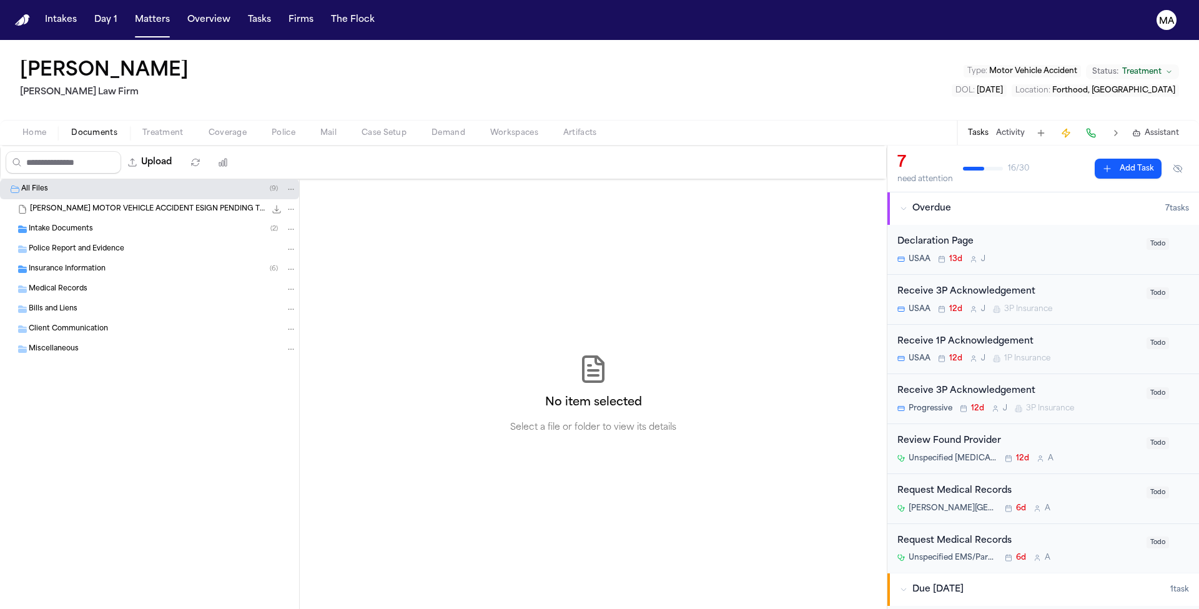
click at [336, 40] on div "Christopher Ruest Ruy Mireles Law Firm Type : Motor Vehicle Accident Status: Tr…" at bounding box center [599, 80] width 1199 height 80
click at [130, 10] on button "Matters" at bounding box center [152, 20] width 45 height 22
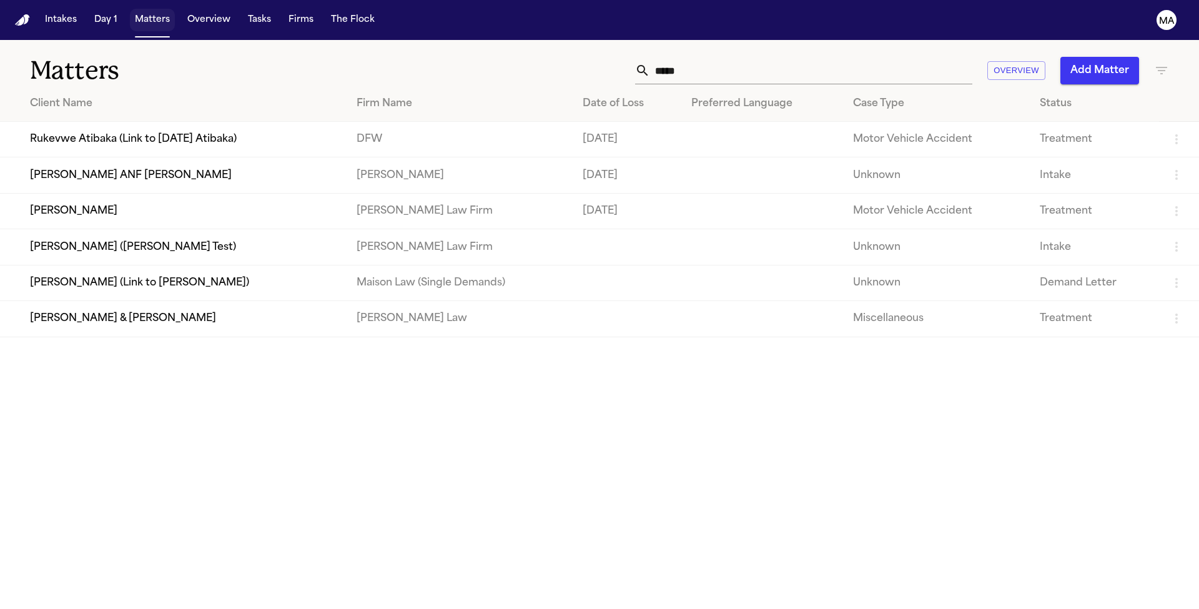
click at [130, 10] on button "Matters" at bounding box center [152, 20] width 45 height 22
click at [243, 14] on button "Tasks" at bounding box center [259, 20] width 33 height 22
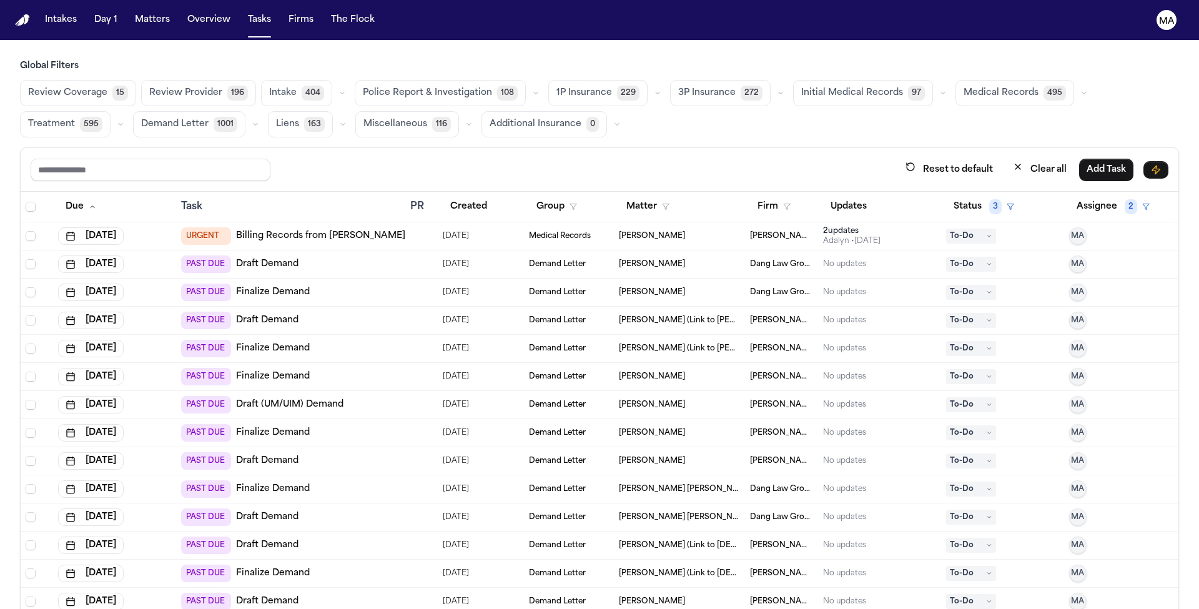
click at [75, 118] on span "Treatment" at bounding box center [51, 124] width 47 height 12
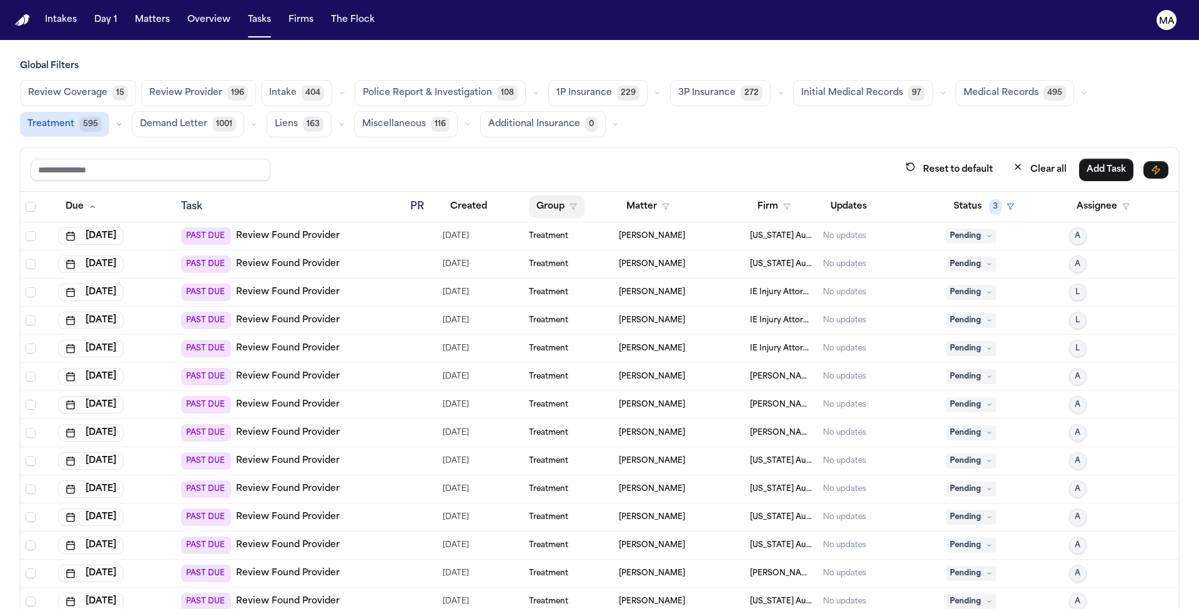
click at [542, 195] on button "Group" at bounding box center [557, 206] width 56 height 22
click at [584, 147] on div "Reset to default Clear all Add Task Due Task PR Created Group Matter Firm Updat…" at bounding box center [599, 405] width 1159 height 516
click at [64, 159] on input "text" at bounding box center [151, 170] width 240 height 22
type input "**********"
click at [288, 158] on div "**********" at bounding box center [600, 169] width 1138 height 23
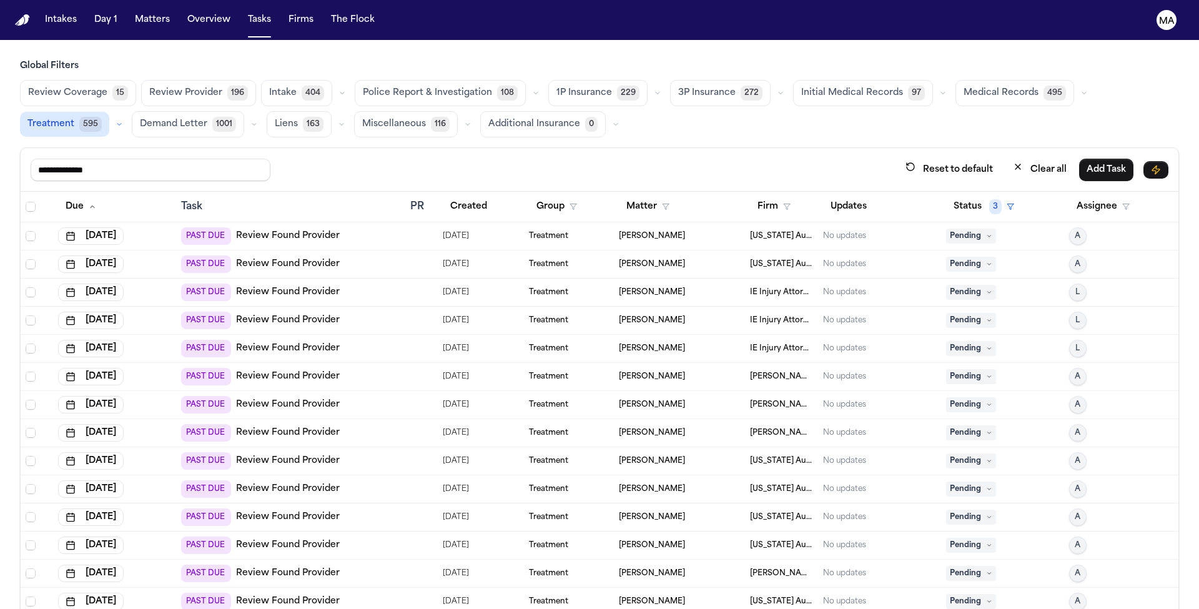
click at [123, 120] on icon "button" at bounding box center [119, 123] width 7 height 7
click at [116, 182] on span "Review Found Provider" at bounding box center [72, 194] width 88 height 25
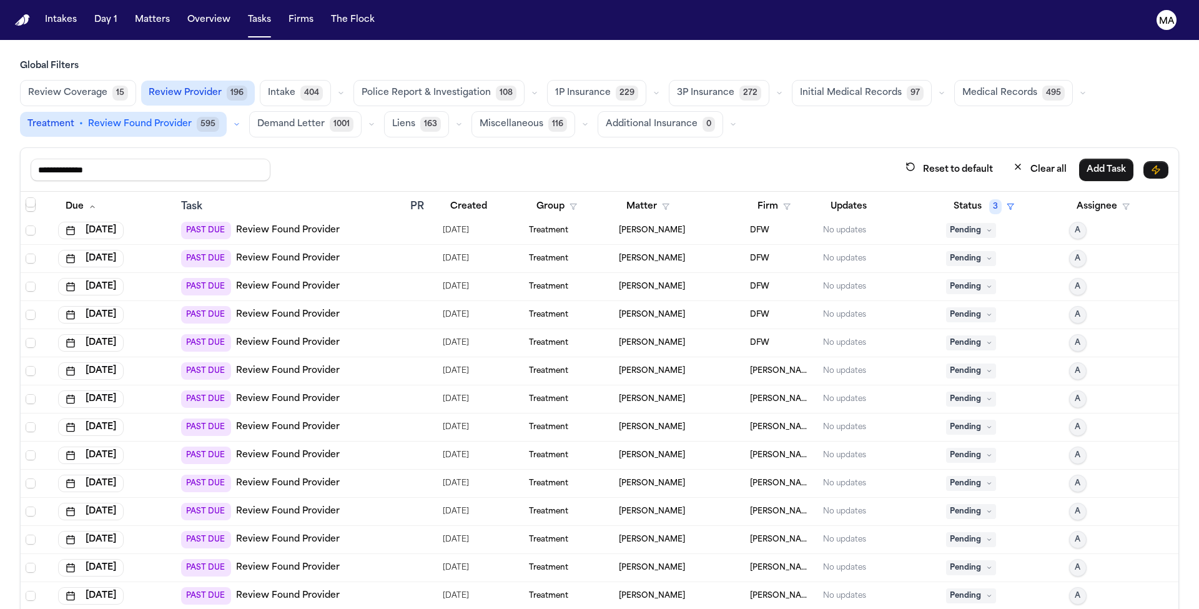
scroll to position [3100, 0]
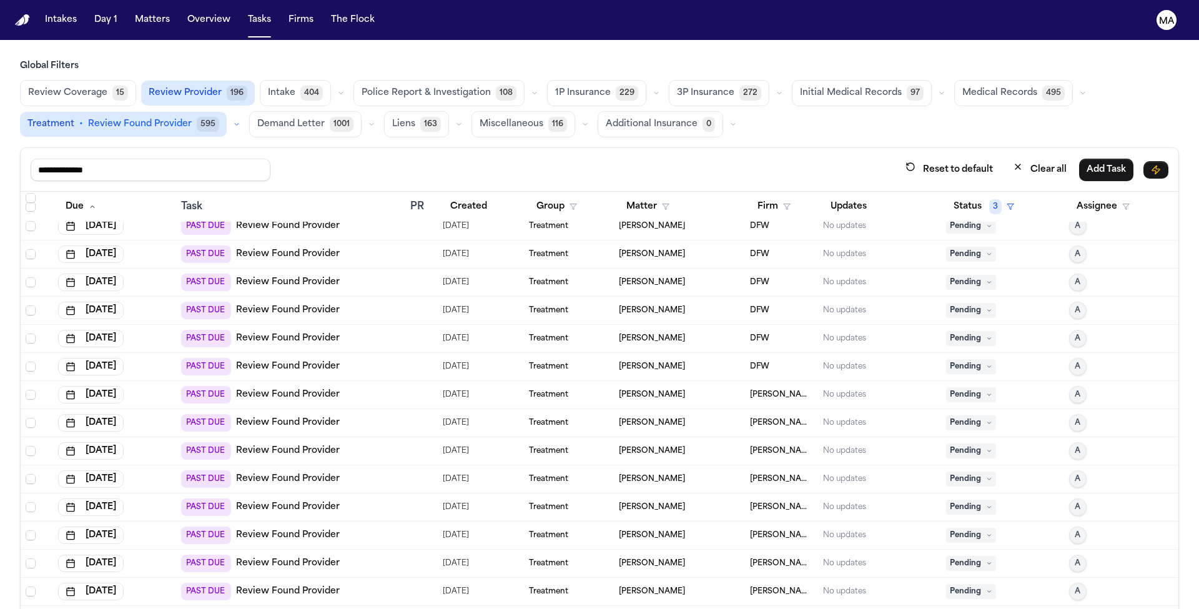
click at [280, 416] on link "Review Found Provider" at bounding box center [288, 422] width 104 height 12
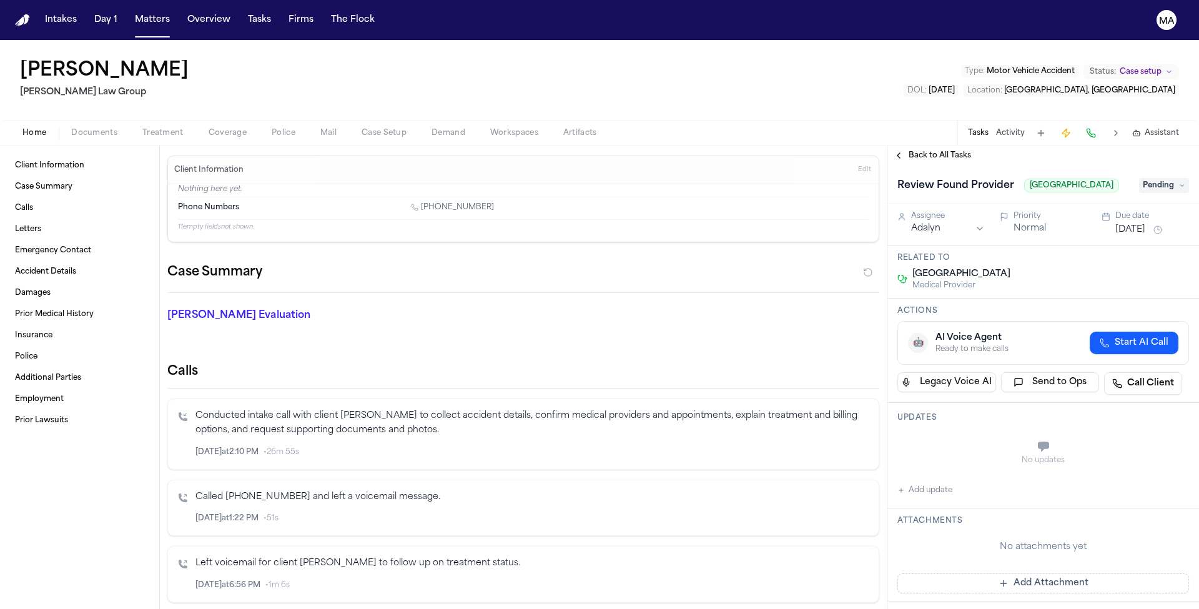
click at [908, 150] on span "Back to All Tasks" at bounding box center [939, 155] width 62 height 10
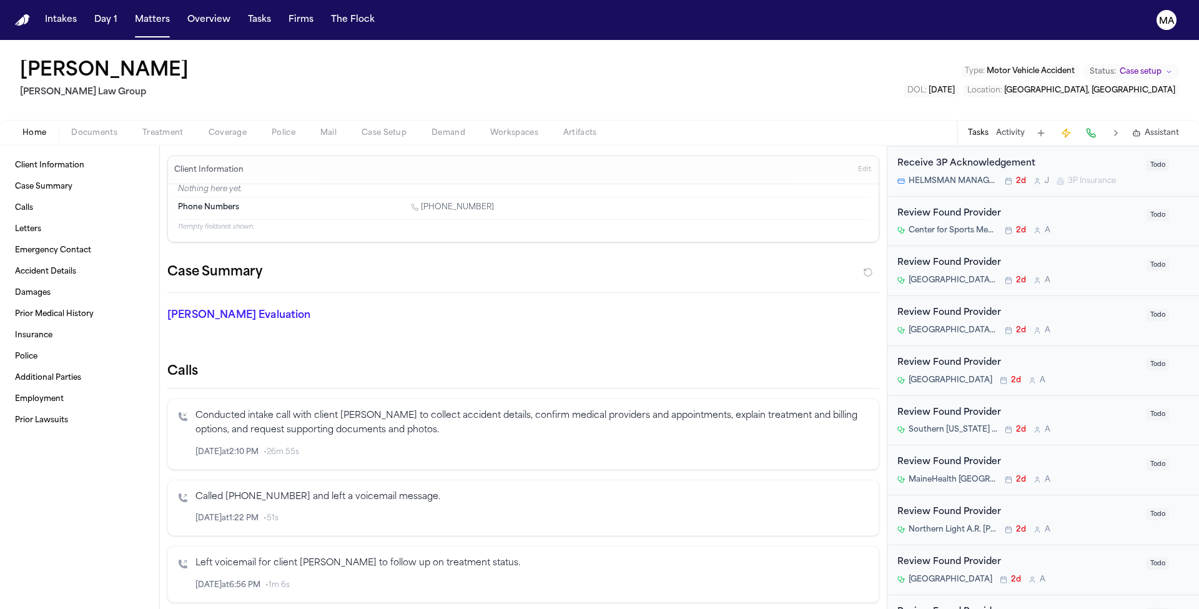
scroll to position [1226, 0]
click at [142, 128] on span "Treatment" at bounding box center [162, 133] width 41 height 10
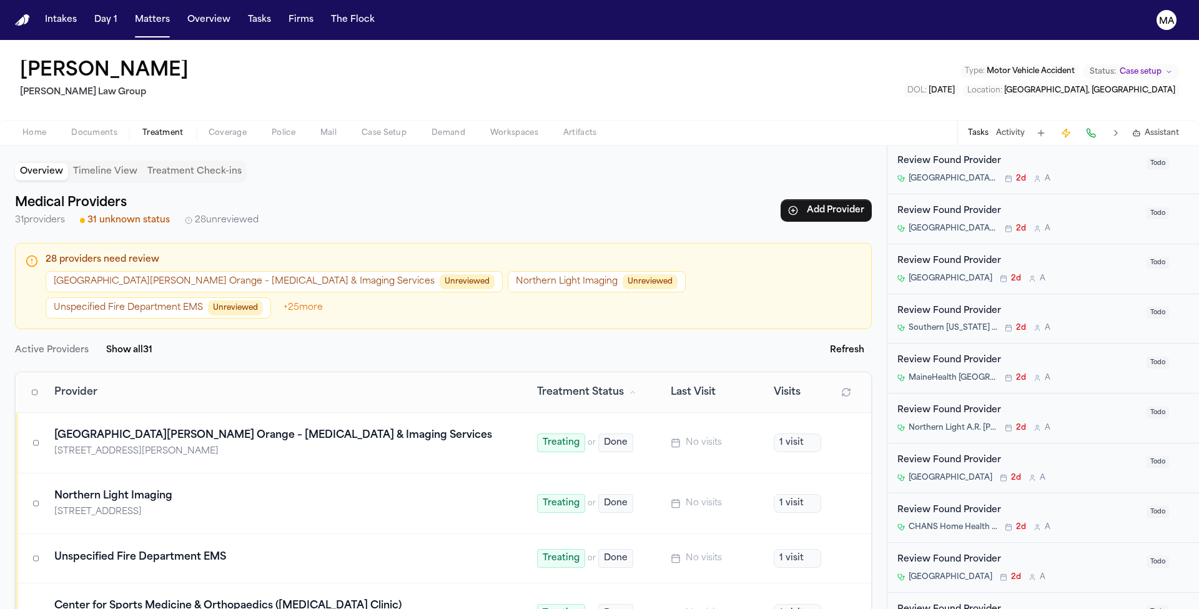
scroll to position [36, 0]
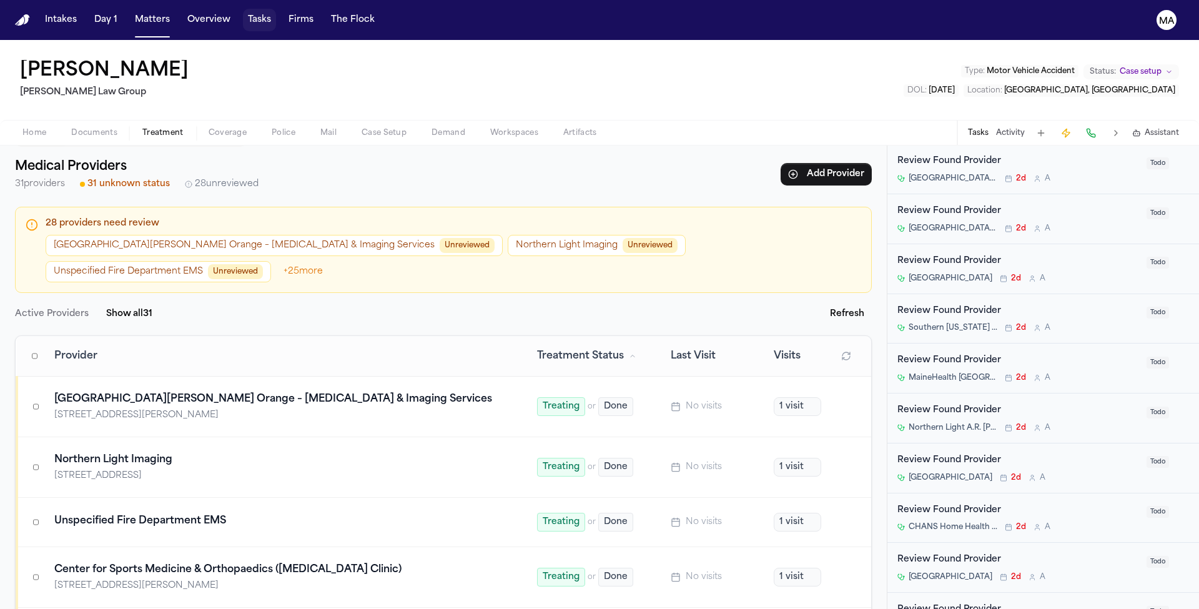
click at [243, 11] on button "Tasks" at bounding box center [259, 20] width 33 height 22
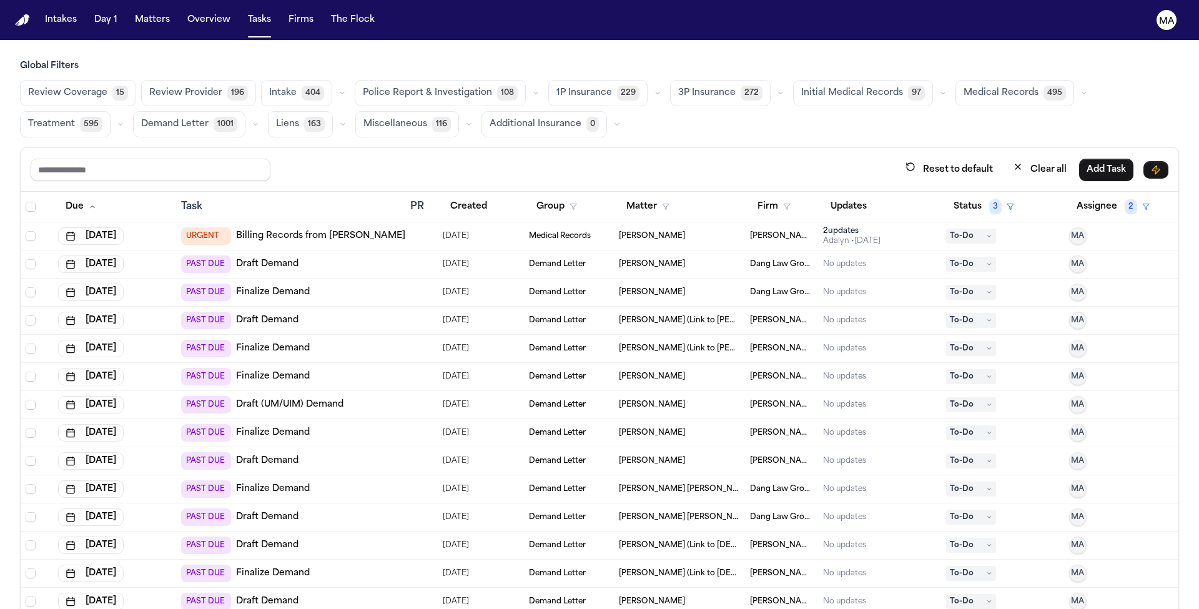
click at [149, 87] on span "Review Provider" at bounding box center [185, 93] width 73 height 12
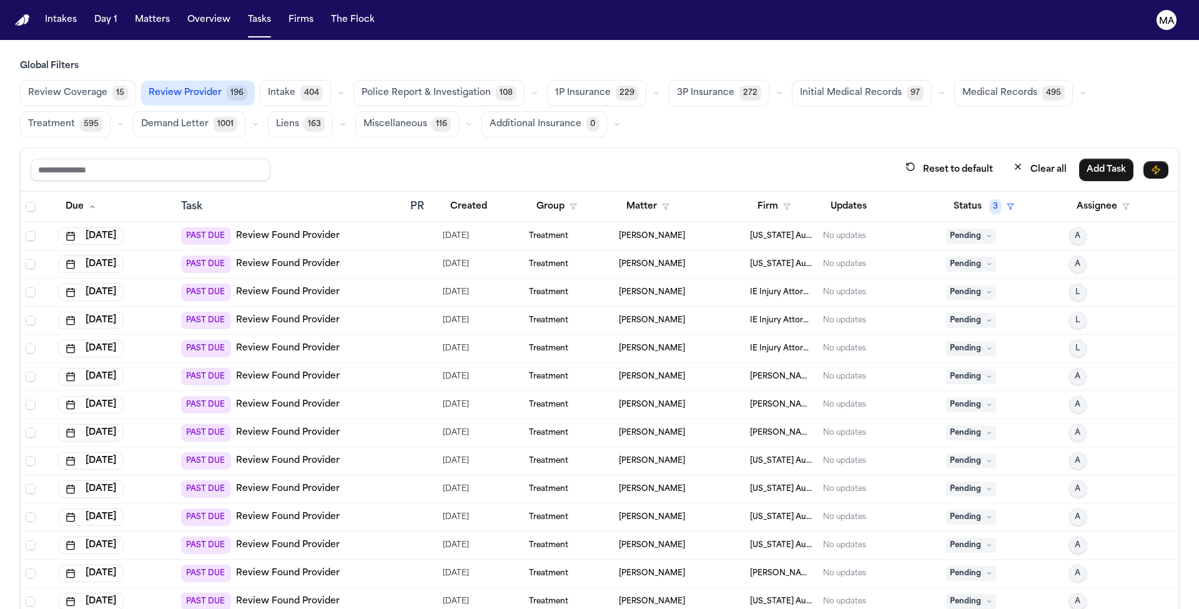
click at [632, 231] on span "[PERSON_NAME]" at bounding box center [652, 236] width 66 height 10
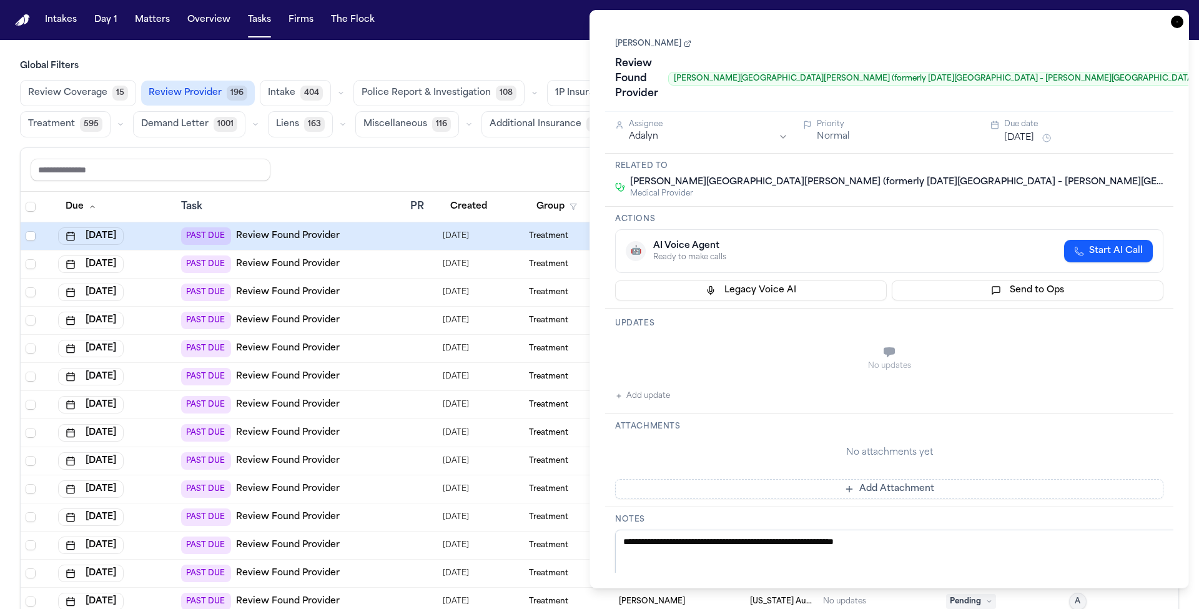
click at [651, 39] on link "[PERSON_NAME]" at bounding box center [653, 44] width 76 height 10
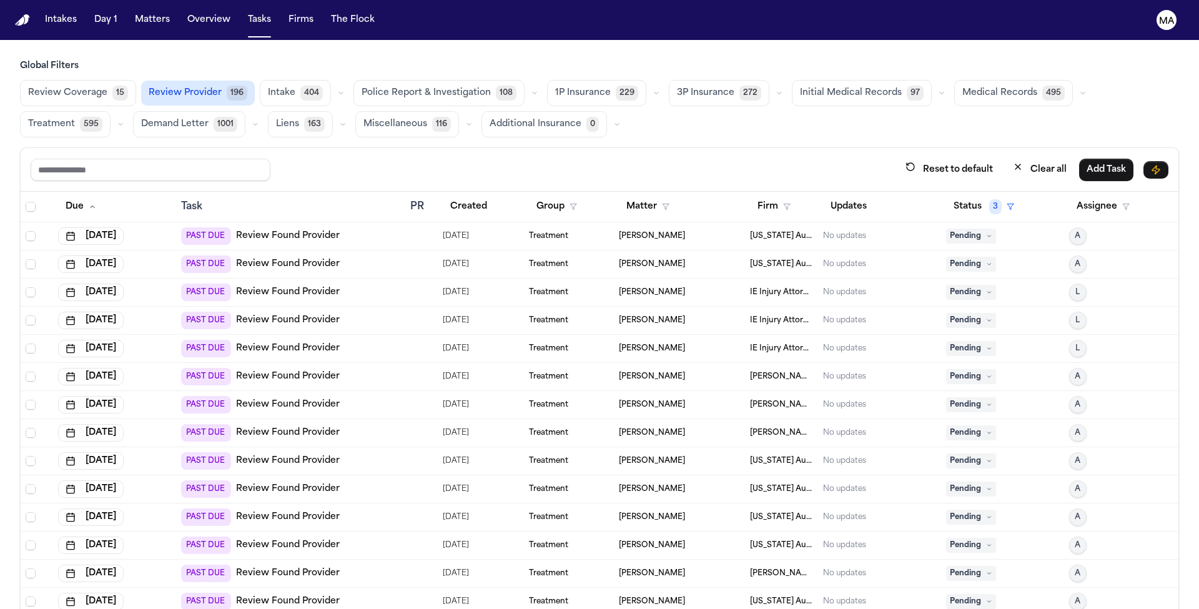
click at [566, 40] on main "Global Filters Review Coverage 15 Review Provider 196 Intake 404 Police Report …" at bounding box center [599, 324] width 1199 height 569
click at [246, 455] on link "Review Found Provider" at bounding box center [288, 461] width 104 height 12
click at [296, 503] on td "PAST DUE Review Found Provider" at bounding box center [290, 517] width 229 height 28
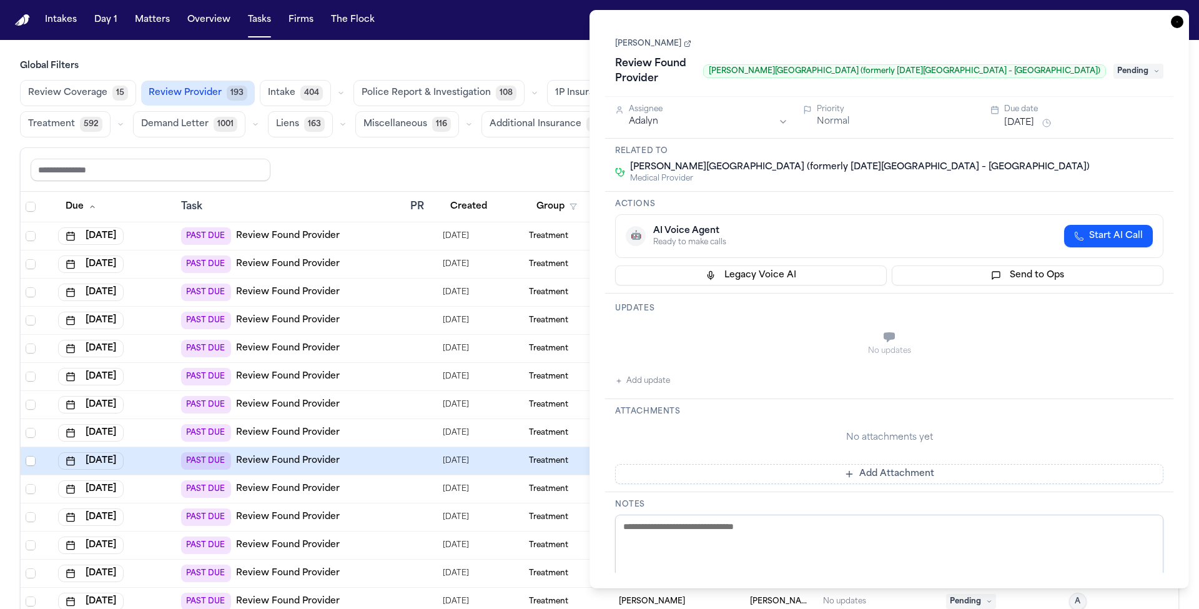
click at [1183, 16] on icon "button" at bounding box center [1177, 22] width 12 height 12
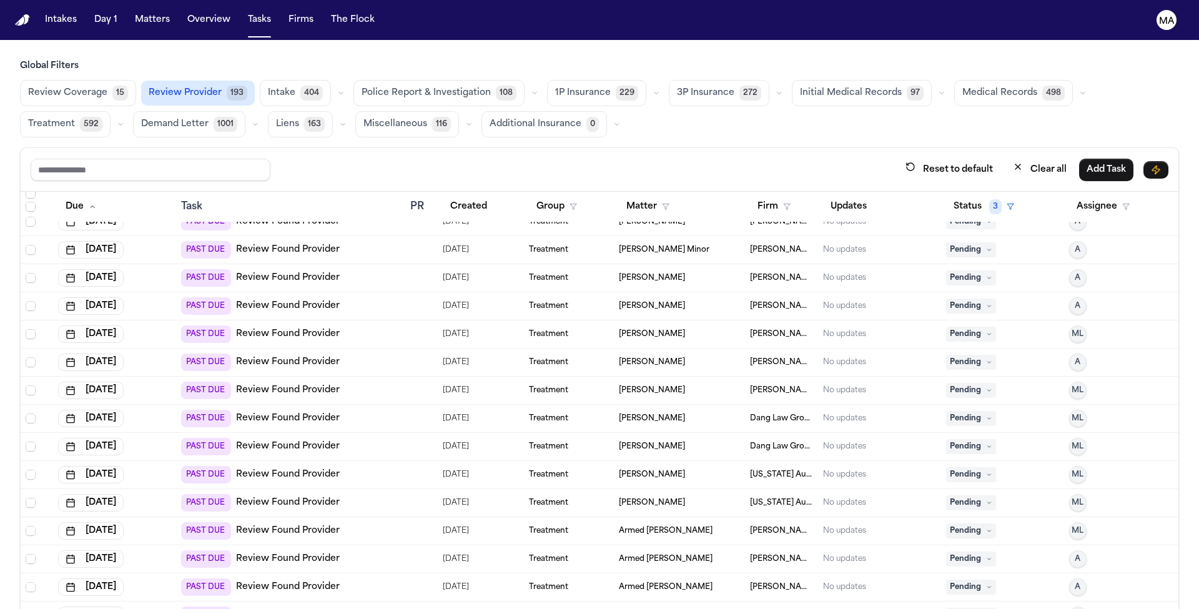
scroll to position [1416, 0]
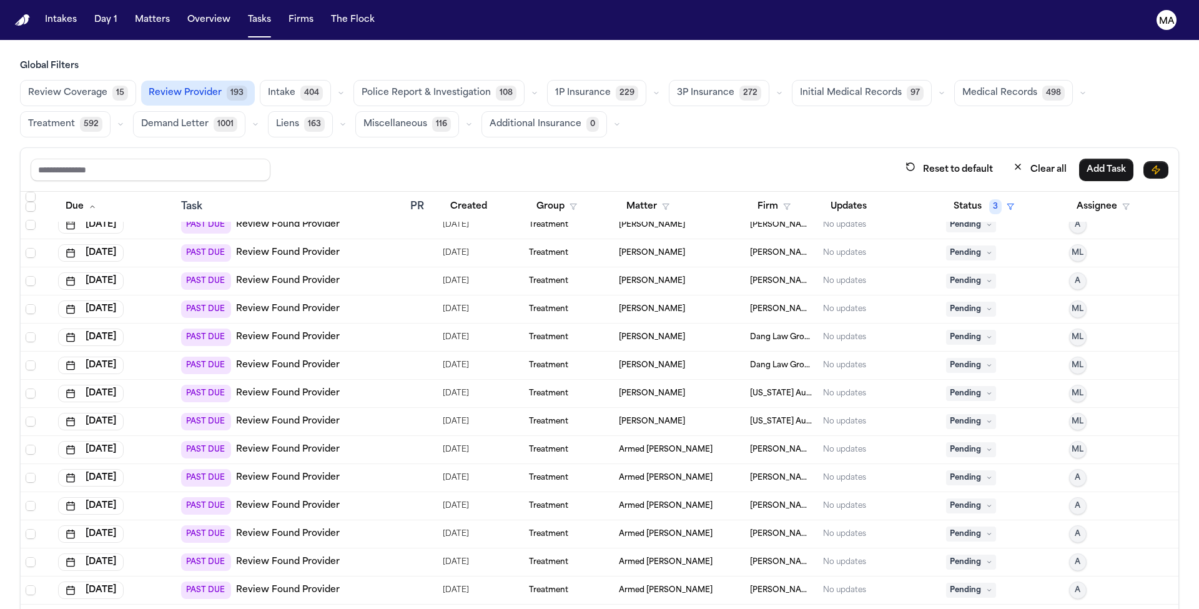
click at [640, 445] on span "Armed [PERSON_NAME]" at bounding box center [666, 450] width 94 height 10
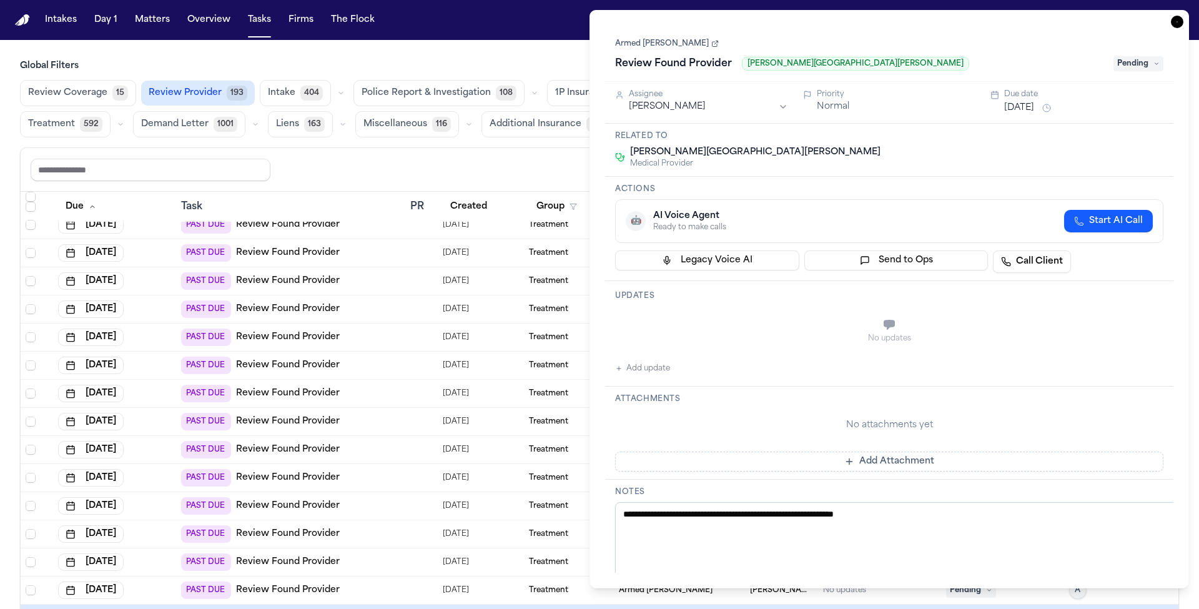
click at [1183, 16] on icon "button" at bounding box center [1177, 22] width 12 height 12
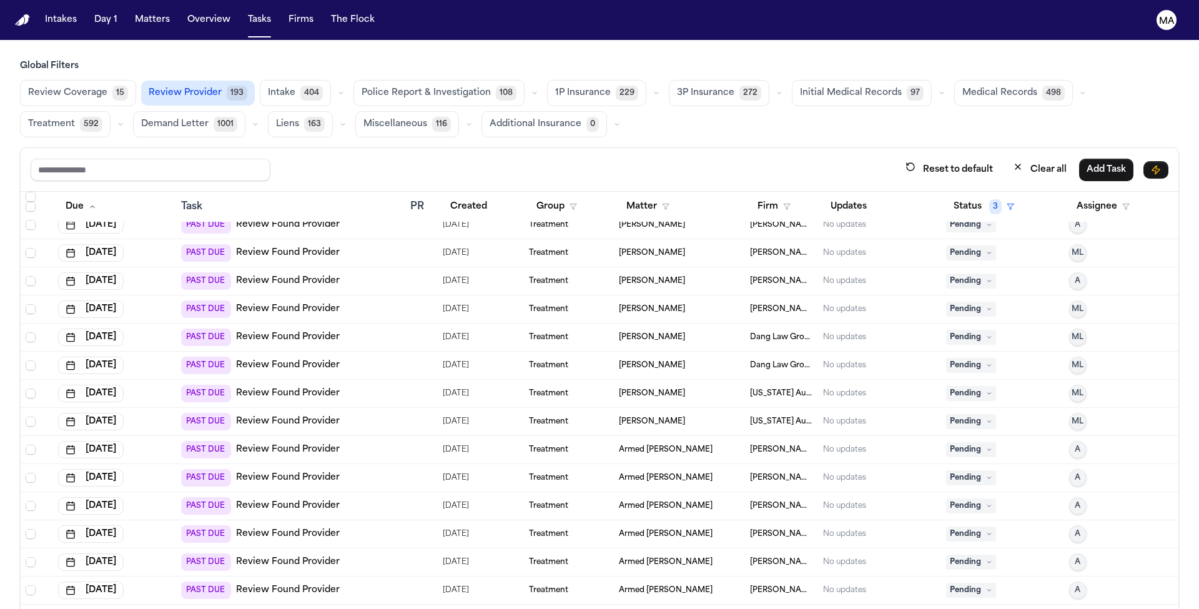
click at [265, 443] on link "Review Found Provider" at bounding box center [288, 449] width 104 height 12
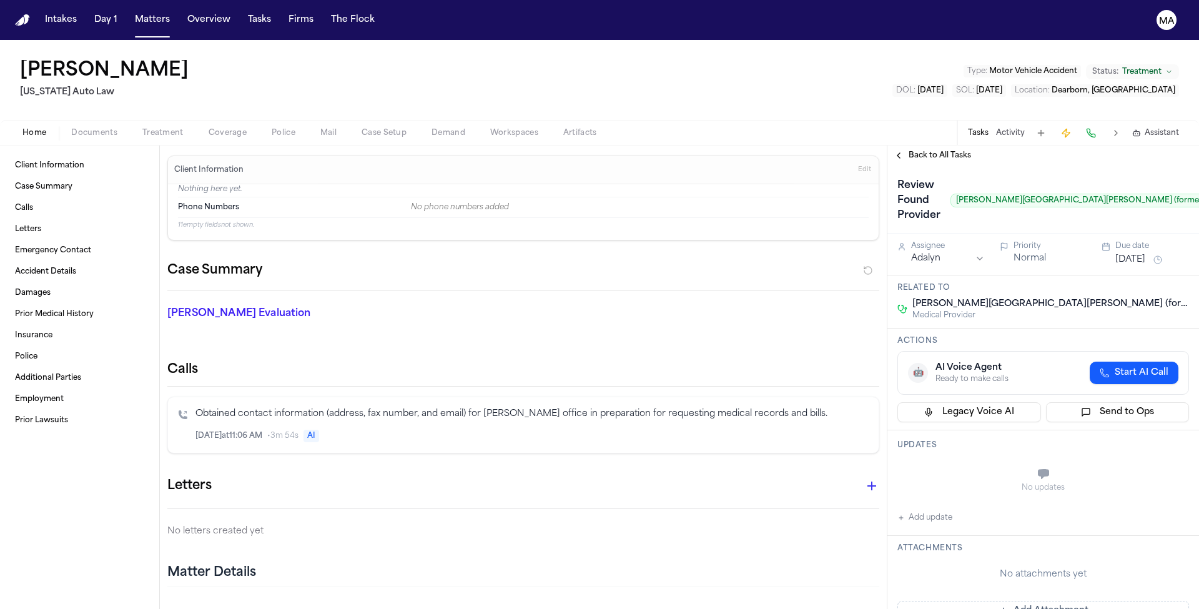
click at [142, 128] on span "Treatment" at bounding box center [162, 133] width 41 height 10
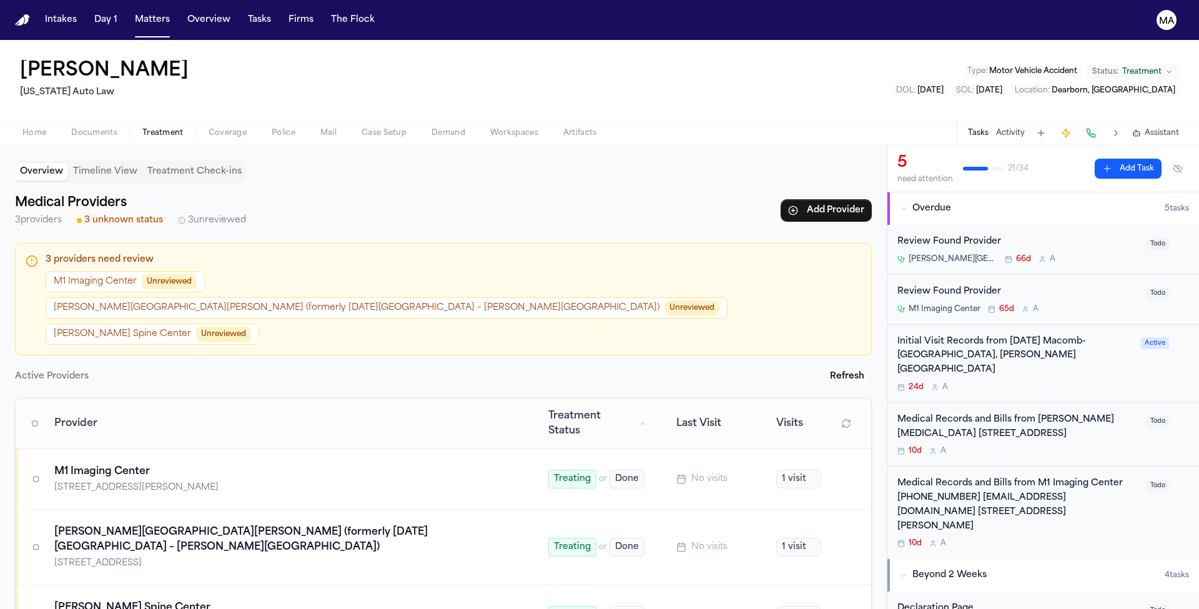
click at [68, 271] on button "M1 Imaging Center Unreviewed" at bounding box center [125, 281] width 159 height 21
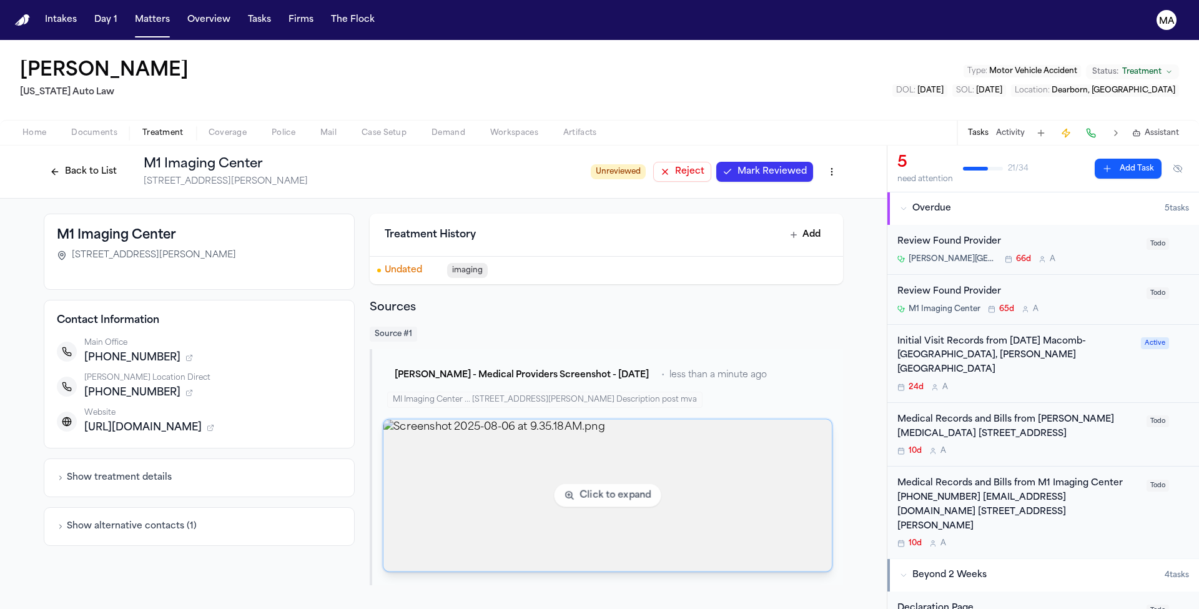
click at [579, 420] on img "View image Screenshot 2025-08-06 at 9.35.18 AM.png" at bounding box center [607, 496] width 448 height 152
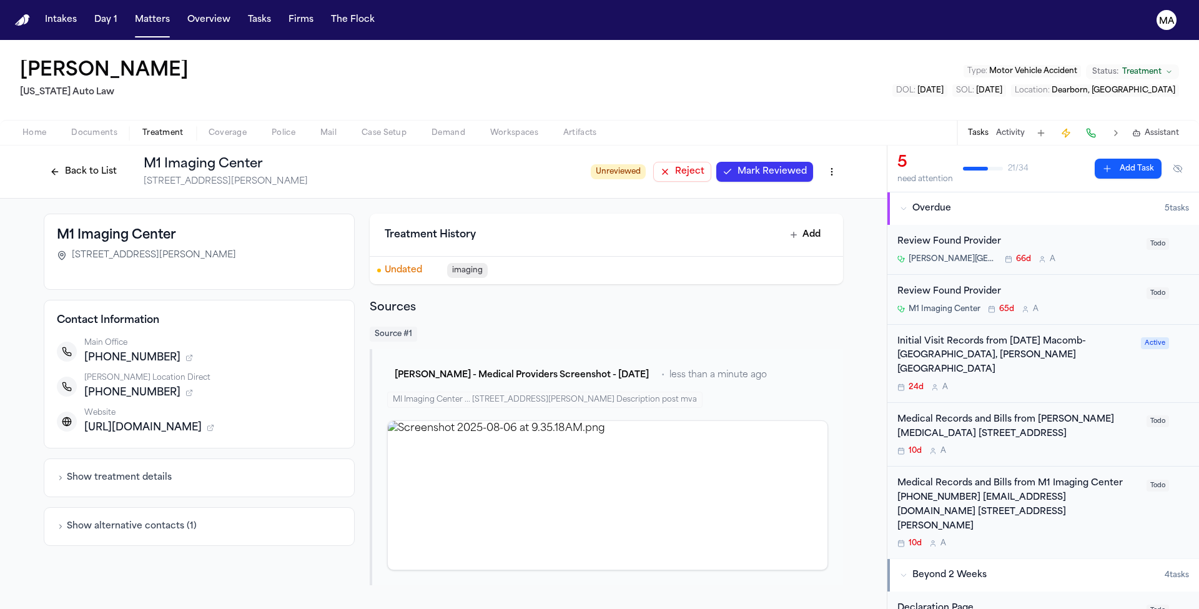
click at [737, 165] on span "Mark Reviewed" at bounding box center [771, 171] width 69 height 12
click at [123, 162] on button "Back to List" at bounding box center [83, 172] width 79 height 20
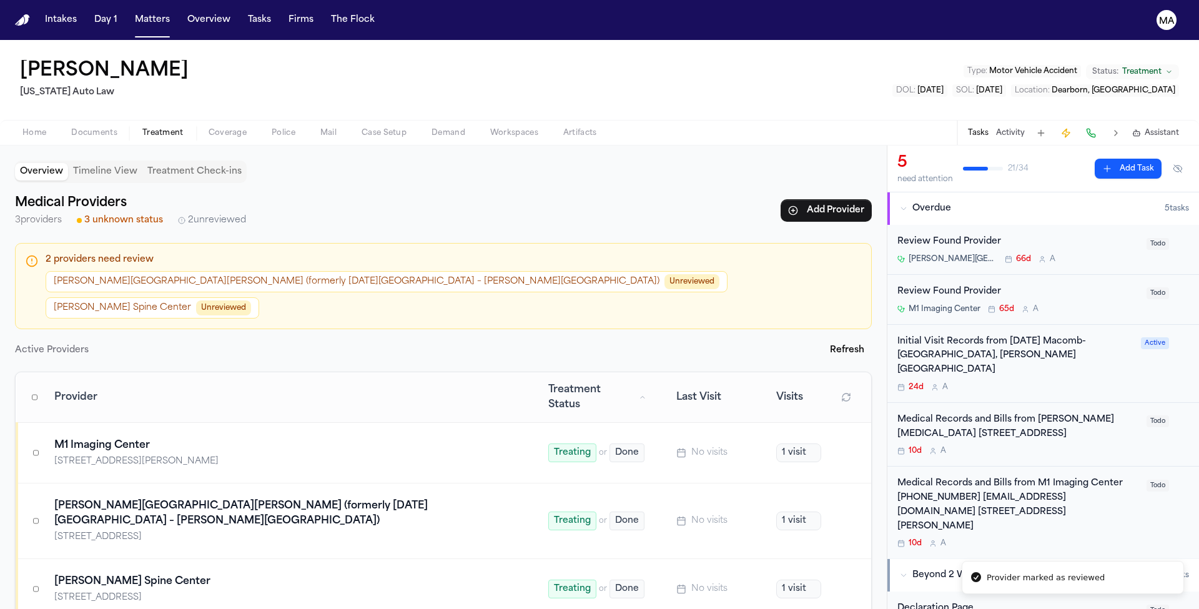
click at [252, 271] on button "Henry Ford Warren Hospital (formerly Ascension Macomb-Oakland Hospital – Warren…" at bounding box center [387, 281] width 682 height 21
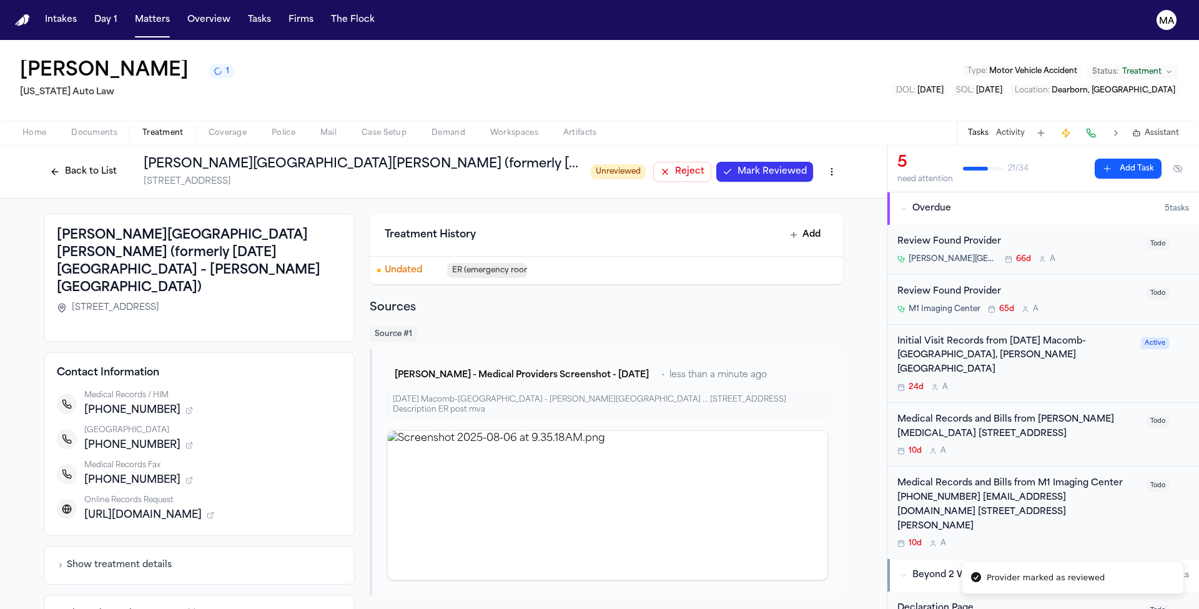
click at [737, 165] on span "Mark Reviewed" at bounding box center [771, 171] width 69 height 12
click at [123, 162] on button "Back to List" at bounding box center [83, 172] width 79 height 20
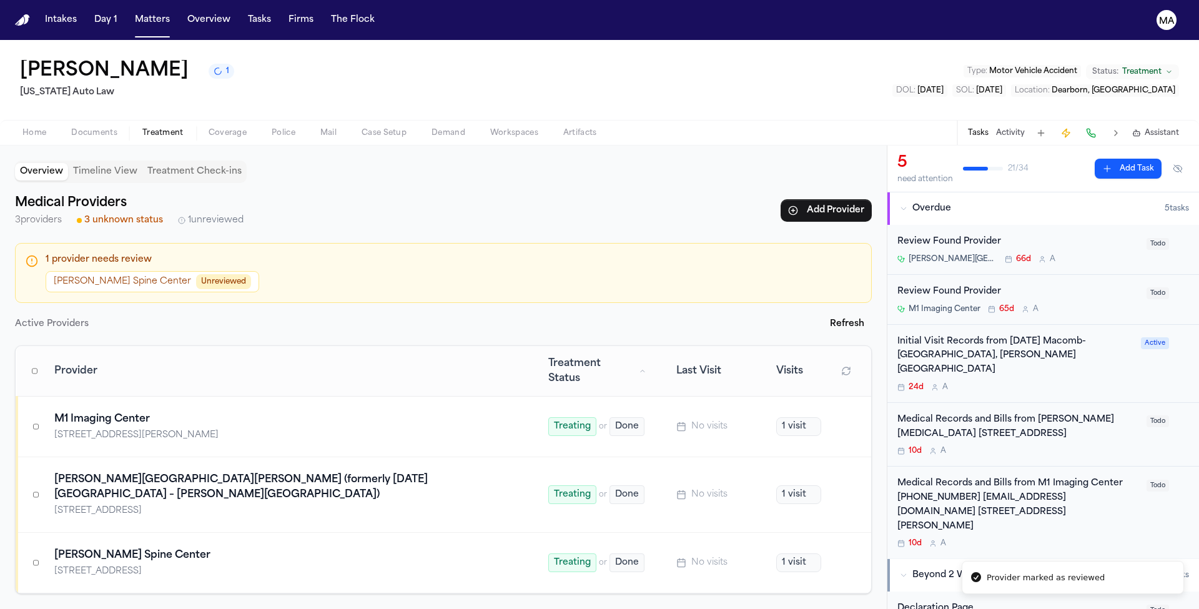
click at [196, 274] on span "Unreviewed" at bounding box center [223, 281] width 55 height 15
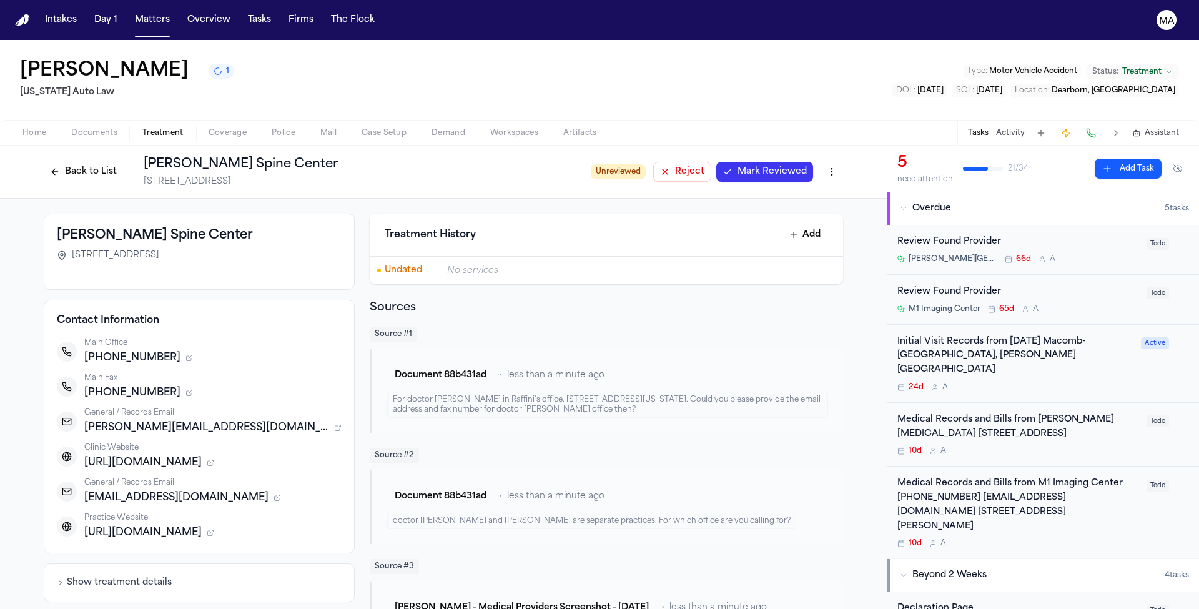
click at [737, 165] on span "Mark Reviewed" at bounding box center [771, 171] width 69 height 12
click at [783, 290] on div "Glazer Spine Center 24725 W 12 Mile Rd, Suite 260, Southfield, MI 48034 Contact…" at bounding box center [443, 516] width 887 height 634
click at [123, 162] on button "Back to List" at bounding box center [83, 172] width 79 height 20
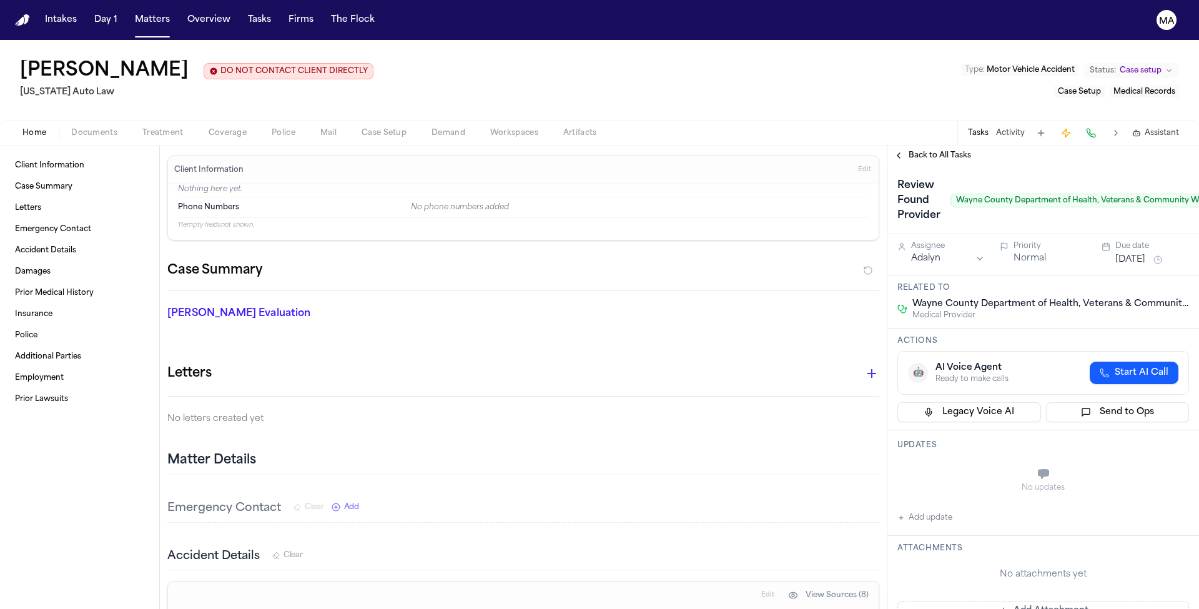
click at [448, 361] on div "Letters No letters created yet" at bounding box center [523, 394] width 712 height 66
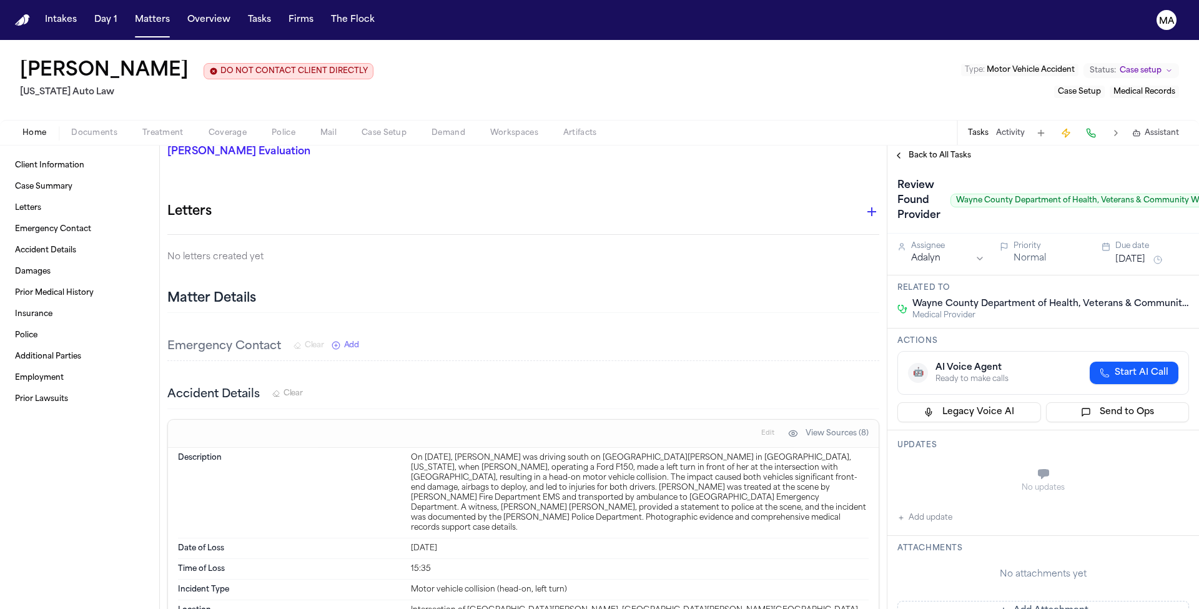
scroll to position [164, 0]
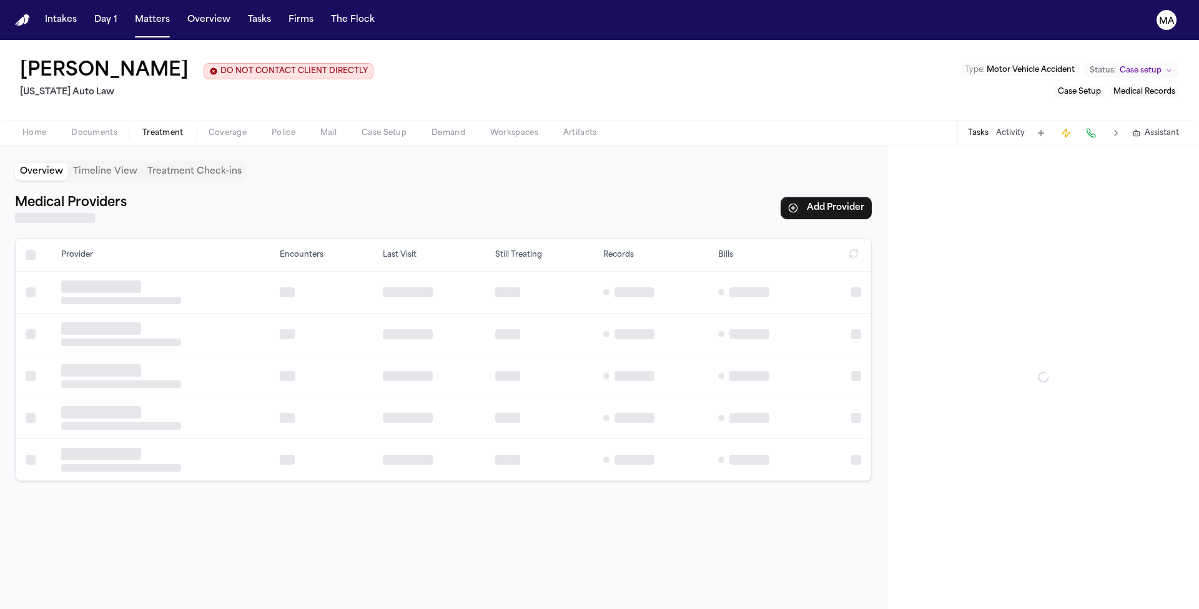
click at [142, 128] on span "Treatment" at bounding box center [162, 133] width 41 height 10
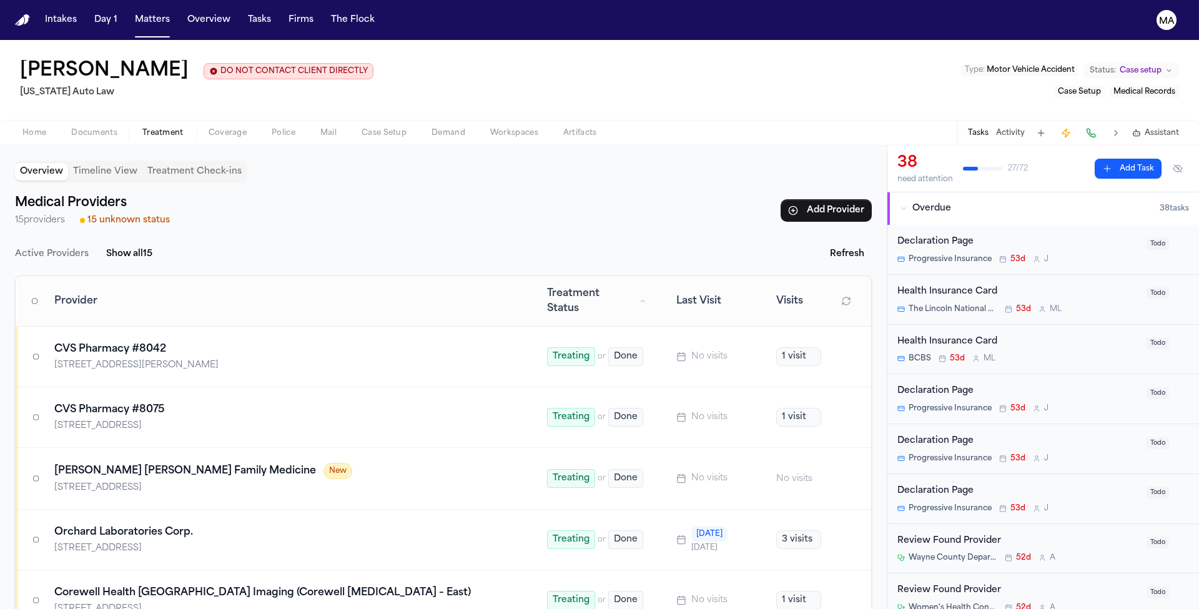
click at [179, 193] on div "Medical Providers 15 providers 15 unknown status Add Provider Active Providers …" at bounding box center [443, 601] width 857 height 817
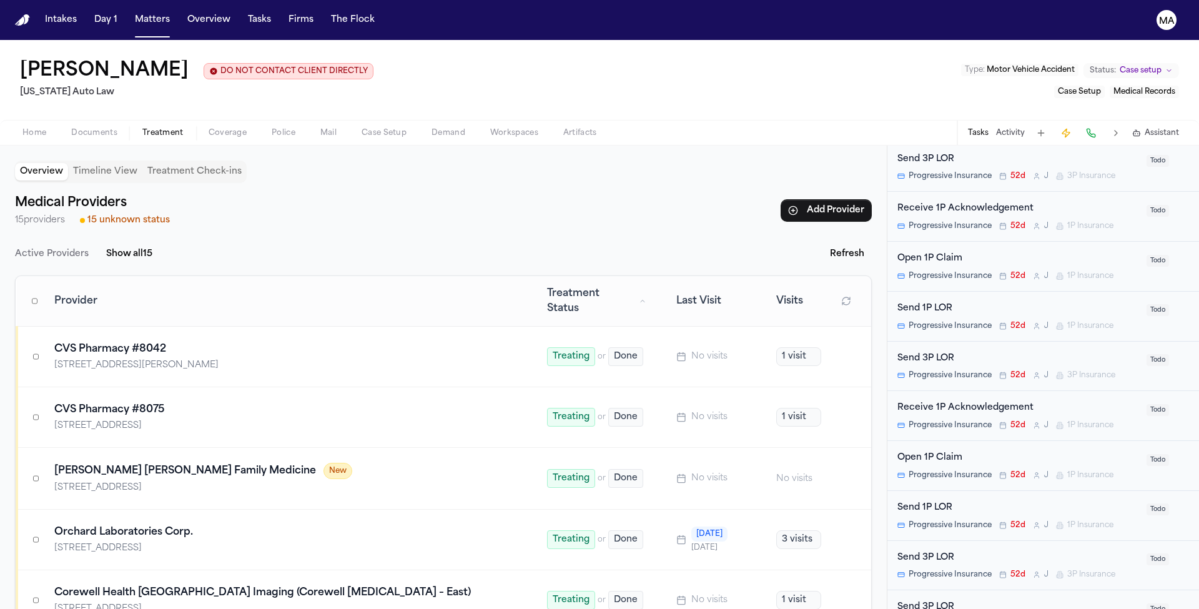
scroll to position [626, 0]
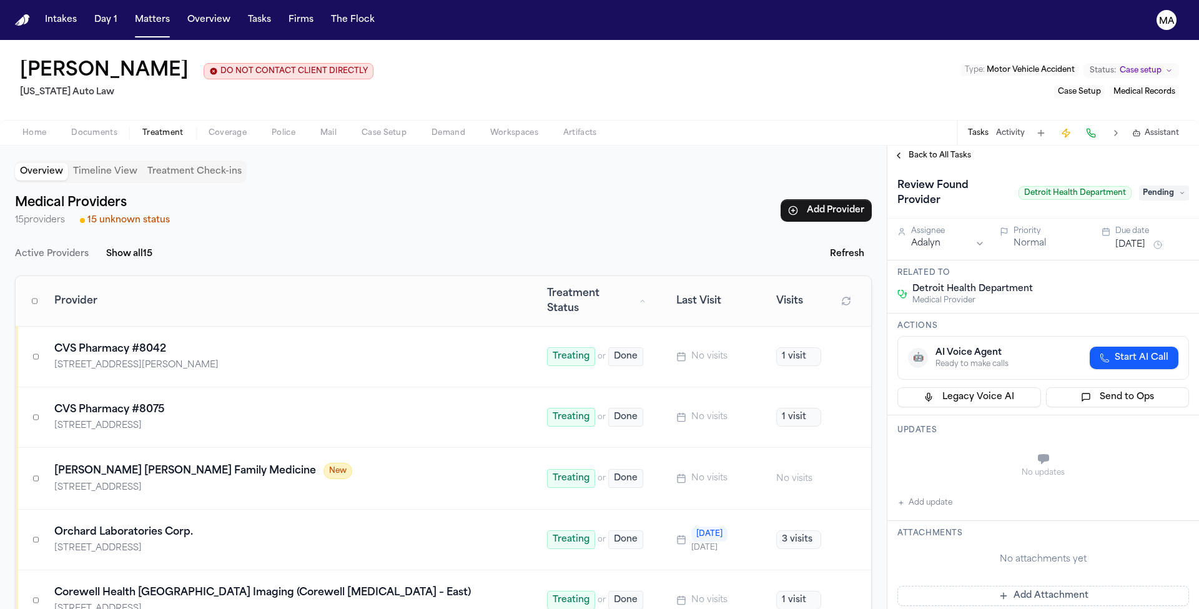
click at [1158, 185] on span "Pending" at bounding box center [1164, 192] width 50 height 15
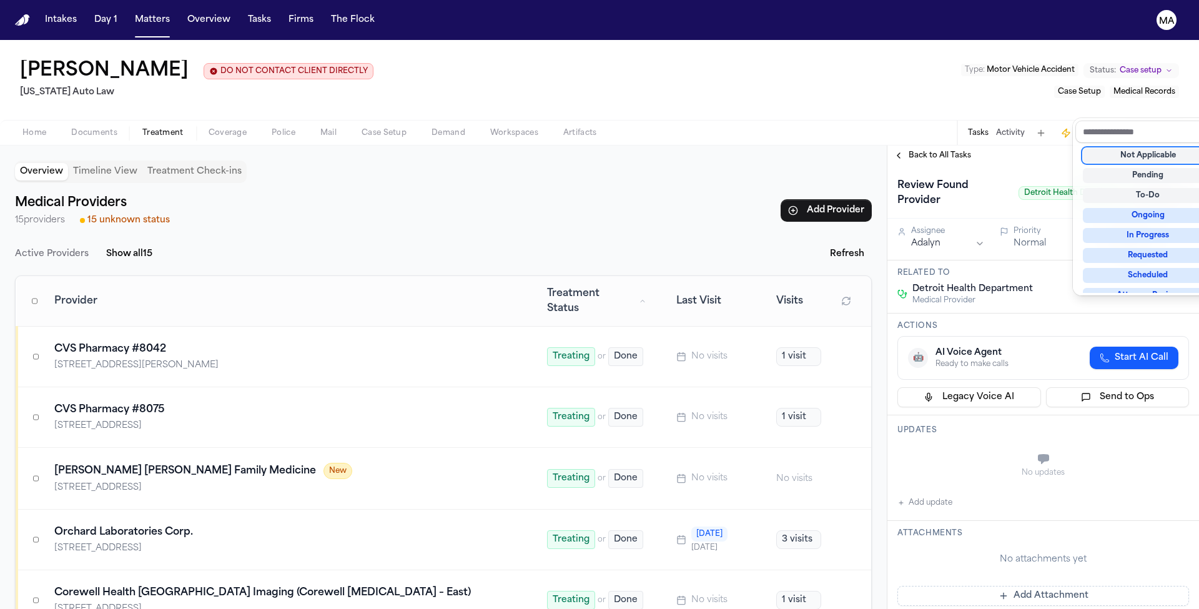
click at [1141, 148] on div "Not Applicable" at bounding box center [1148, 155] width 130 height 15
click at [920, 145] on div "**********" at bounding box center [1043, 376] width 312 height 463
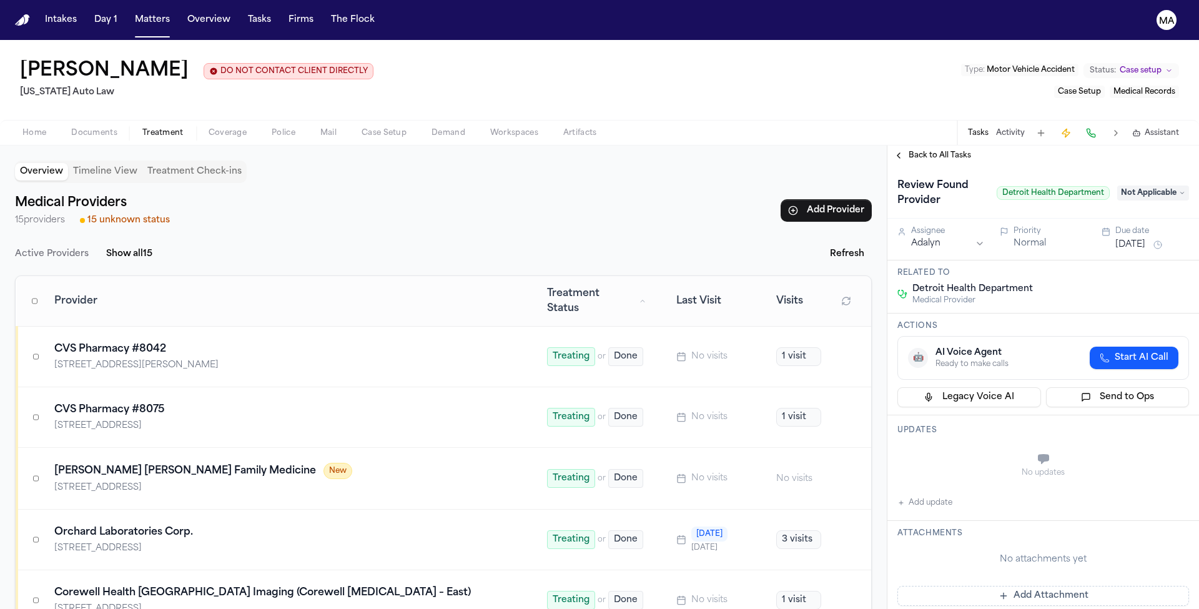
click at [915, 150] on span "Back to All Tasks" at bounding box center [939, 155] width 62 height 10
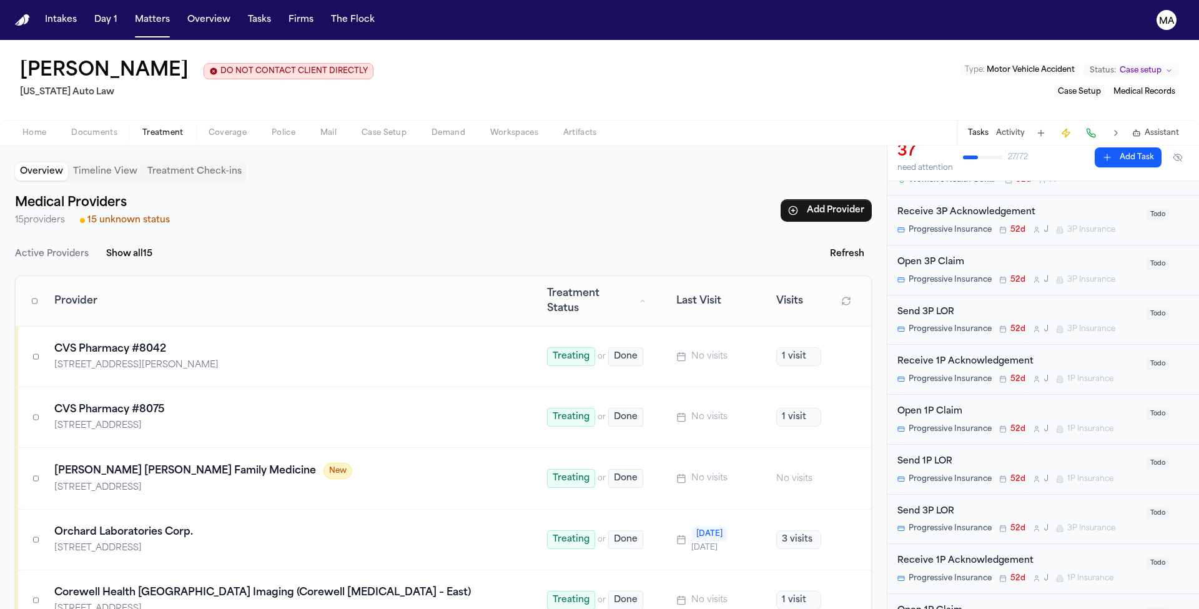
scroll to position [479, 0]
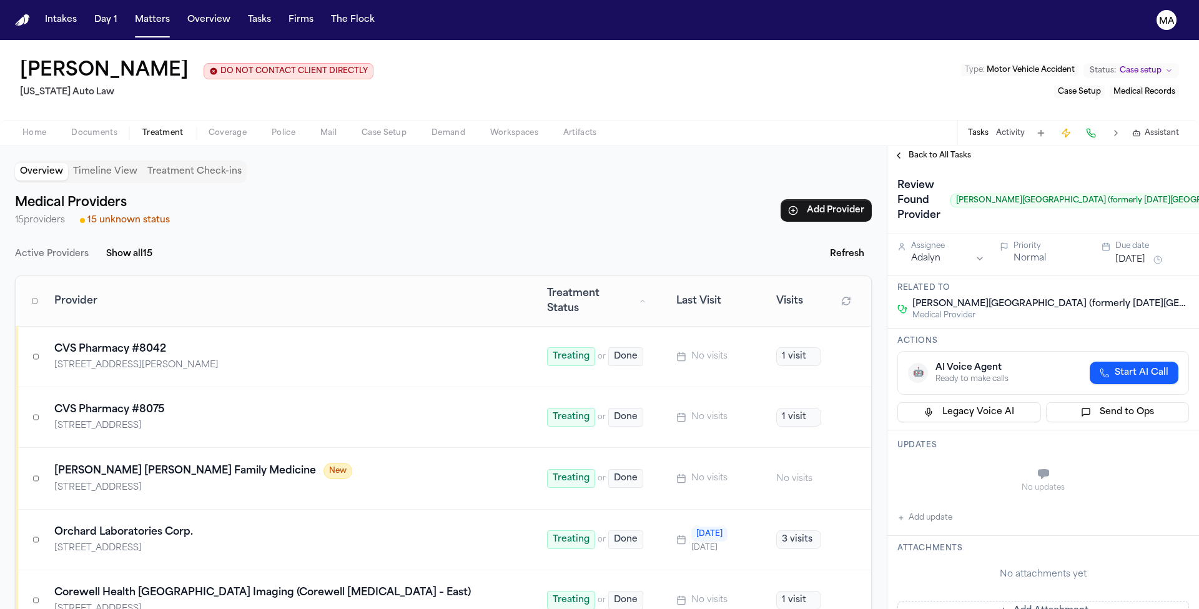
click at [925, 145] on div "Back to All Tasks" at bounding box center [1043, 155] width 312 height 20
click at [923, 150] on span "Back to All Tasks" at bounding box center [939, 155] width 62 height 10
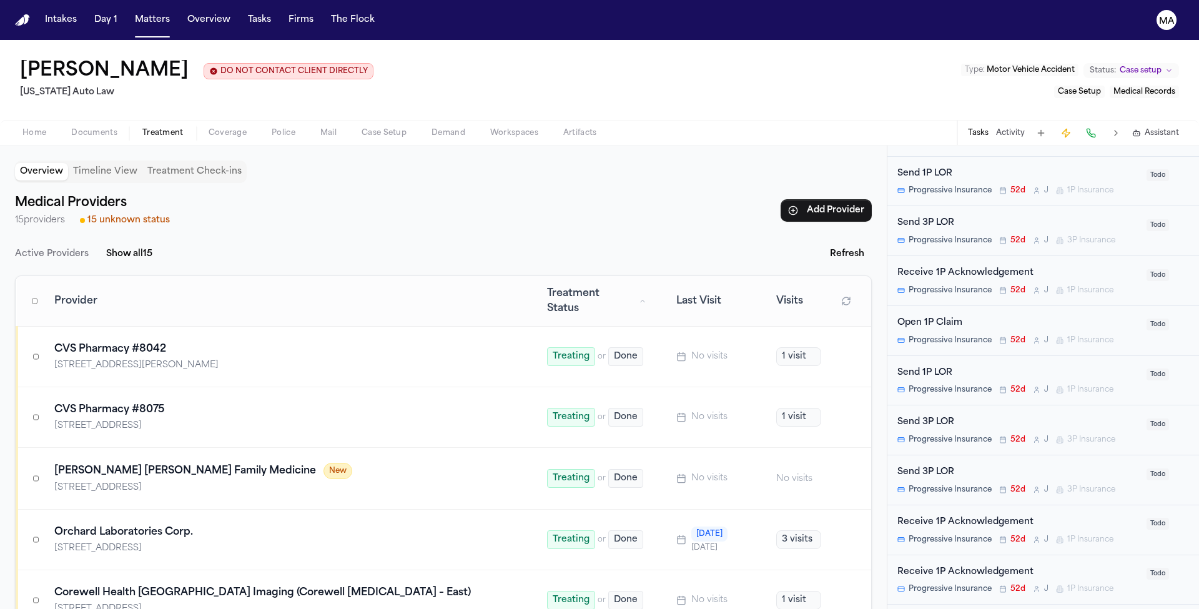
scroll to position [768, 0]
click at [507, 57] on div "Lea Gatson DO NOT CONTACT CLIENT DIRECTLY DO NOT CONTACT Michigan Auto Law Type…" at bounding box center [599, 80] width 1199 height 80
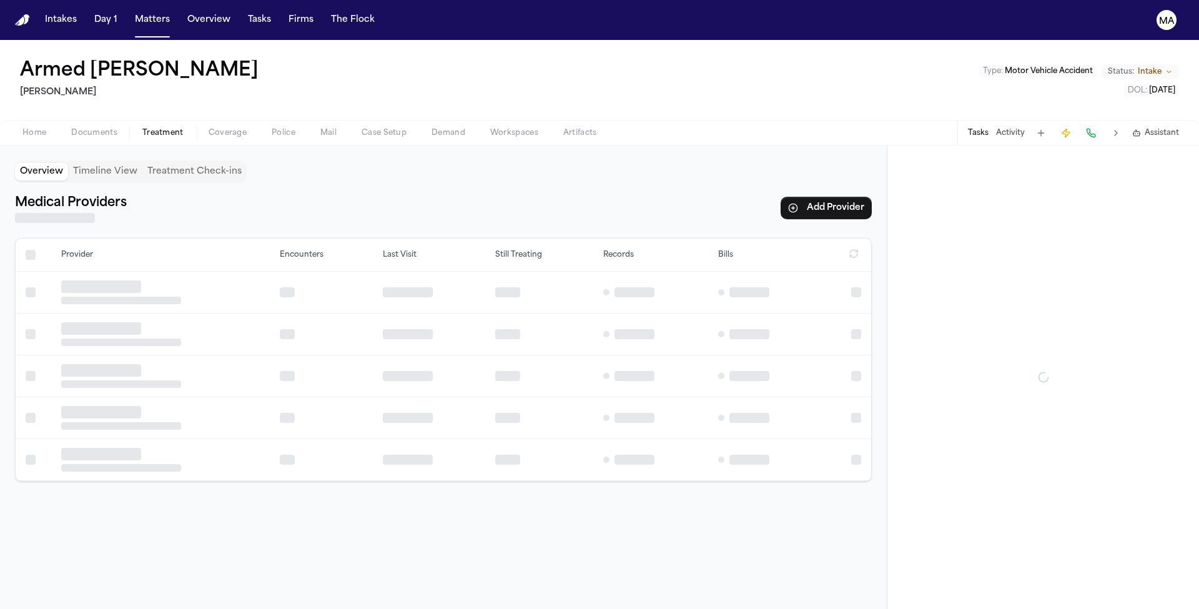
click at [142, 128] on span "Treatment" at bounding box center [162, 133] width 41 height 10
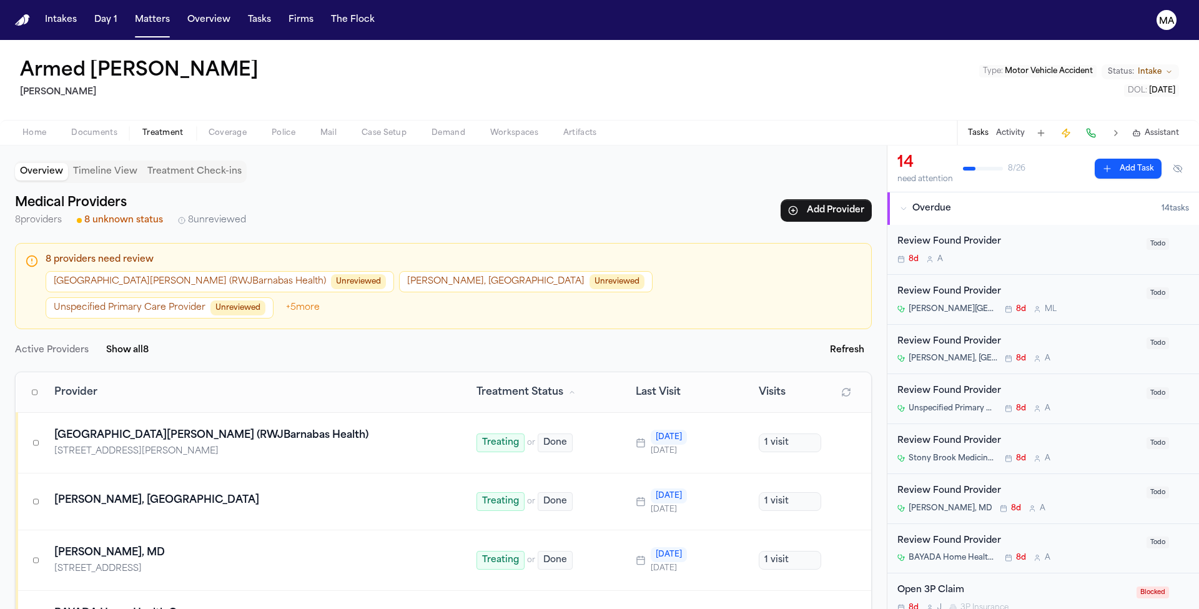
click at [154, 271] on button "[GEOGRAPHIC_DATA][PERSON_NAME] (RWJBarnabas Health) Unreviewed" at bounding box center [220, 281] width 348 height 21
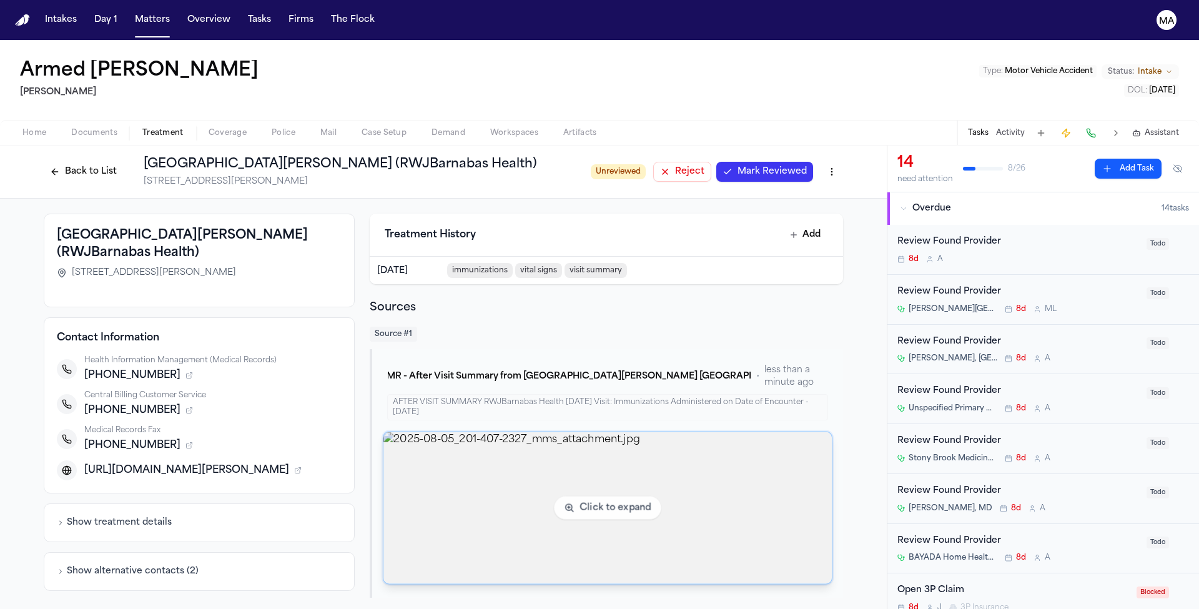
click at [497, 432] on img "View image 2025-08-05_201-407-2327_mms_attachment.jpg" at bounding box center [607, 508] width 448 height 152
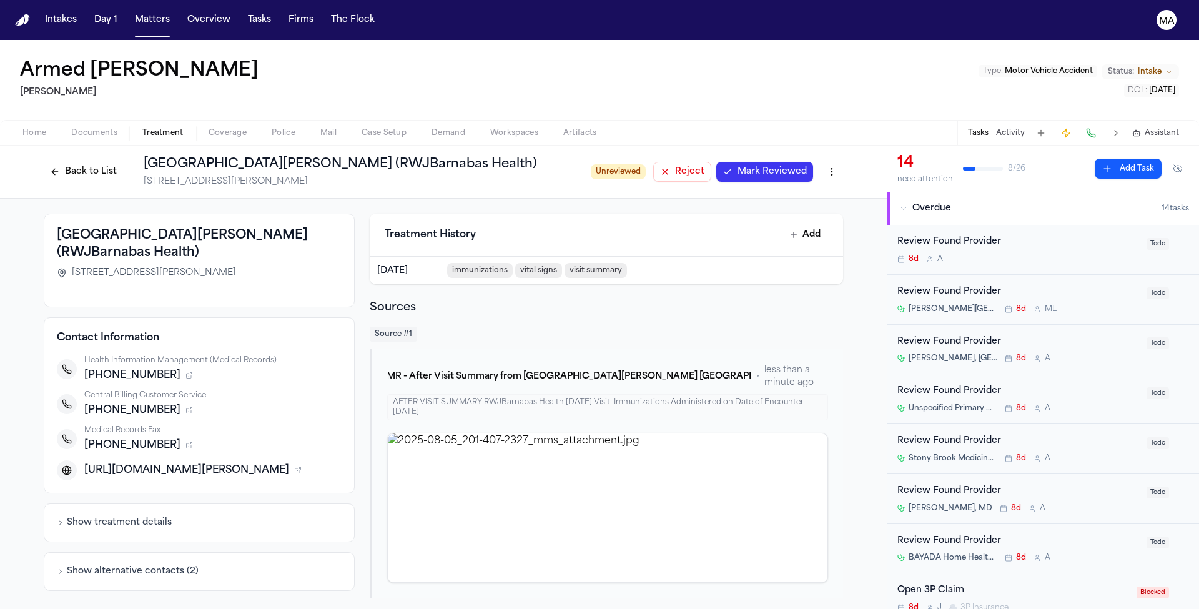
click at [737, 165] on span "Mark Reviewed" at bounding box center [771, 171] width 69 height 12
click at [123, 162] on button "Back to List" at bounding box center [83, 172] width 79 height 20
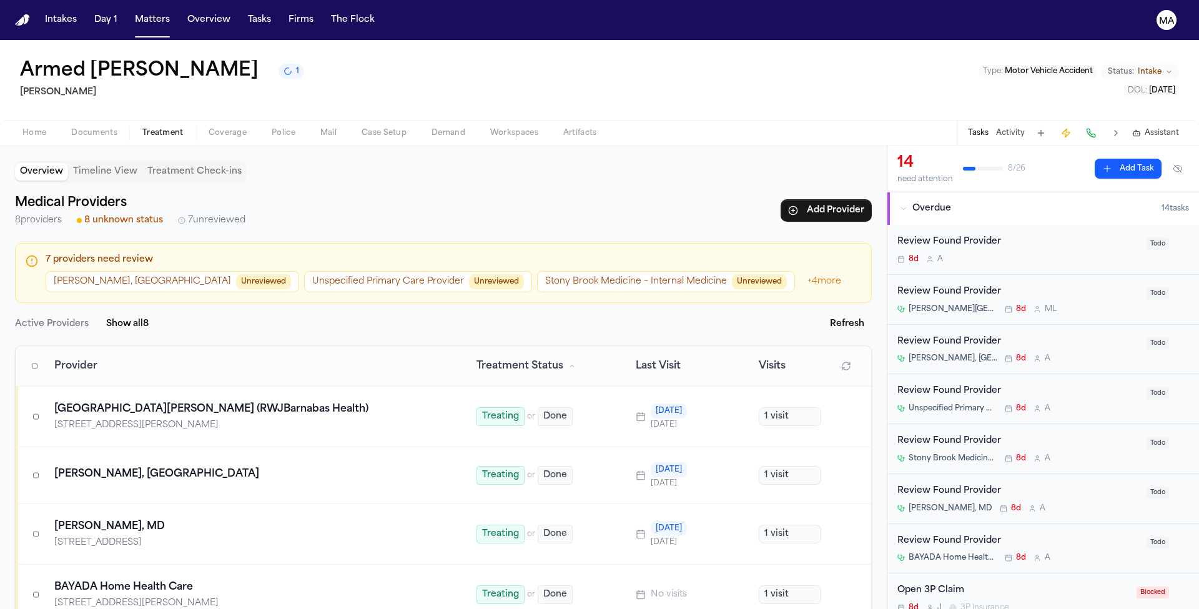
click at [62, 271] on button "Aiyana Socha-Lamani, MD Unreviewed" at bounding box center [172, 281] width 253 height 21
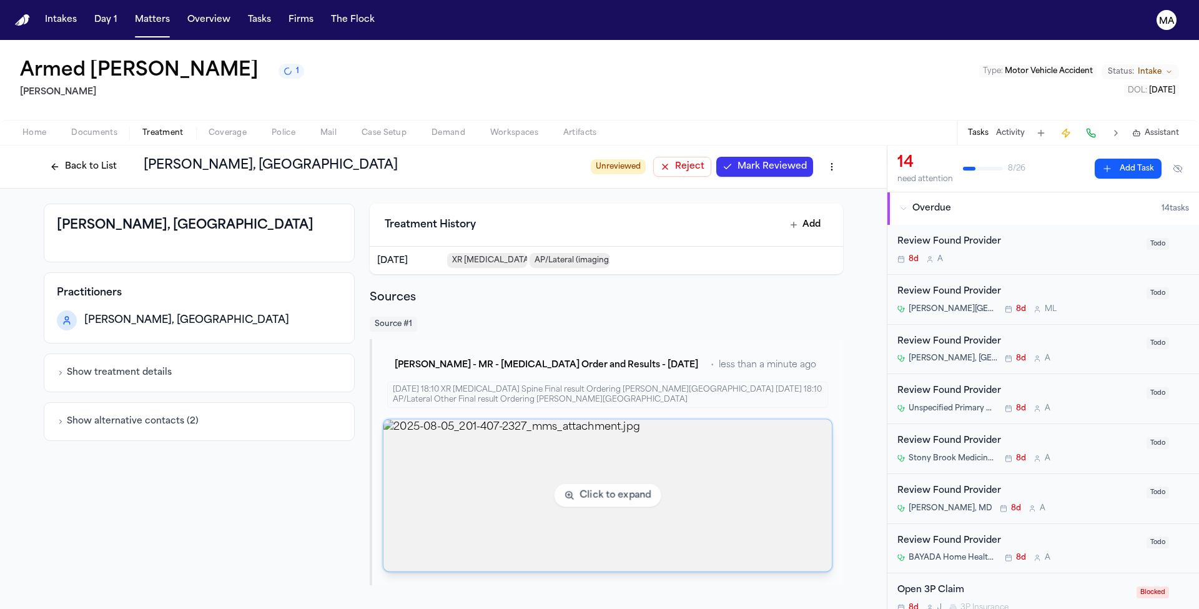
click at [516, 420] on img "View image 2025-08-05_201-407-2327_mms_attachment.jpg" at bounding box center [607, 496] width 448 height 152
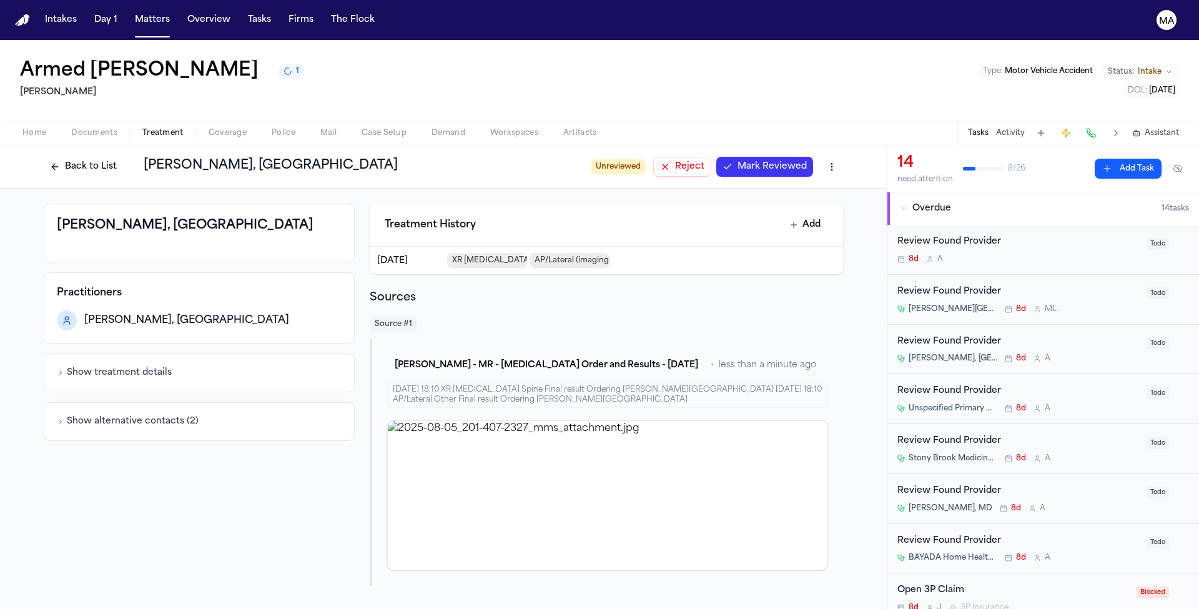
click at [653, 157] on button "Reject" at bounding box center [682, 167] width 58 height 20
click at [123, 157] on button "Back to List" at bounding box center [83, 167] width 79 height 20
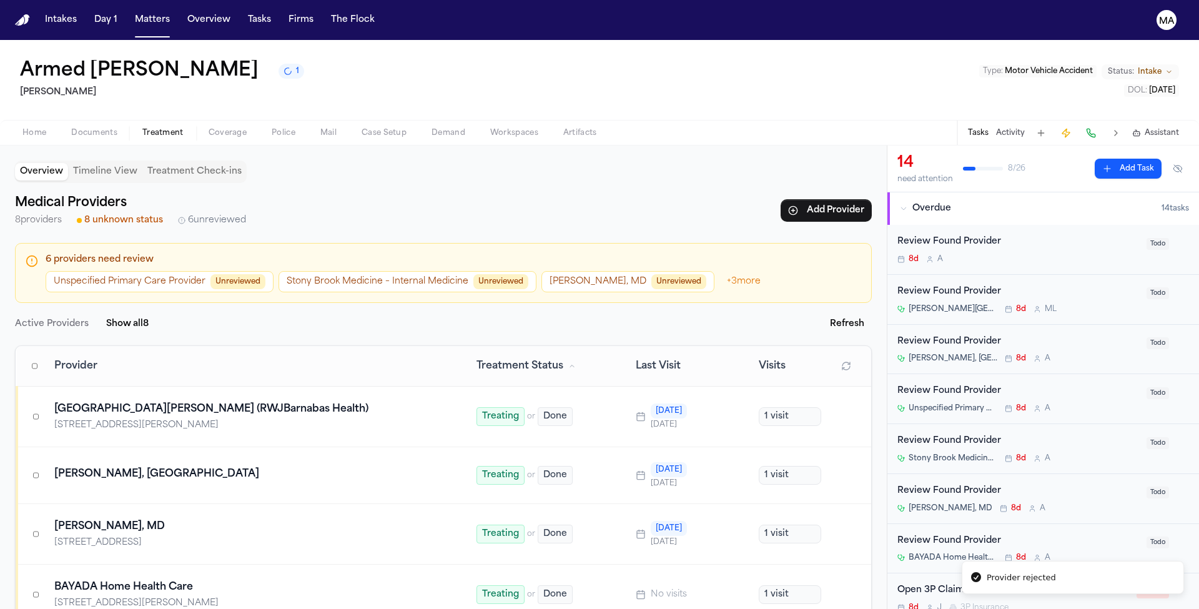
click at [541, 271] on button "Dr. Henry Notardonato, MD Unreviewed" at bounding box center [627, 281] width 173 height 21
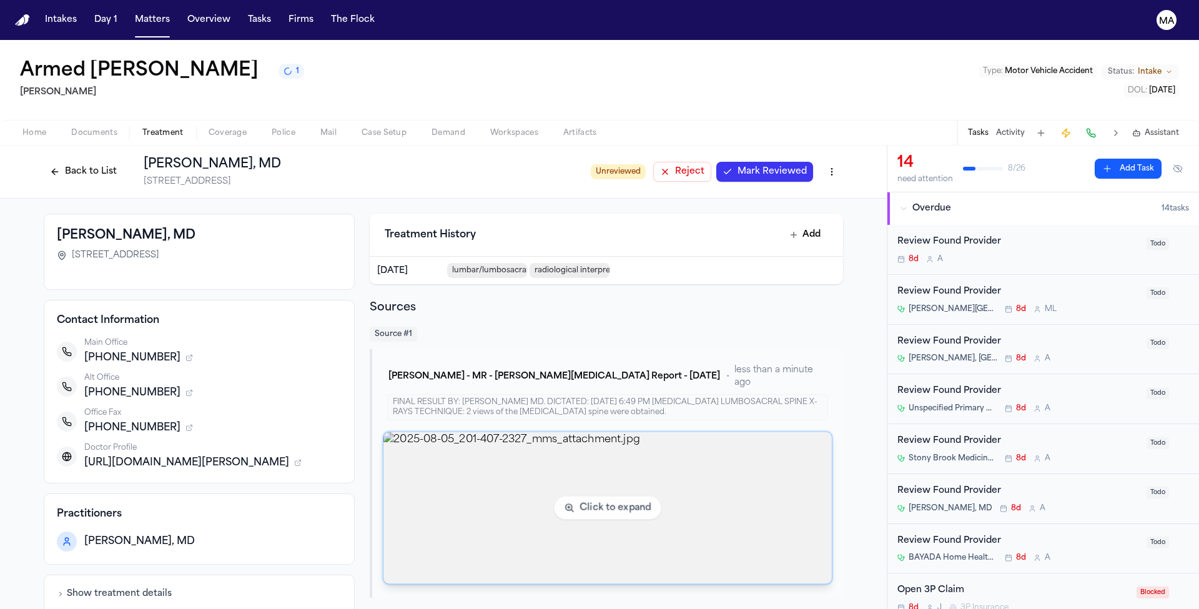
click at [509, 432] on img "View image 2025-08-05_201-407-2327_mms_attachment.jpg" at bounding box center [607, 508] width 448 height 152
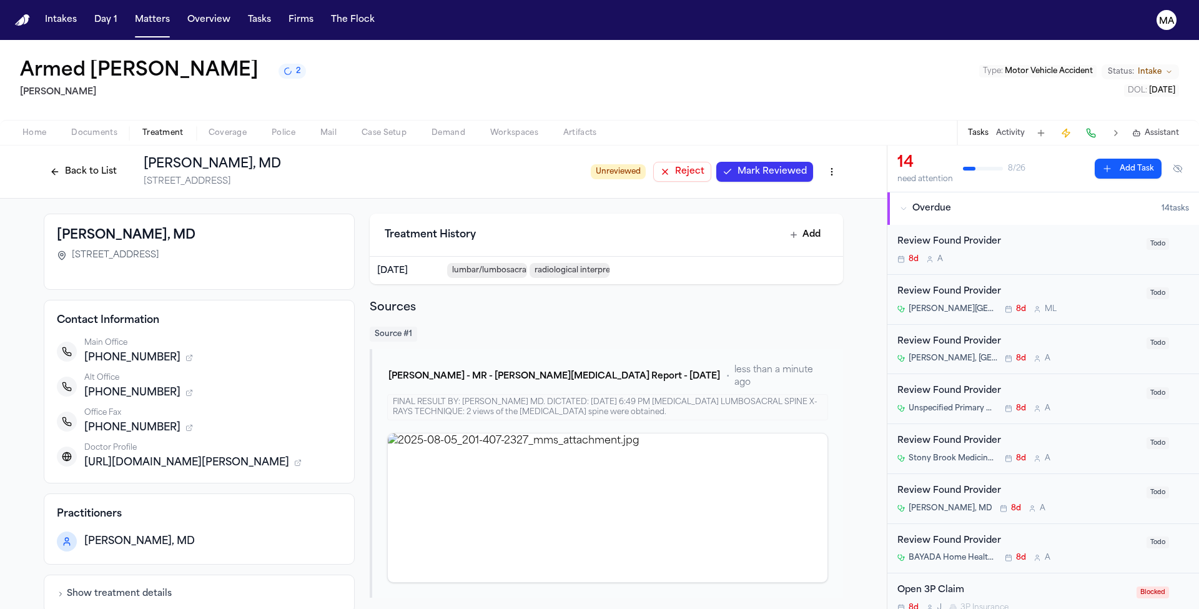
click at [675, 165] on span "Reject" at bounding box center [689, 171] width 29 height 12
click at [123, 162] on button "Back to List" at bounding box center [83, 172] width 79 height 20
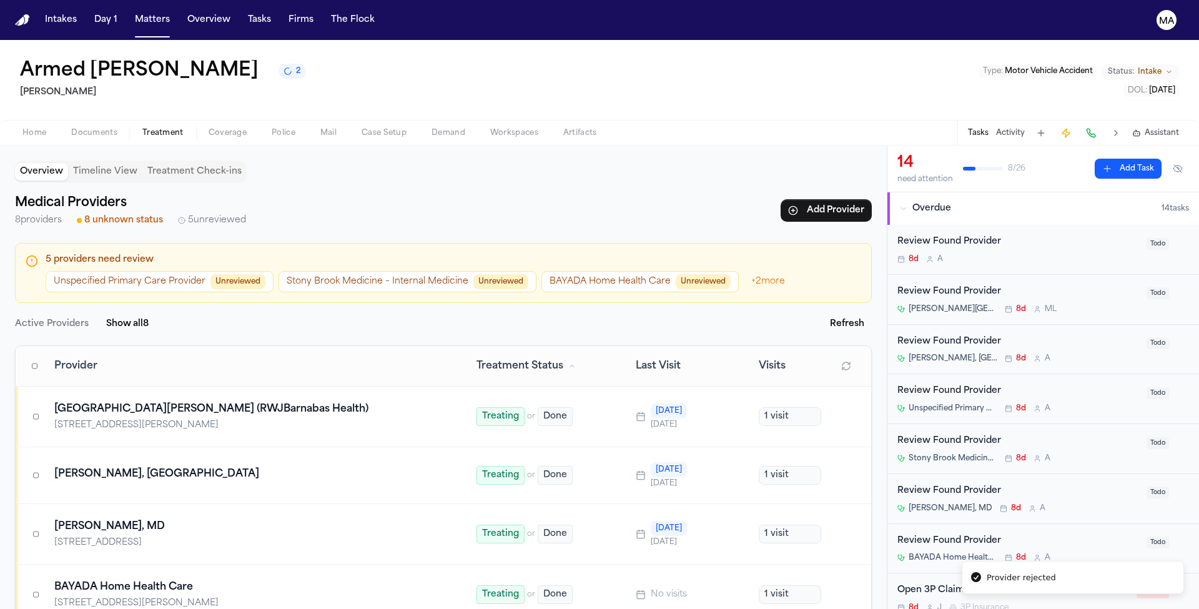
click at [676, 274] on span "Unreviewed" at bounding box center [703, 281] width 55 height 15
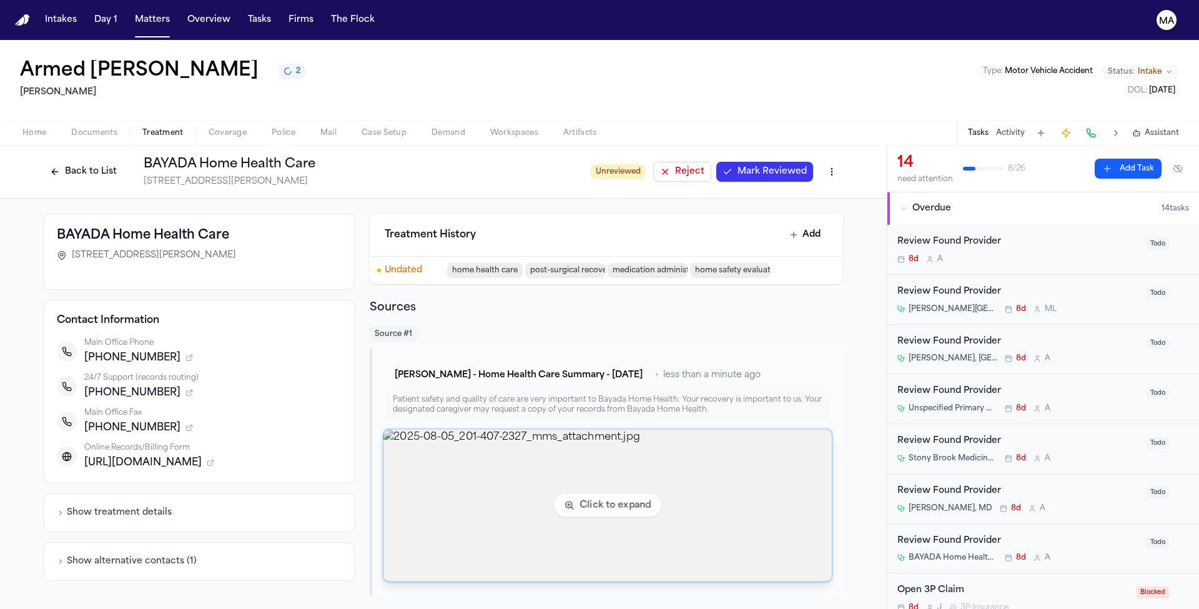
click at [474, 430] on img "View image 2025-08-05_201-407-2327_mms_attachment.jpg" at bounding box center [607, 506] width 448 height 152
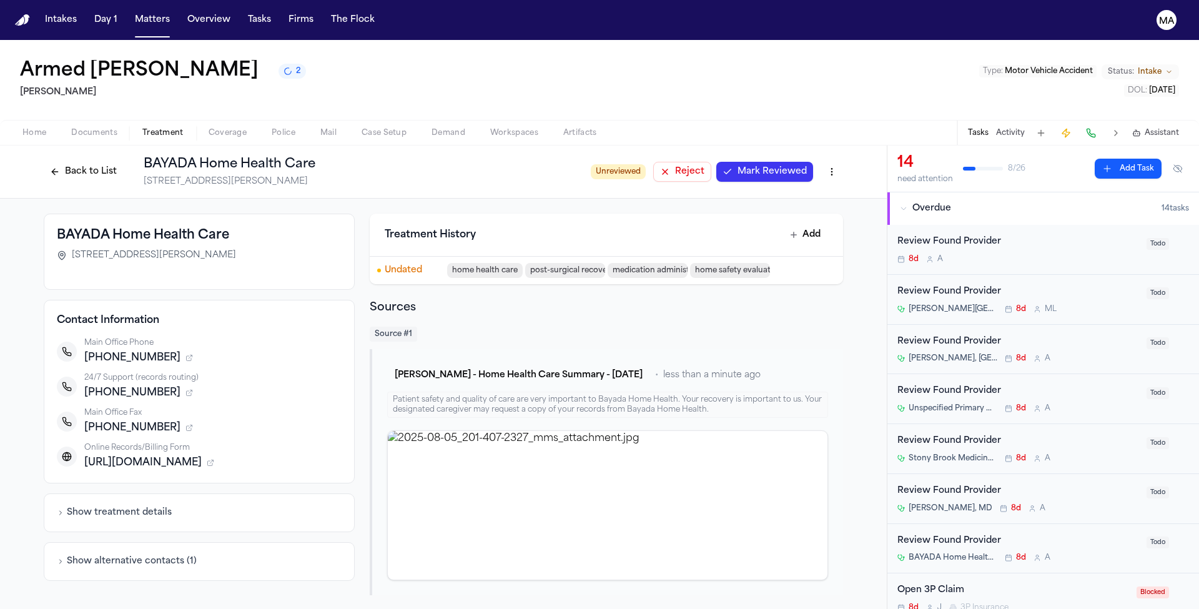
click at [716, 162] on button "Mark Reviewed" at bounding box center [764, 172] width 97 height 20
click at [123, 162] on button "Back to List" at bounding box center [83, 172] width 79 height 20
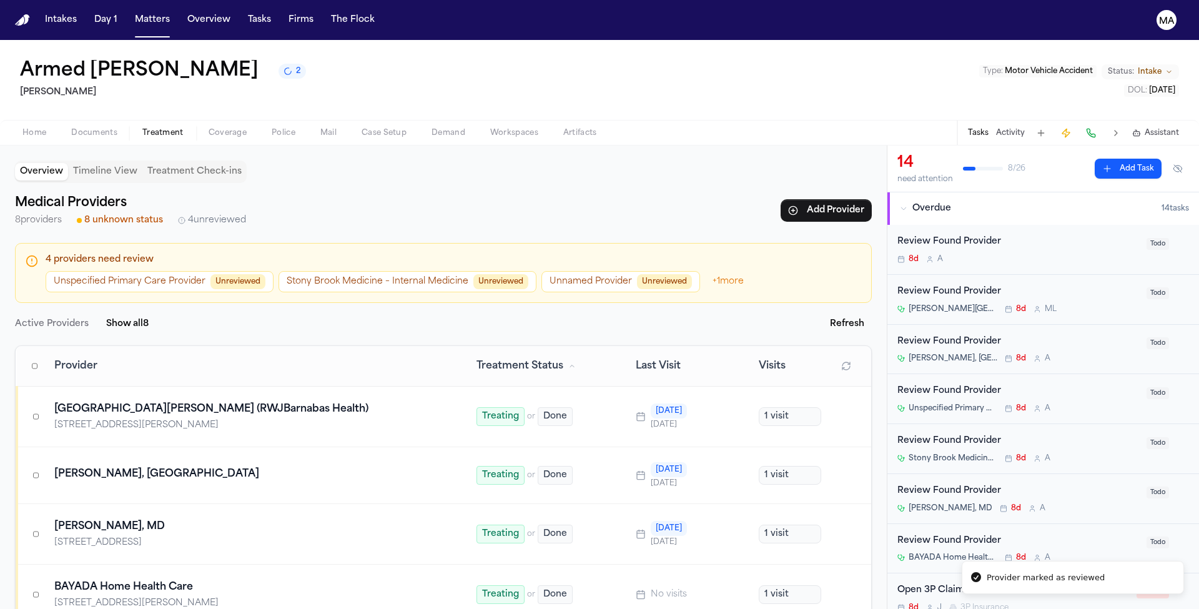
click at [278, 271] on button "Stony Brook Medicine – Internal Medicine Unreviewed" at bounding box center [407, 281] width 258 height 21
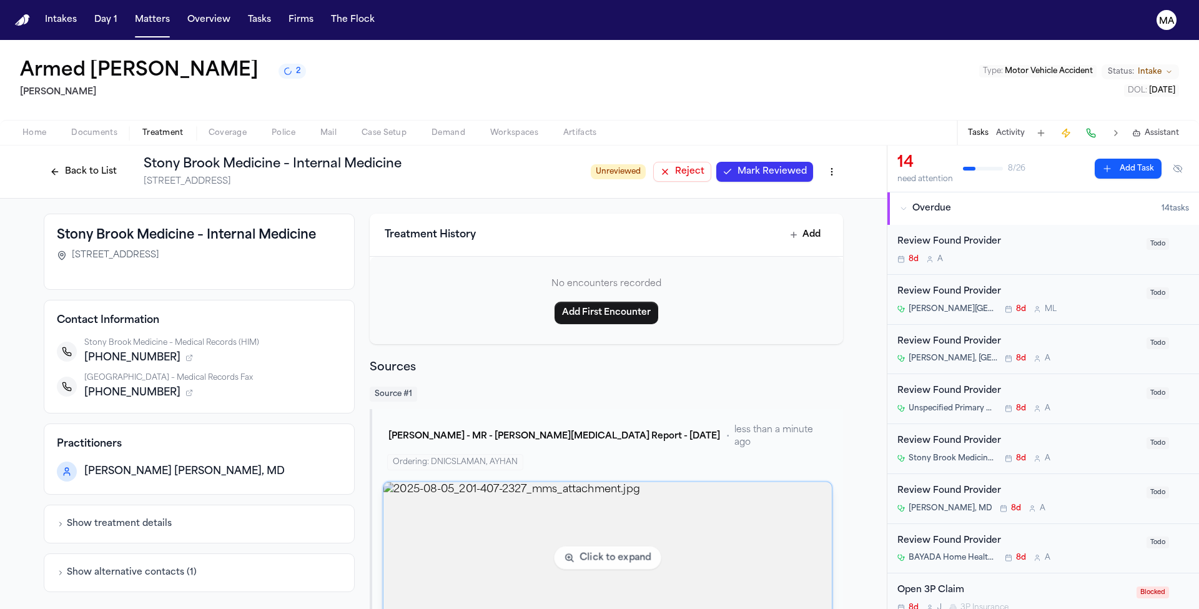
click at [464, 482] on img "View image 2025-08-05_201-407-2327_mms_attachment.jpg" at bounding box center [607, 558] width 448 height 152
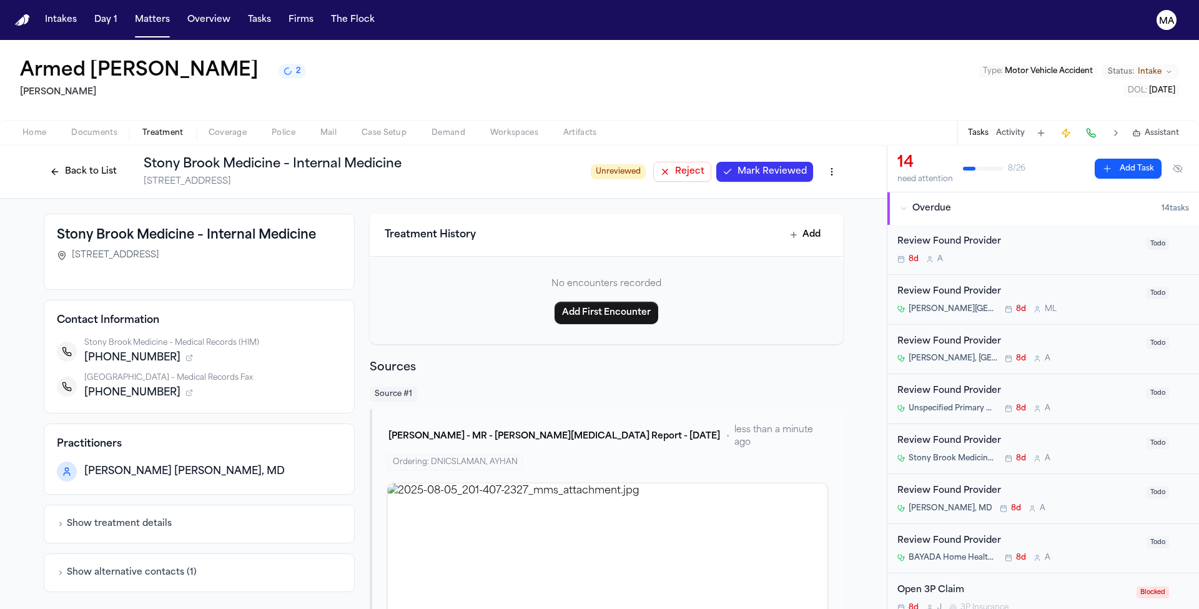
click at [675, 165] on span "Reject" at bounding box center [689, 171] width 29 height 12
click at [123, 162] on button "Back to List" at bounding box center [83, 172] width 79 height 20
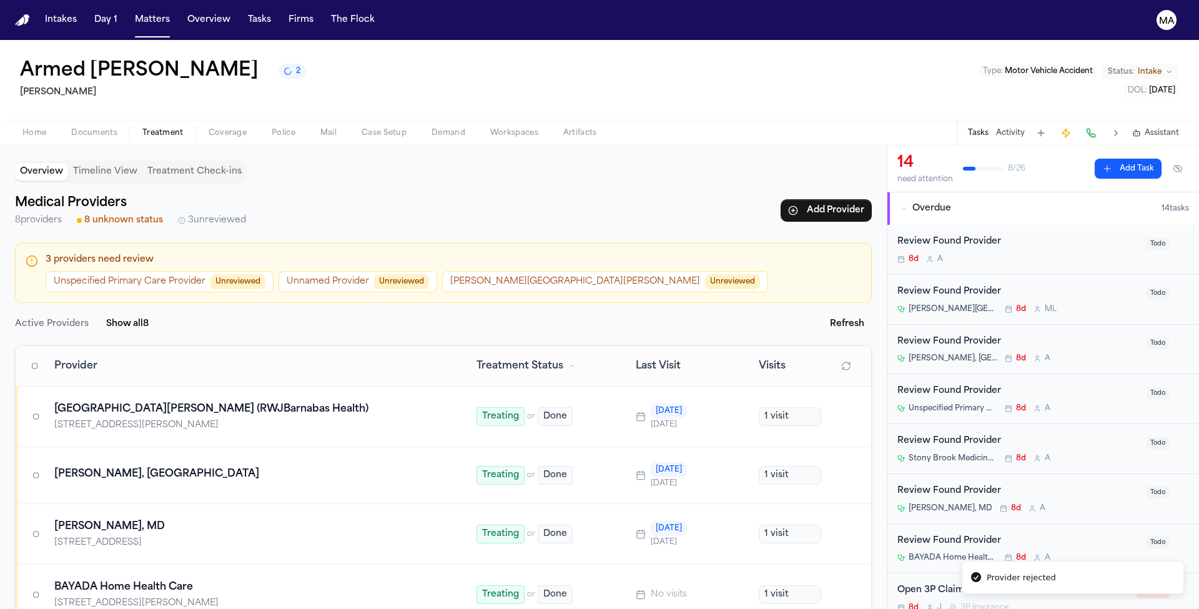
click at [442, 271] on button "Robert Wood Johnson University Hospital Unreviewed" at bounding box center [605, 281] width 326 height 21
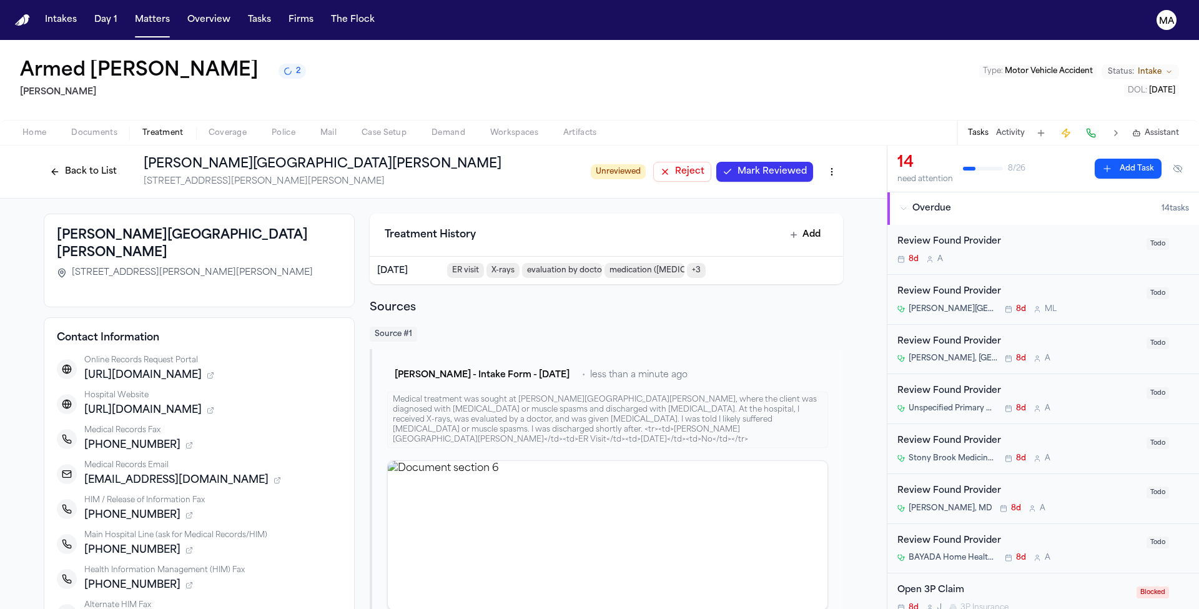
click at [737, 165] on span "Mark Reviewed" at bounding box center [771, 171] width 69 height 12
click at [123, 162] on button "Back to List" at bounding box center [83, 172] width 79 height 20
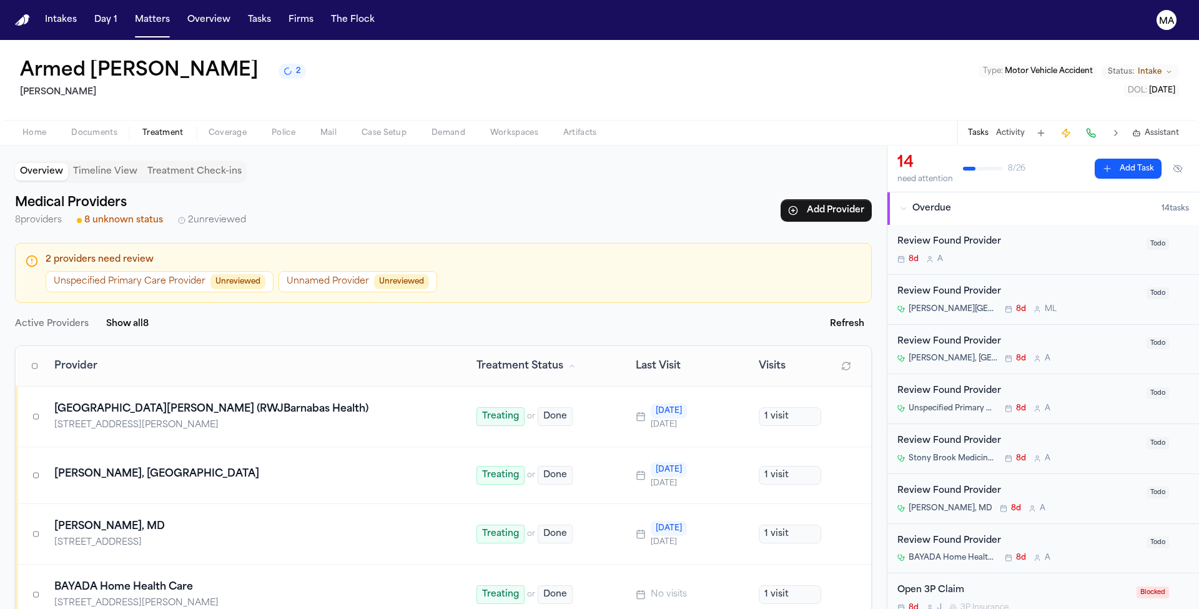
click at [1003, 285] on div "Review Found Provider" at bounding box center [1018, 292] width 242 height 14
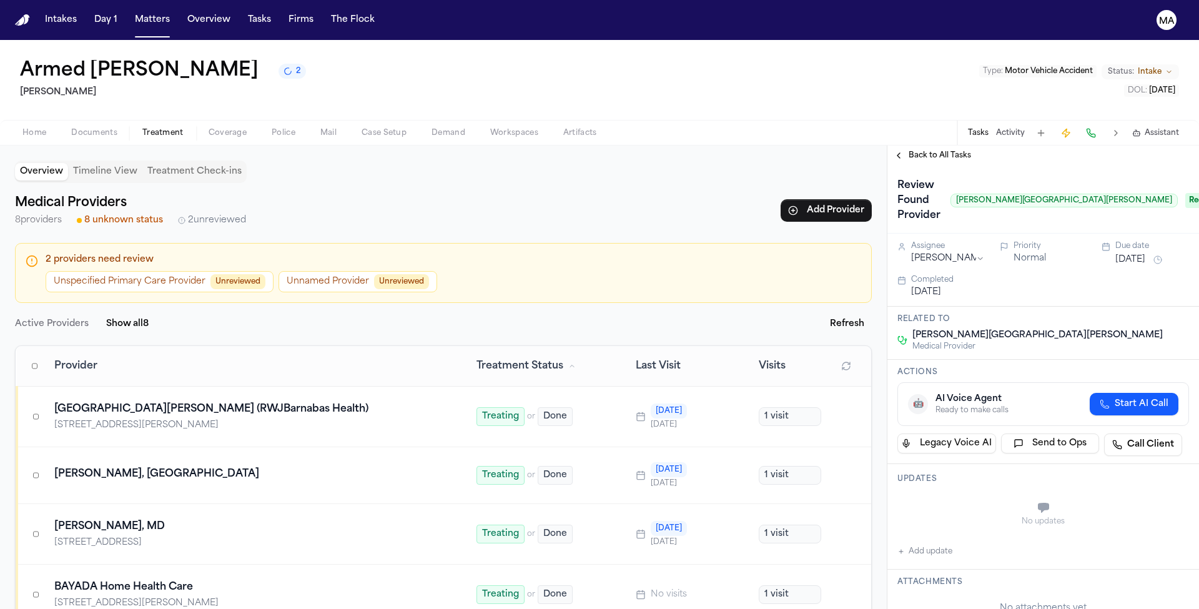
click at [915, 145] on div "Back to All Tasks" at bounding box center [1043, 155] width 312 height 20
click at [916, 150] on span "Back to All Tasks" at bounding box center [939, 155] width 62 height 10
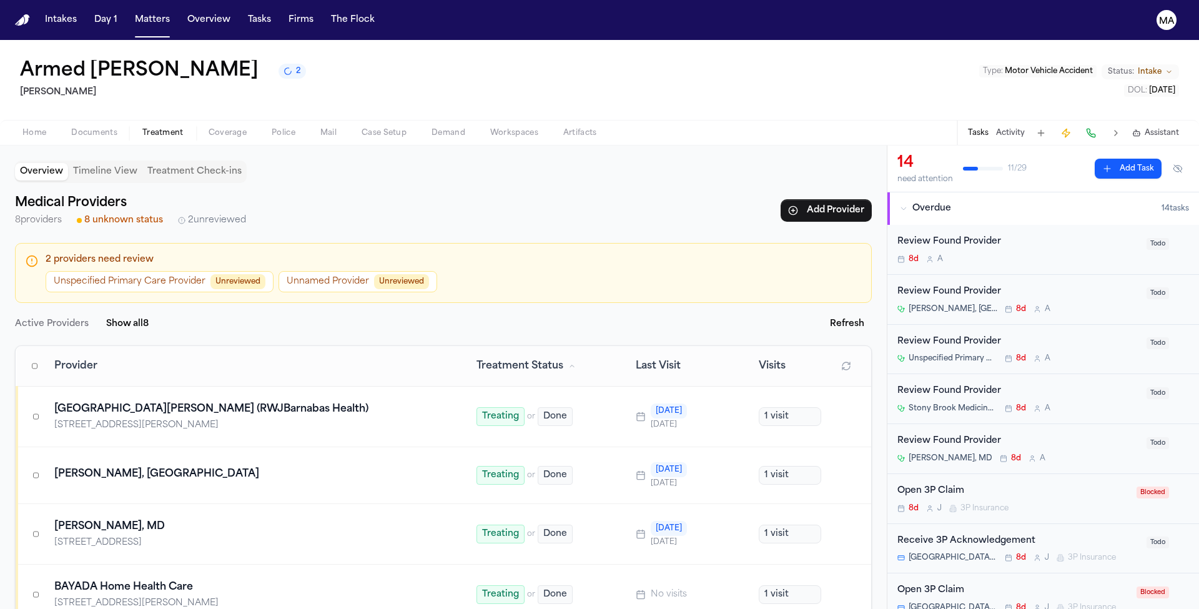
click at [1034, 403] on div "Stony Brook Medicine – Internal Medicine 8d A" at bounding box center [1018, 408] width 242 height 10
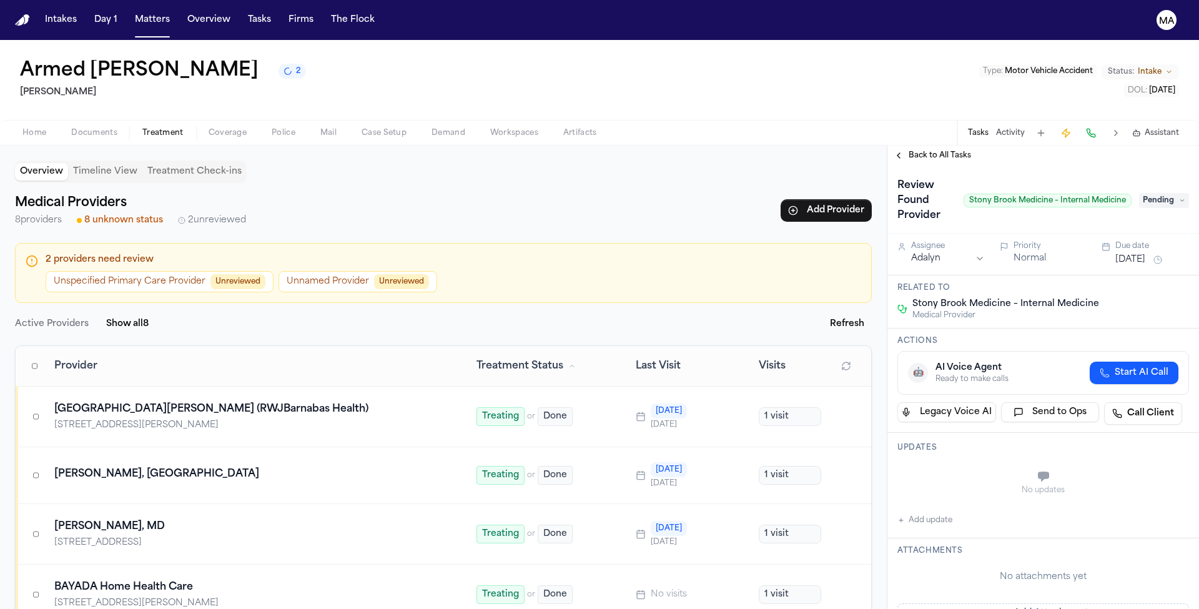
click at [1163, 193] on span "Pending" at bounding box center [1164, 200] width 50 height 15
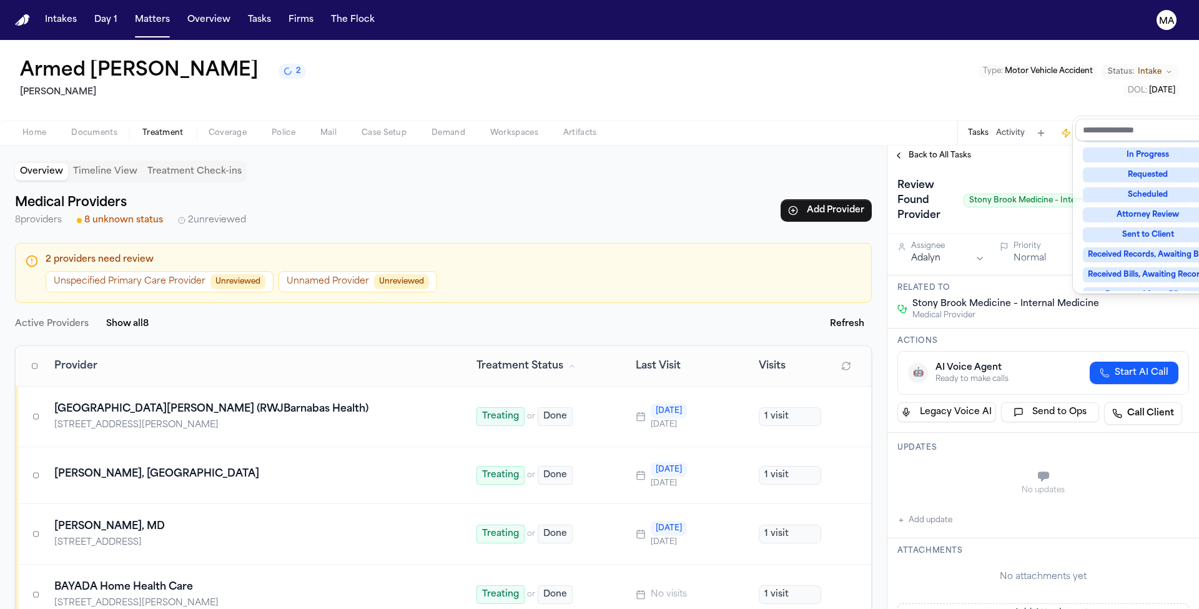
click at [1135, 347] on div "Complete" at bounding box center [1148, 354] width 130 height 15
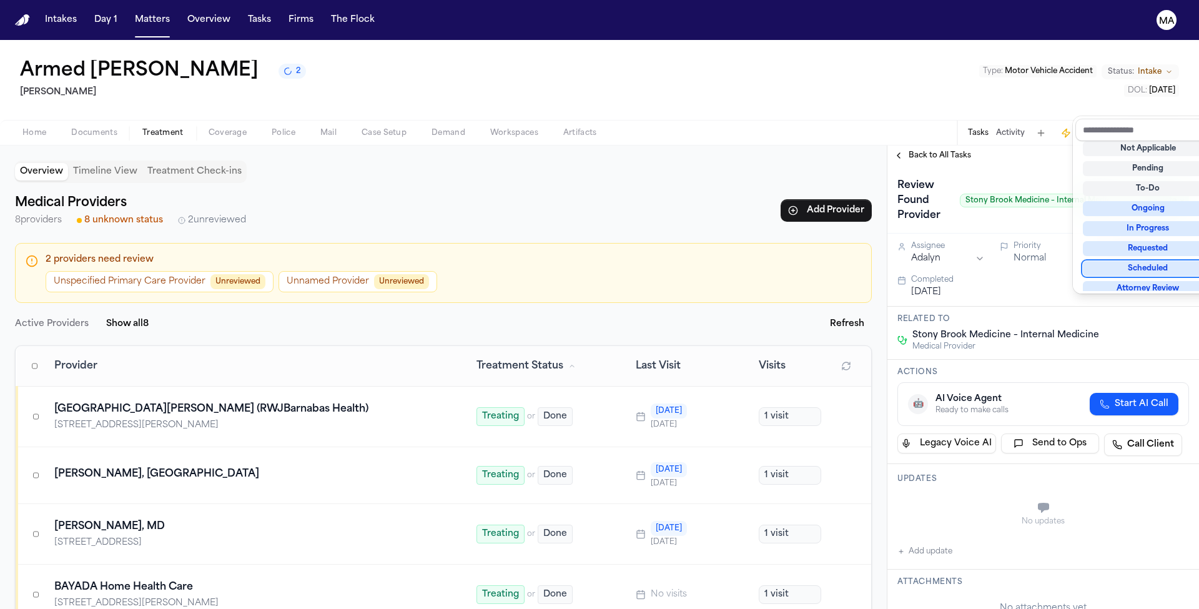
click at [922, 81] on div "Armed Barkley 2 Mohamed K Ahmed Type : Motor Vehicle Accident Status: Intake DO…" at bounding box center [599, 324] width 1199 height 569
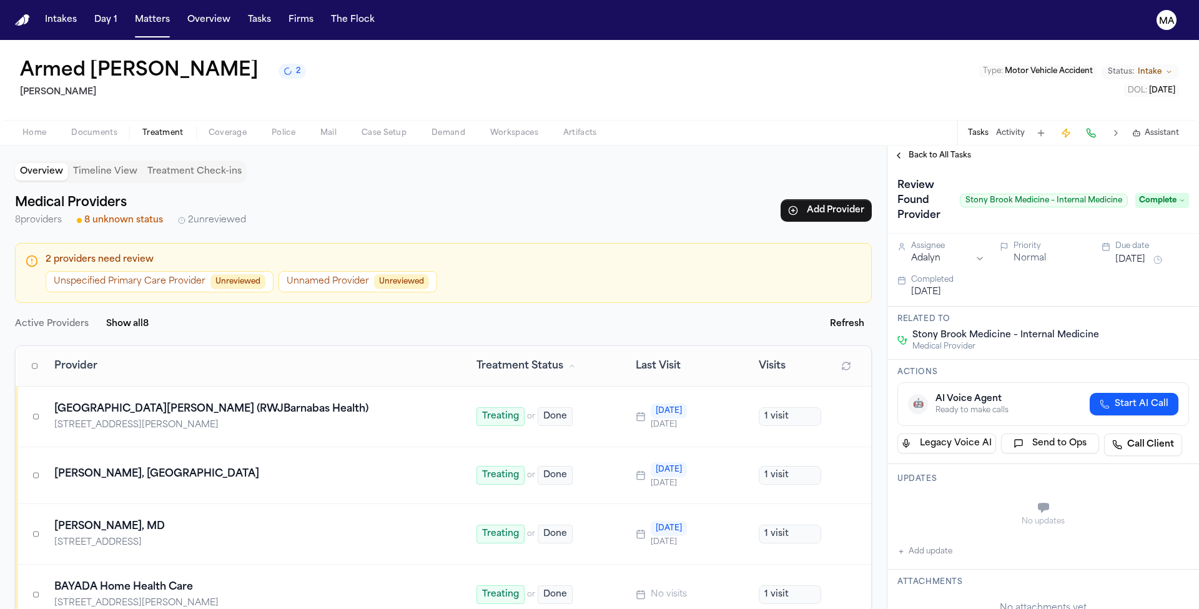
click at [922, 150] on span "Back to All Tasks" at bounding box center [939, 155] width 62 height 10
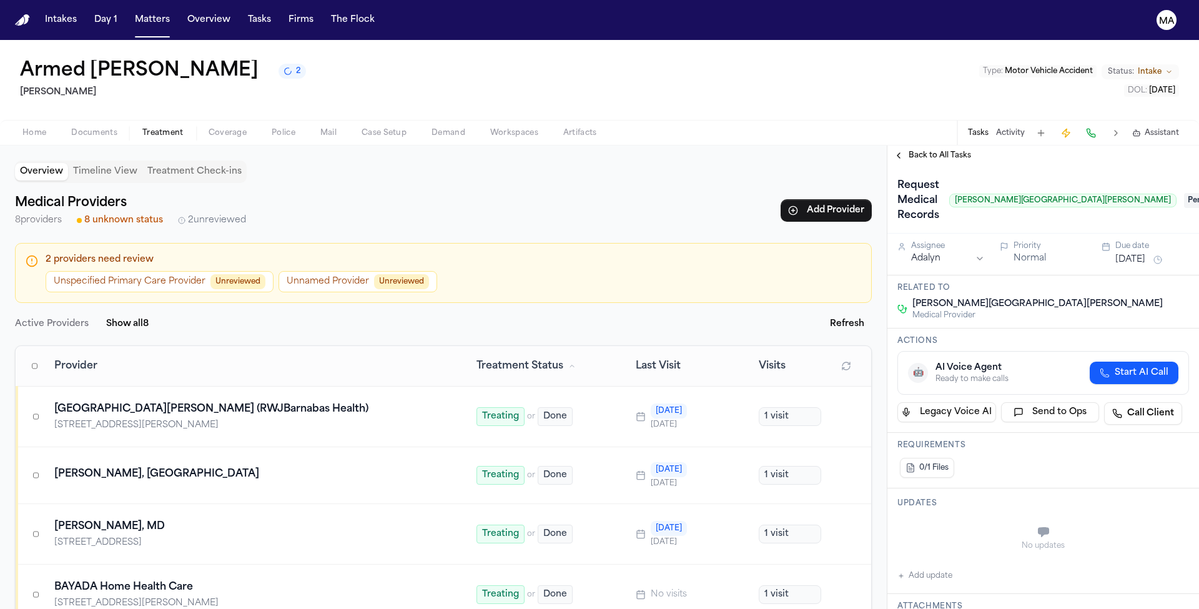
click at [1184, 193] on span "Pending" at bounding box center [1209, 200] width 50 height 15
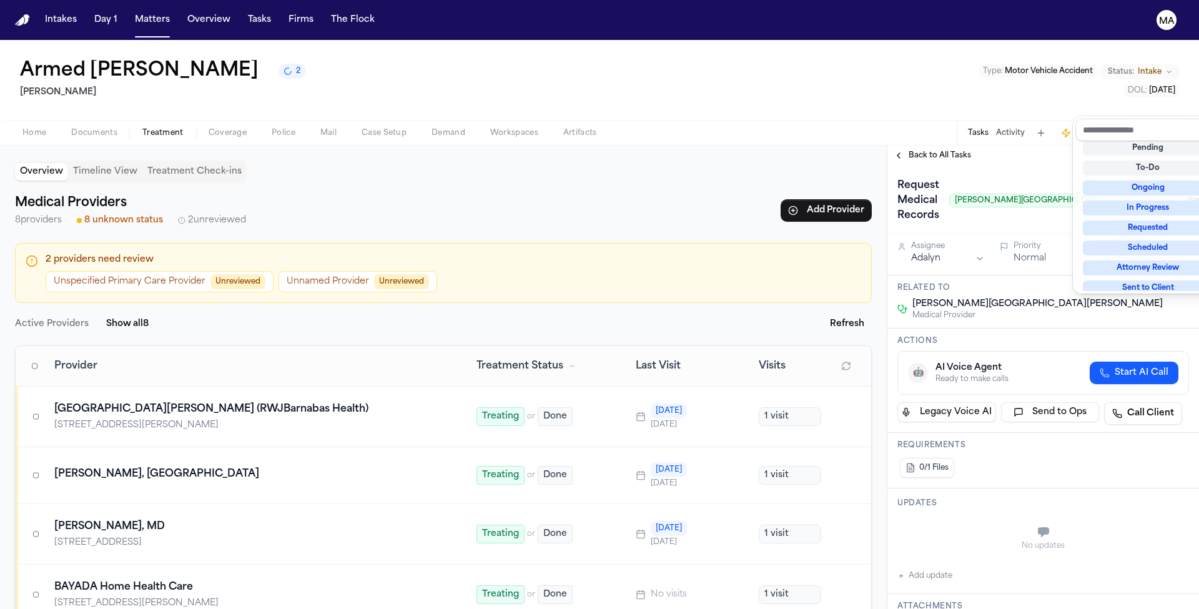
scroll to position [79, 0]
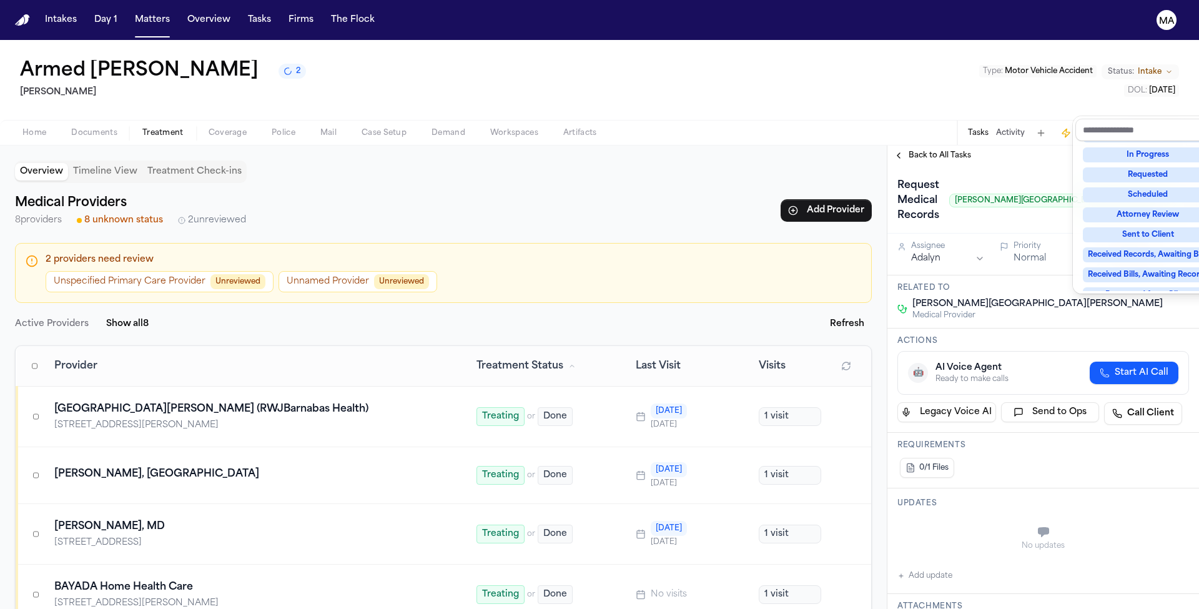
click at [1147, 253] on div "Not Applicable Pending To-Do Ongoing In Progress Requested Scheduled Attorney R…" at bounding box center [1147, 216] width 145 height 150
click at [1146, 347] on div "Complete" at bounding box center [1148, 354] width 130 height 15
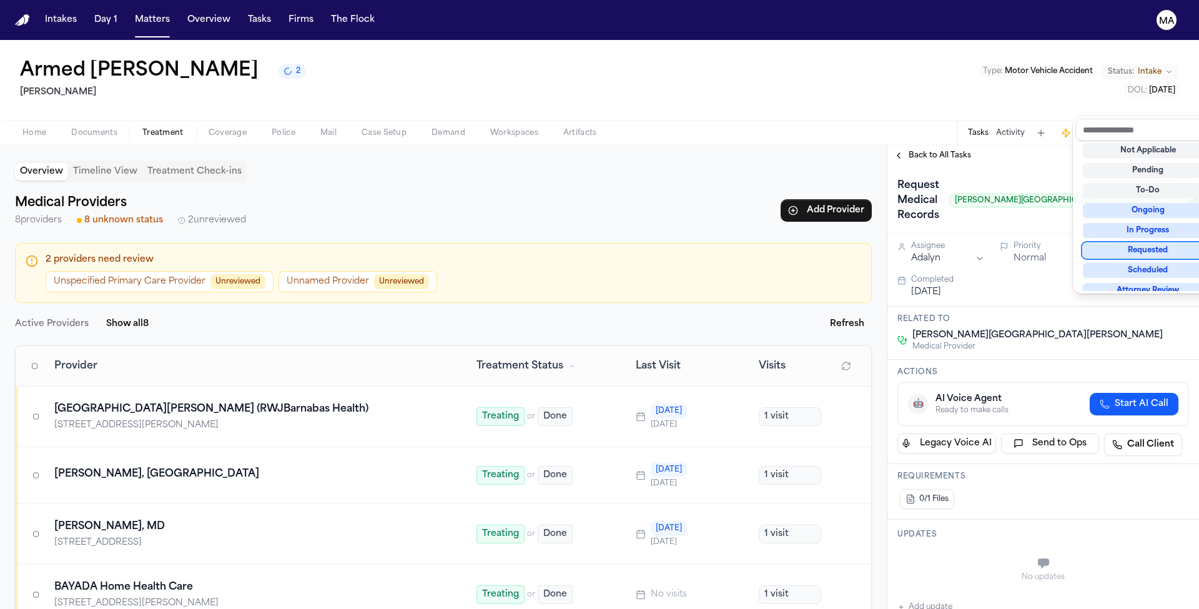
click at [998, 82] on div "Armed Barkley 2 Mohamed K Ahmed Type : Motor Vehicle Accident Status: Intake DO…" at bounding box center [599, 324] width 1199 height 569
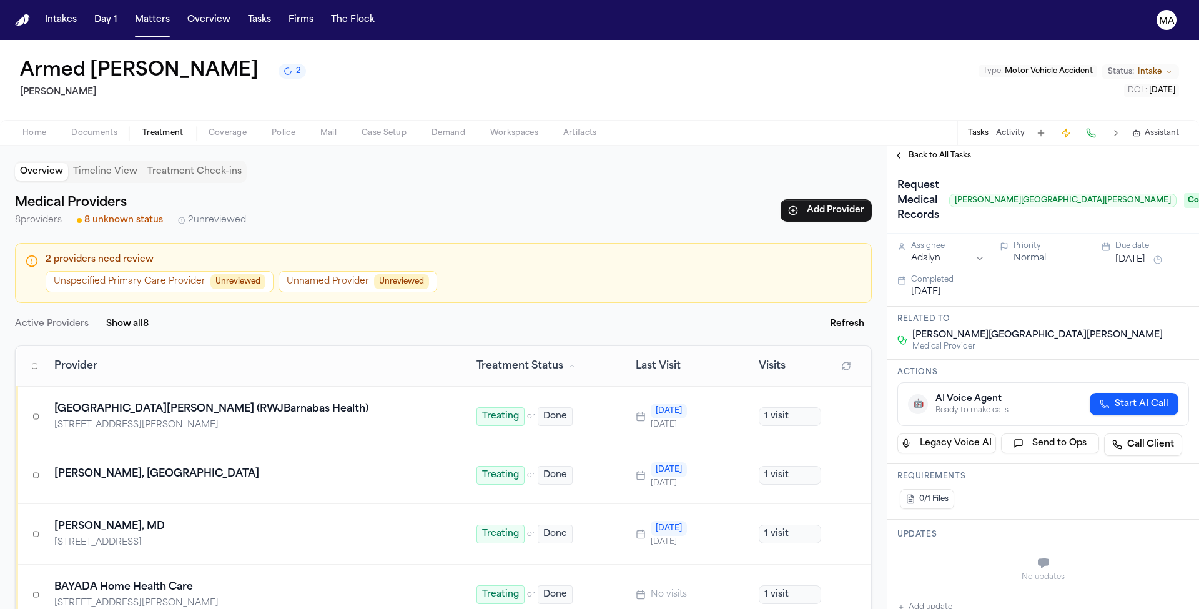
click at [915, 150] on span "Back to All Tasks" at bounding box center [939, 155] width 62 height 10
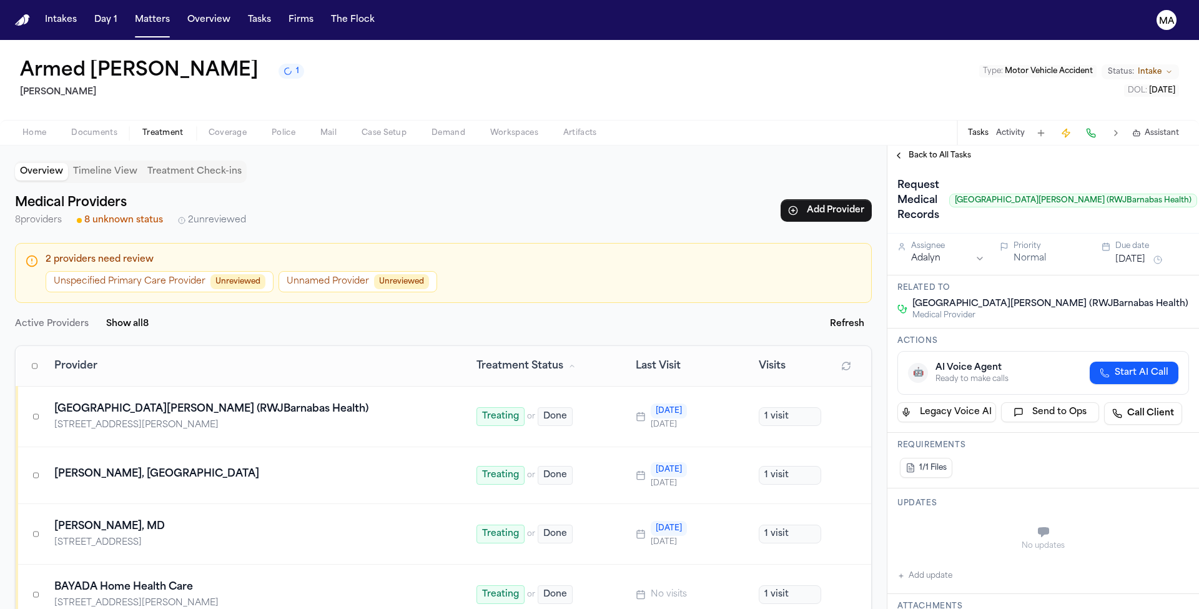
click at [1169, 175] on div "Request Medical Records Newark Beth Israel Medical Center (RWJBarnabas Health) …" at bounding box center [1043, 200] width 292 height 50
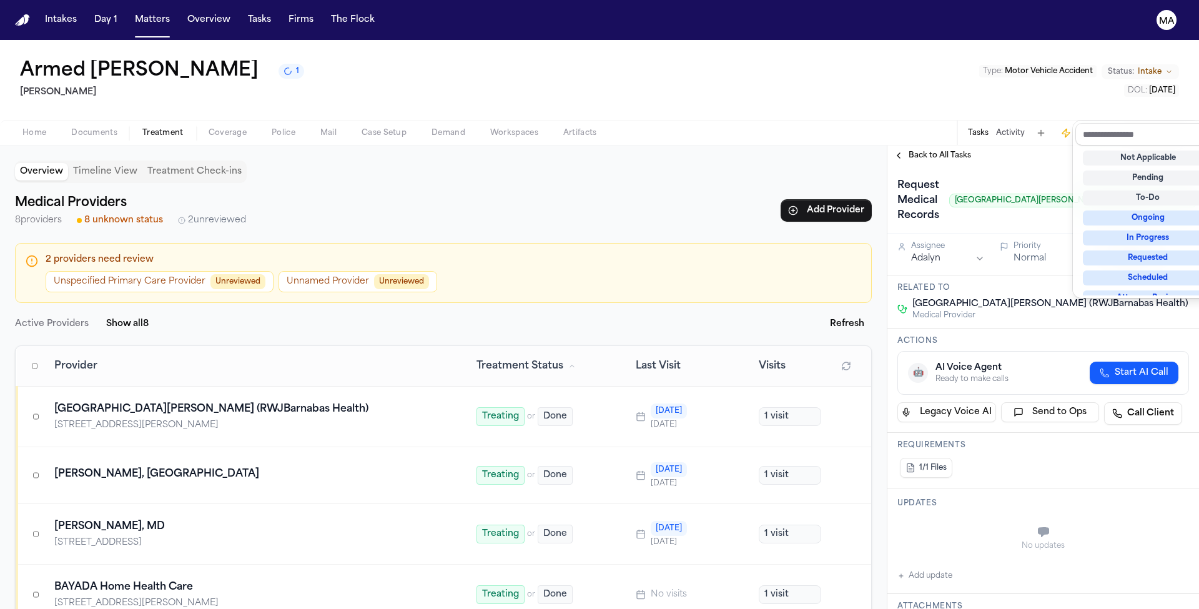
scroll to position [79, 0]
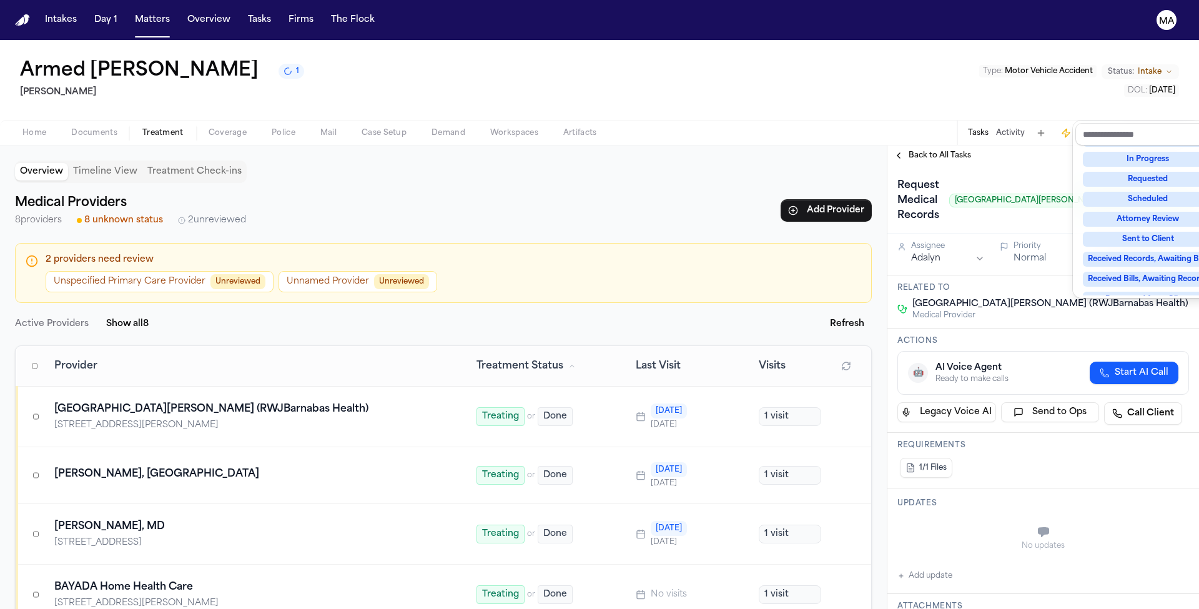
click at [1143, 352] on div "Complete" at bounding box center [1148, 359] width 130 height 15
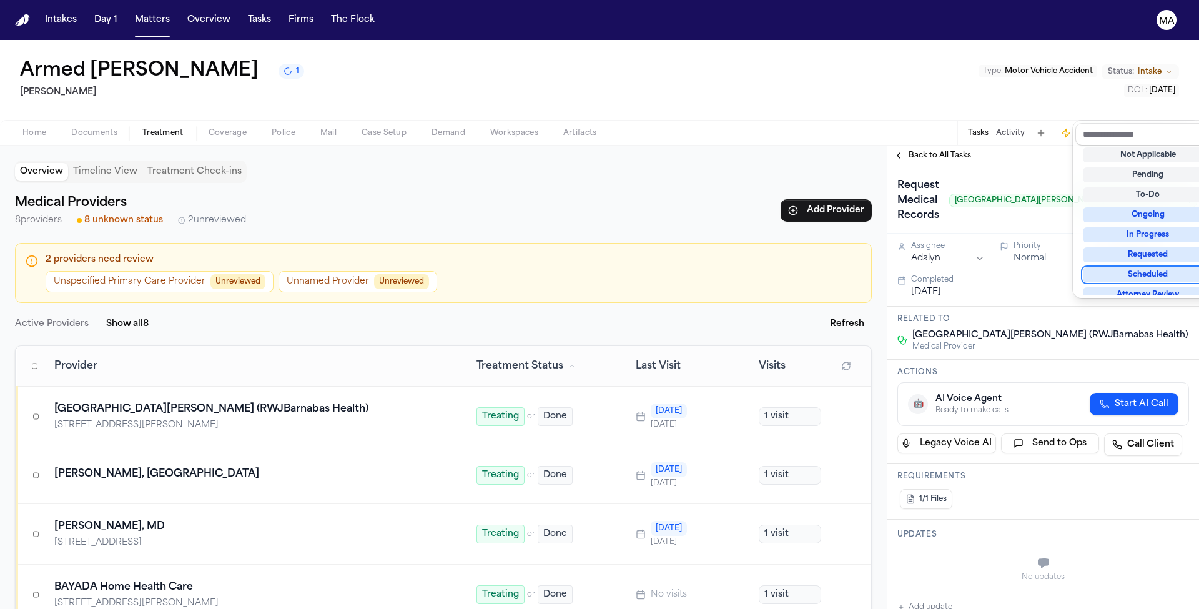
click at [904, 145] on div "**********" at bounding box center [1043, 376] width 312 height 463
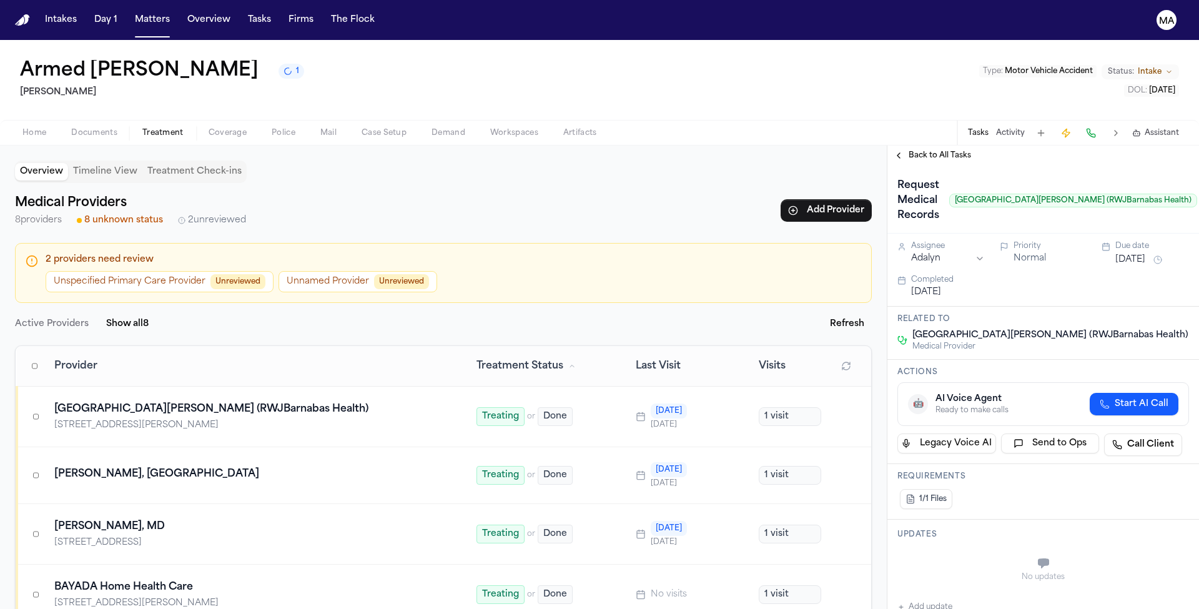
click at [910, 150] on span "Back to All Tasks" at bounding box center [939, 155] width 62 height 10
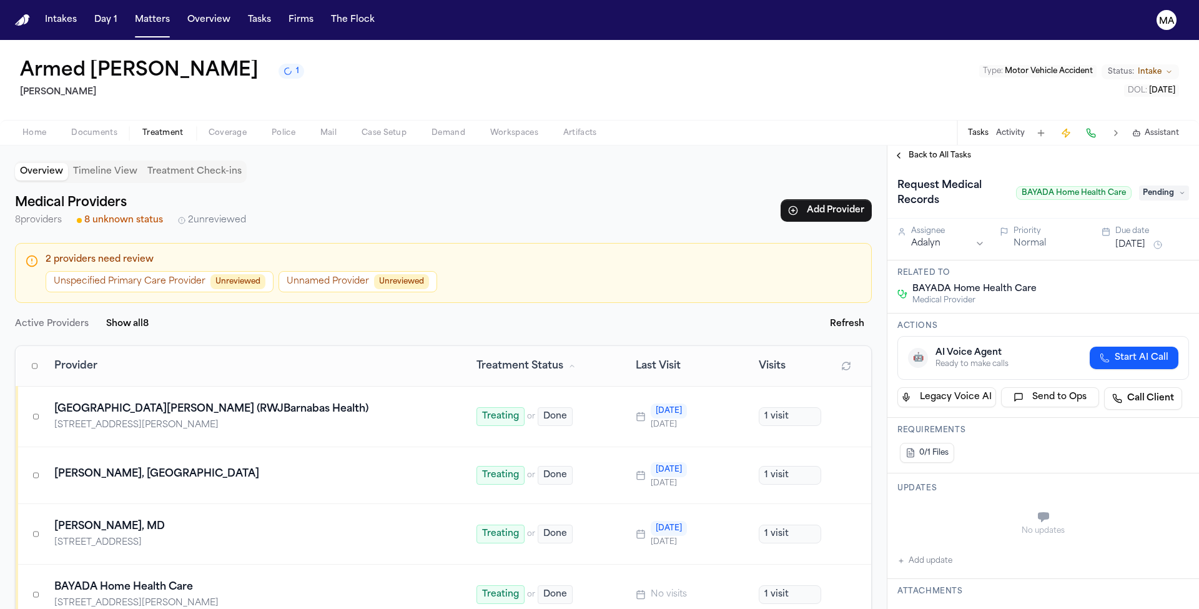
click at [1174, 185] on span "Pending" at bounding box center [1164, 192] width 50 height 15
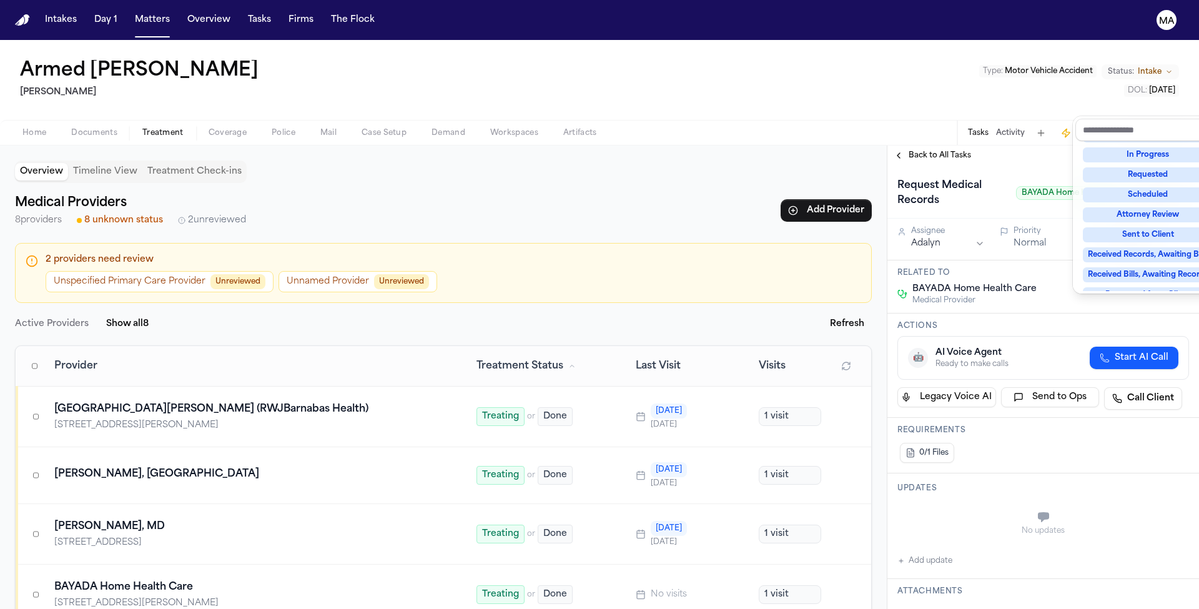
click at [1138, 347] on div "Complete" at bounding box center [1148, 354] width 130 height 15
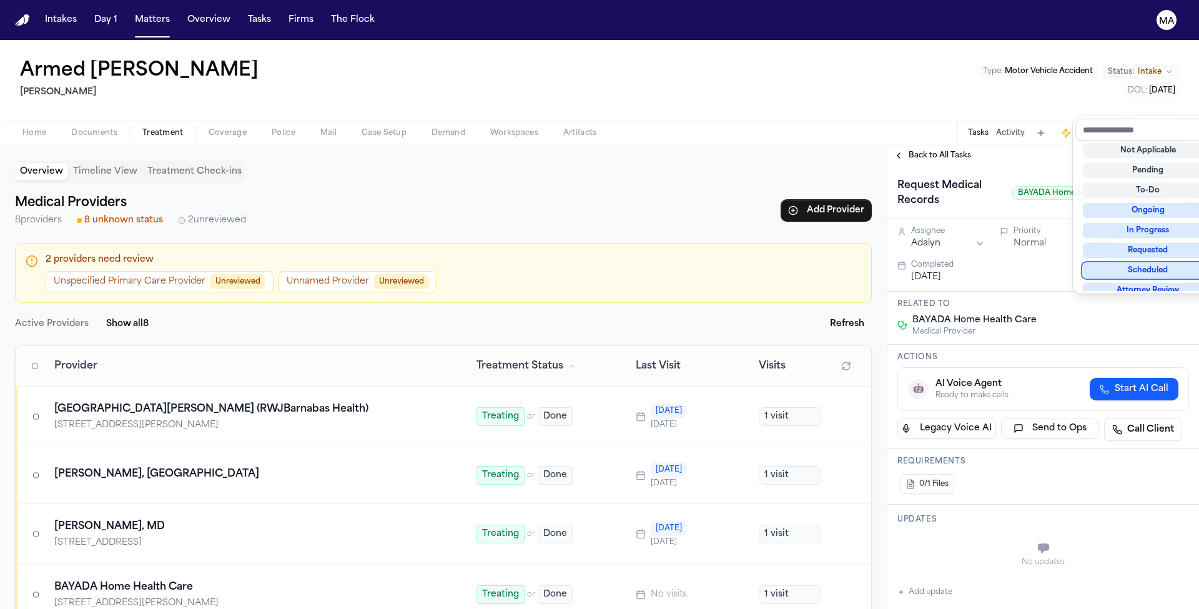
click at [968, 62] on div "Armed Barkley Mohamed K Ahmed Type : Motor Vehicle Accident Status: Intake DOL …" at bounding box center [599, 324] width 1199 height 569
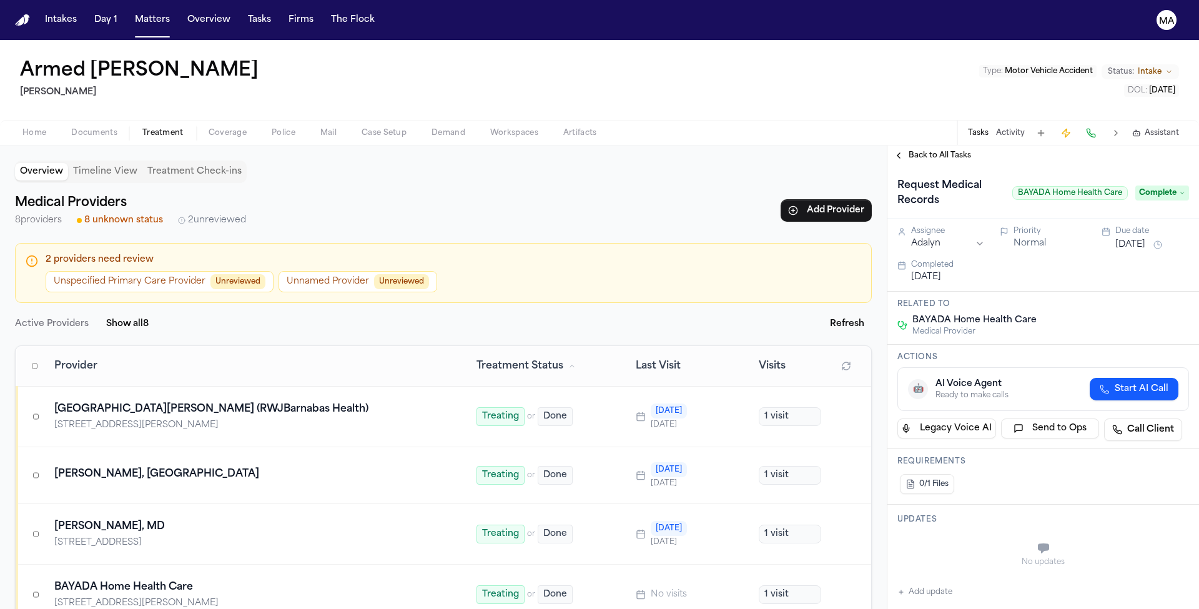
click at [920, 120] on div "Home Documents Treatment Coverage Police Mail Case Setup Demand Workspaces Arti…" at bounding box center [599, 132] width 1199 height 25
click at [917, 150] on span "Back to All Tasks" at bounding box center [939, 155] width 62 height 10
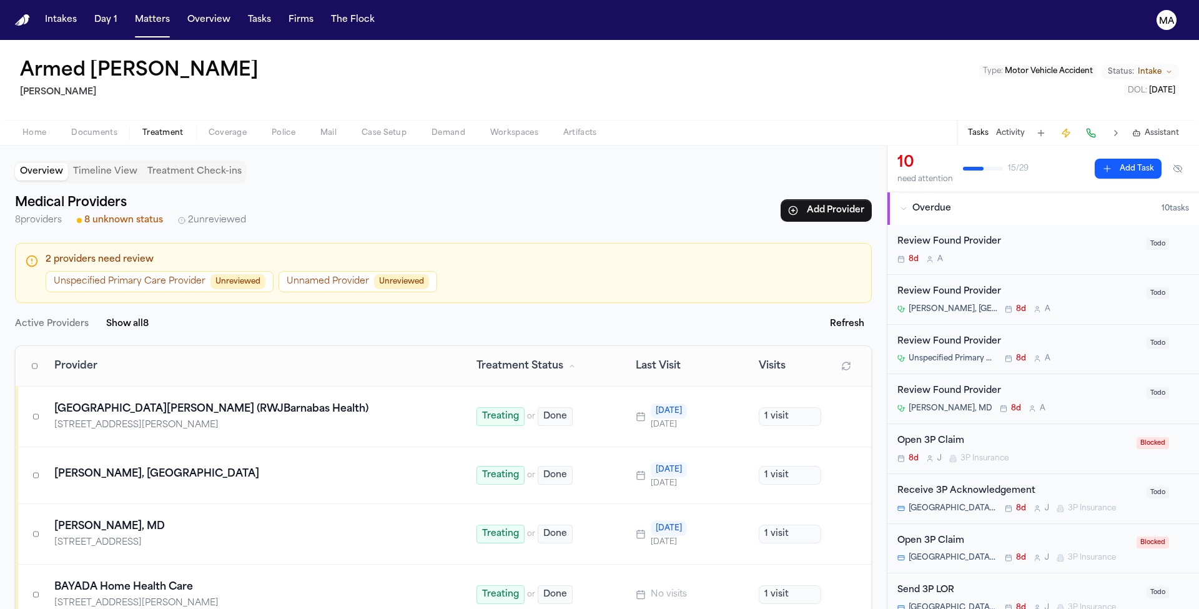
click at [687, 145] on div "Overview Timeline View Treatment Check-ins Medical Providers 8 providers 8 unkn…" at bounding box center [443, 376] width 887 height 463
click at [927, 235] on div "Review Found Provider" at bounding box center [1018, 242] width 242 height 14
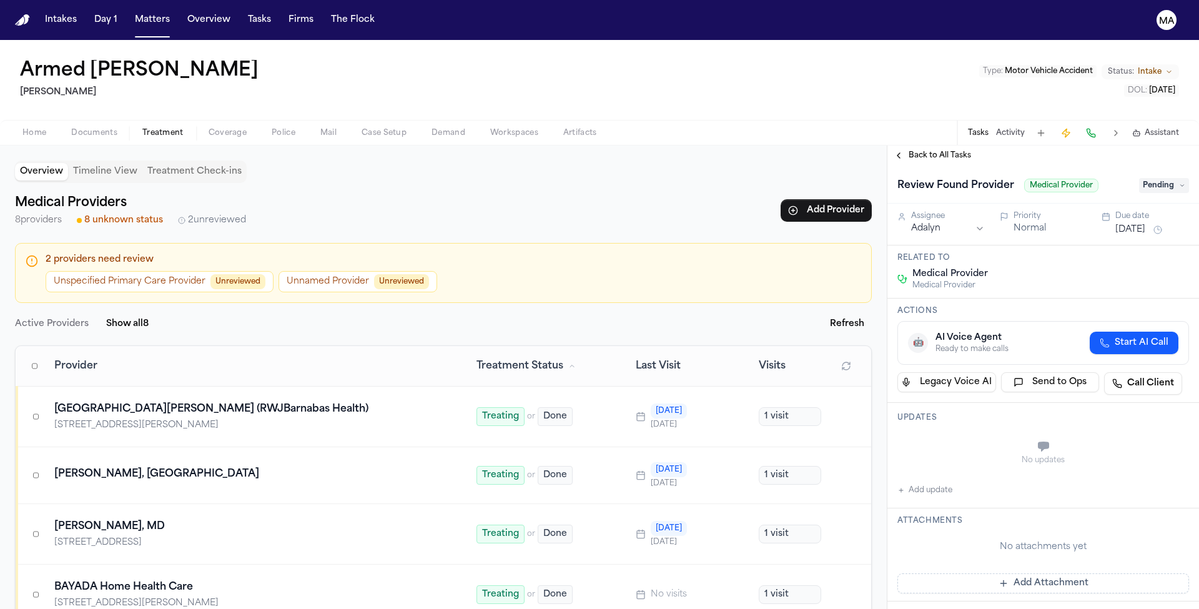
click at [1161, 178] on span "Pending" at bounding box center [1164, 185] width 50 height 15
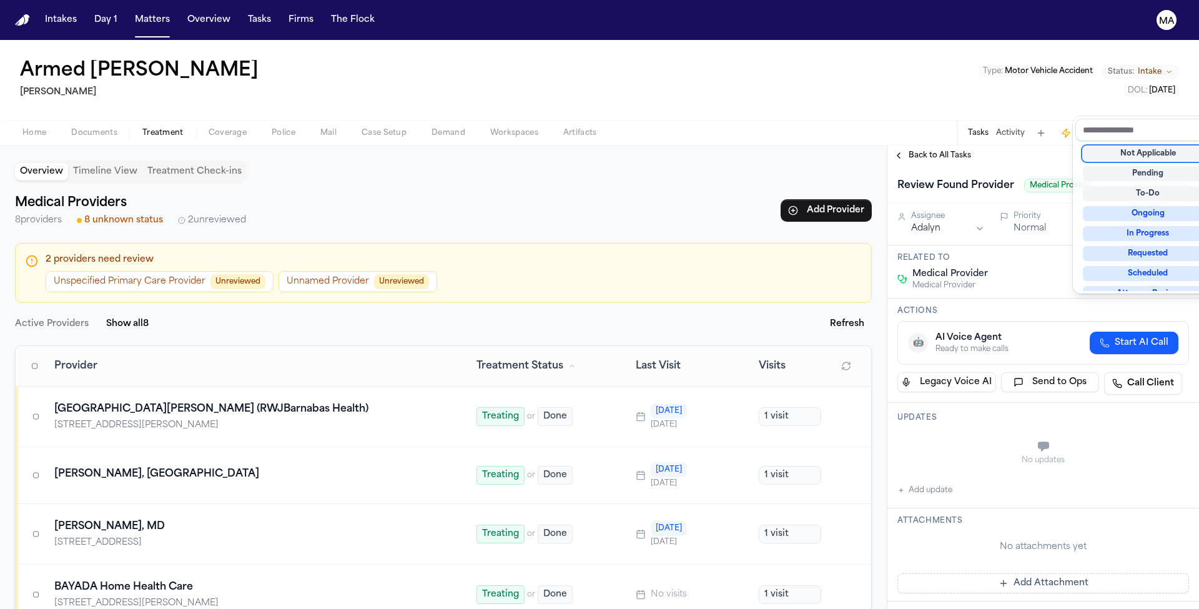
click at [1138, 146] on div "Not Applicable" at bounding box center [1148, 153] width 130 height 15
click at [1025, 77] on div "Armed Barkley Mohamed K Ahmed Type : Motor Vehicle Accident Status: Intake DOL …" at bounding box center [599, 324] width 1199 height 569
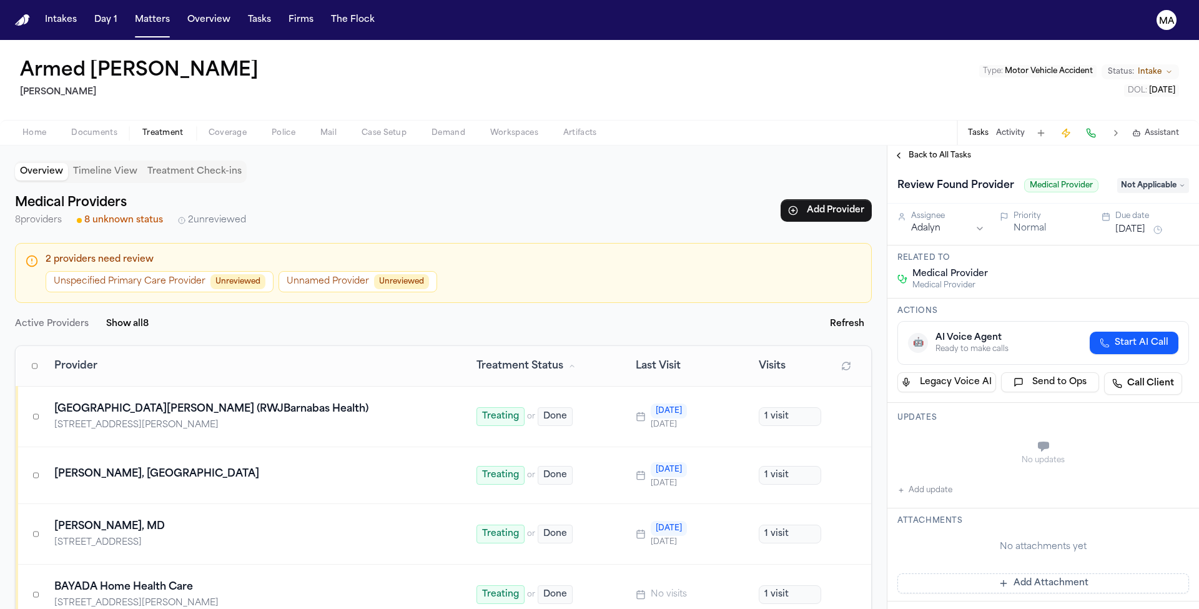
click at [917, 150] on span "Back to All Tasks" at bounding box center [939, 155] width 62 height 10
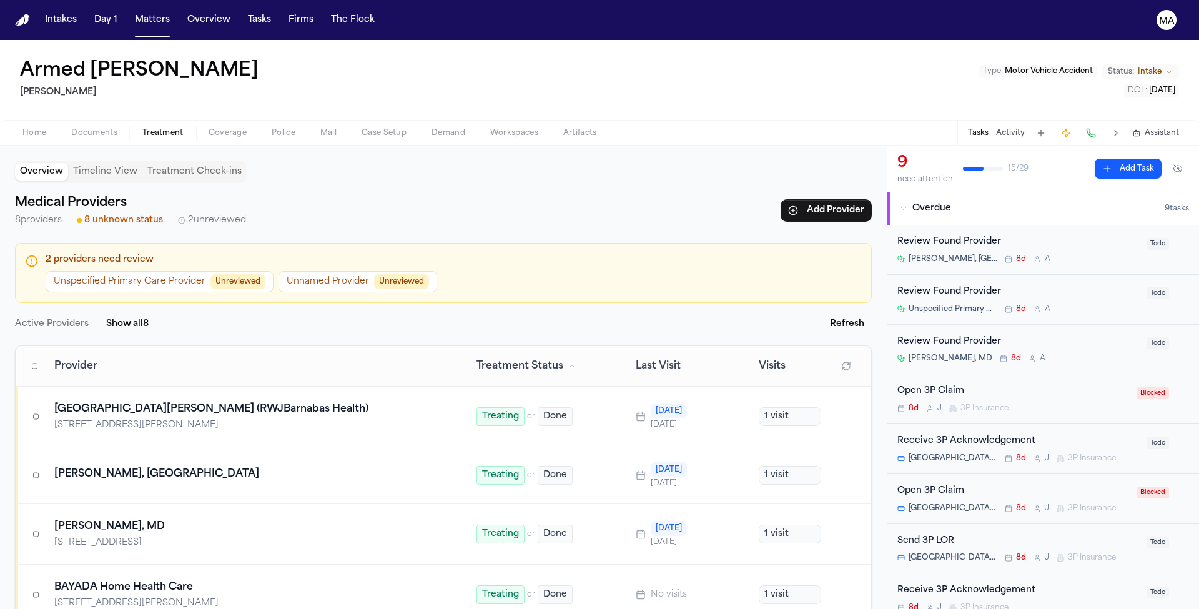
click at [993, 335] on div "Review Found Provider" at bounding box center [1018, 342] width 242 height 14
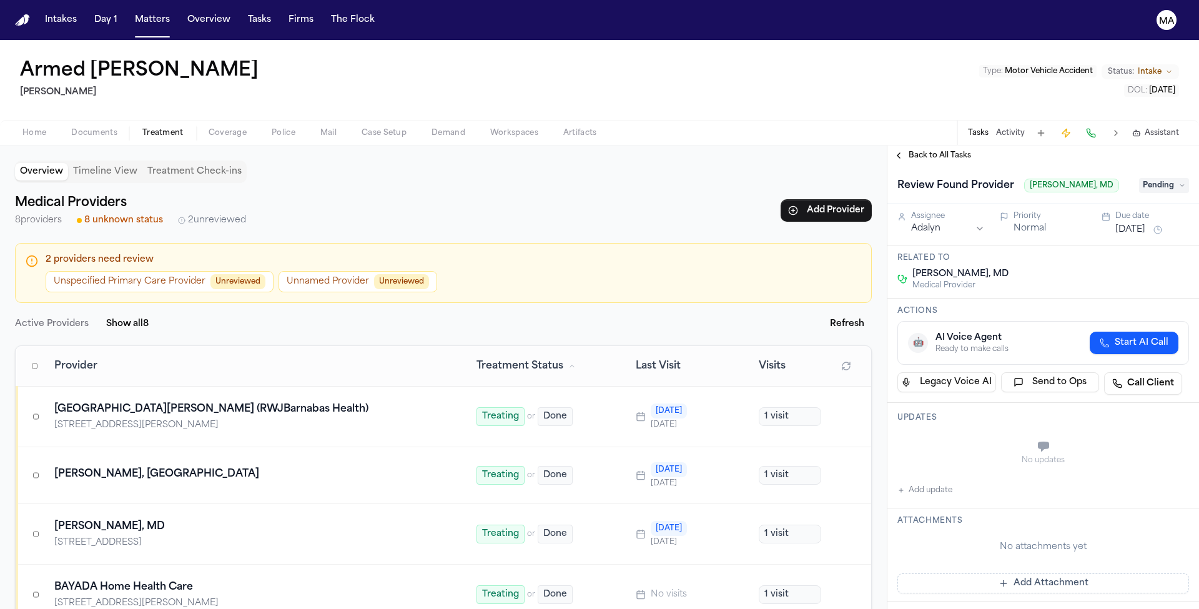
click at [1161, 178] on span "Pending" at bounding box center [1164, 185] width 50 height 15
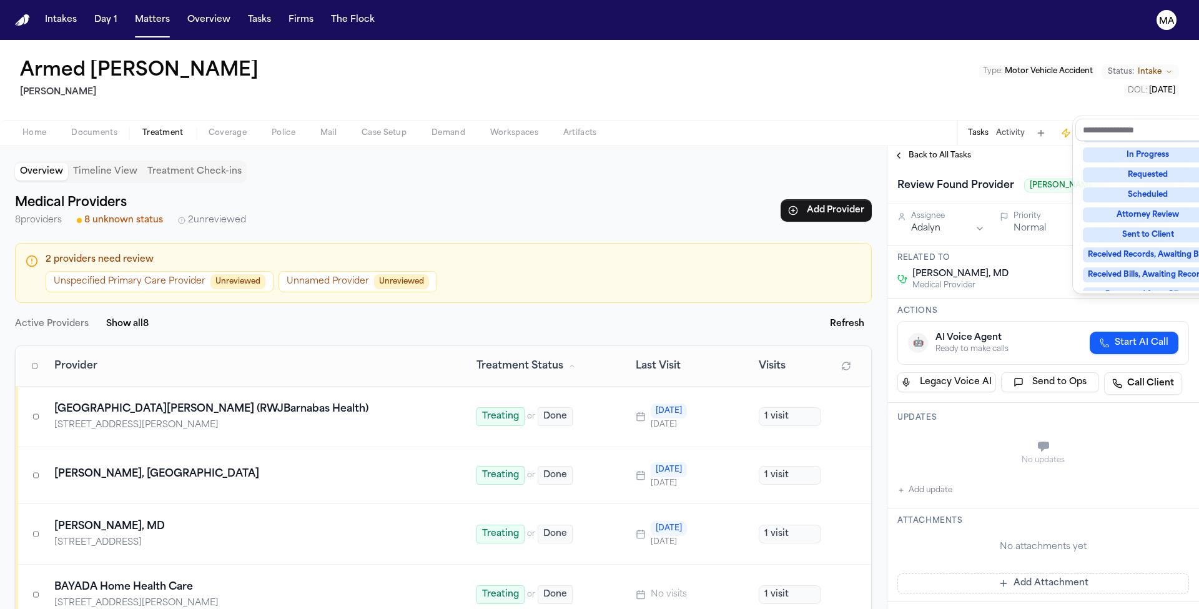
click at [1133, 347] on div "Complete" at bounding box center [1148, 354] width 130 height 15
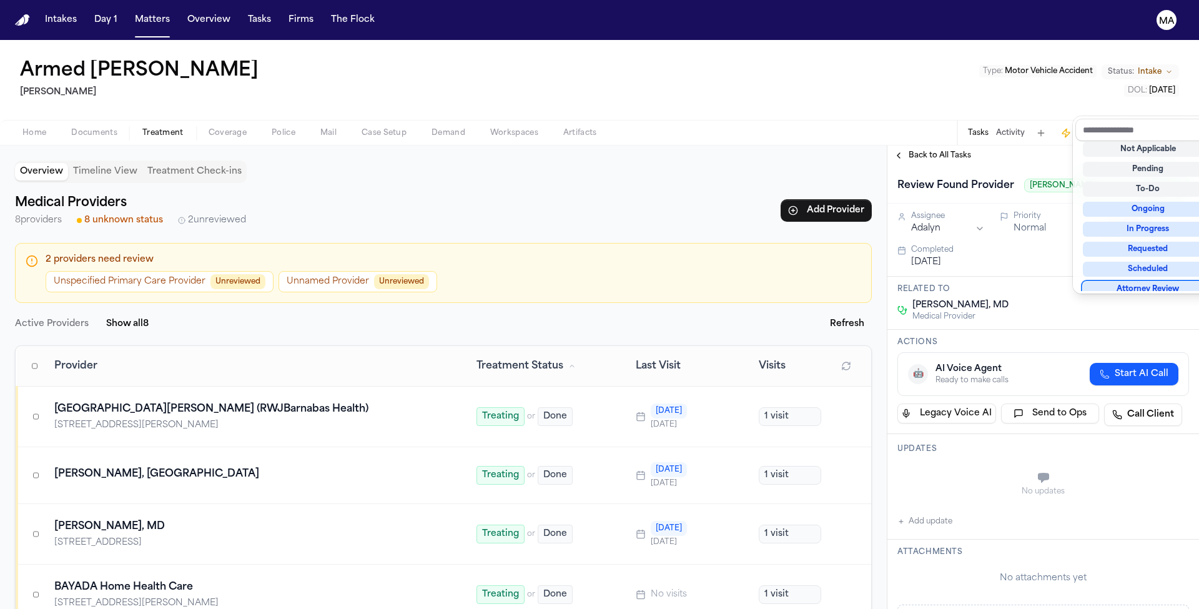
click at [940, 145] on div "**********" at bounding box center [1043, 376] width 312 height 463
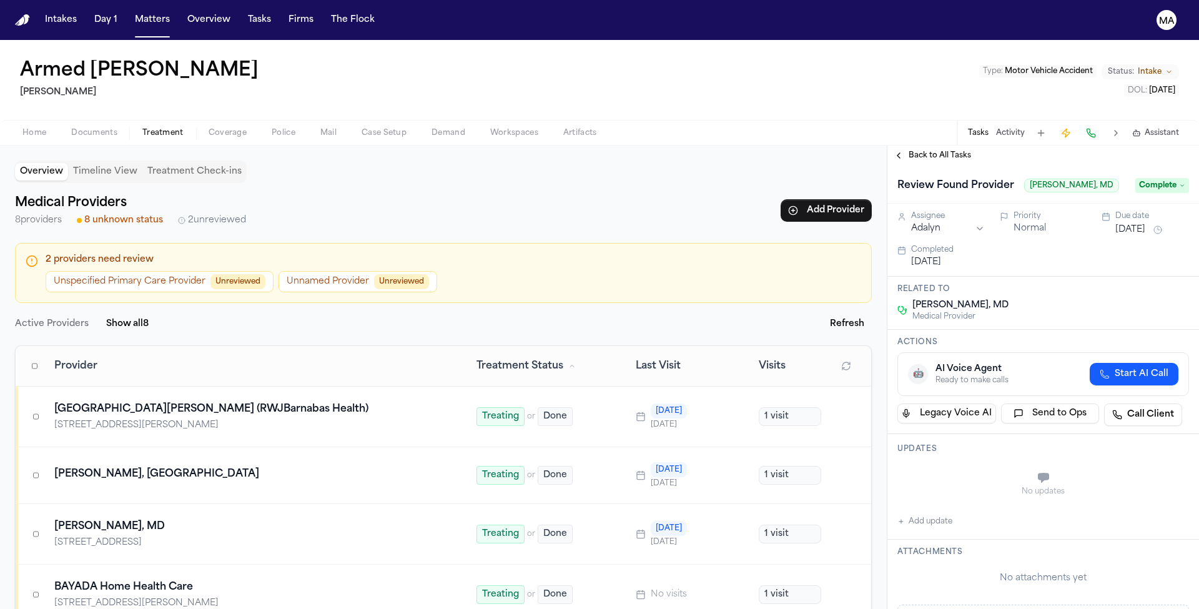
click at [924, 150] on span "Back to All Tasks" at bounding box center [939, 155] width 62 height 10
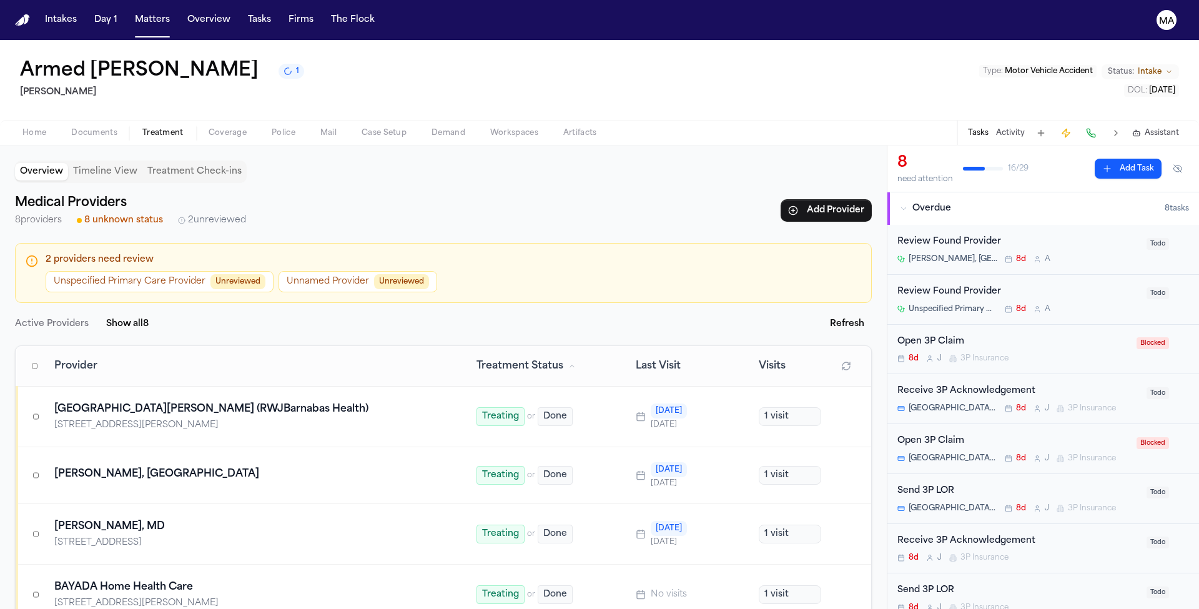
click at [991, 235] on div "Review Found Provider" at bounding box center [1018, 242] width 242 height 14
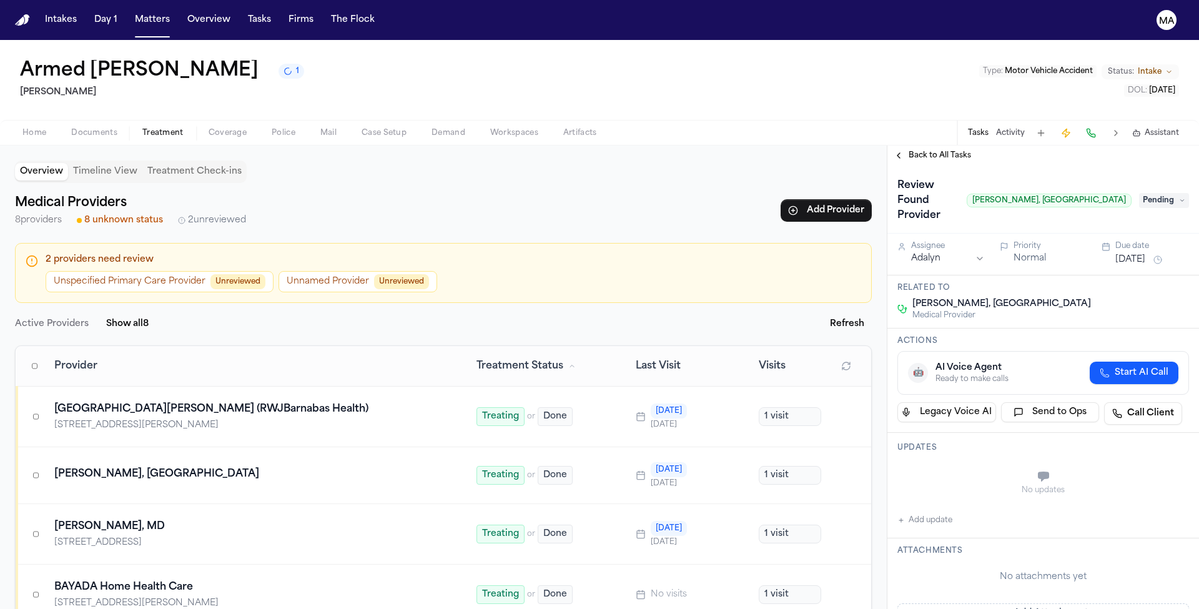
click at [1166, 193] on span "Pending" at bounding box center [1164, 200] width 50 height 15
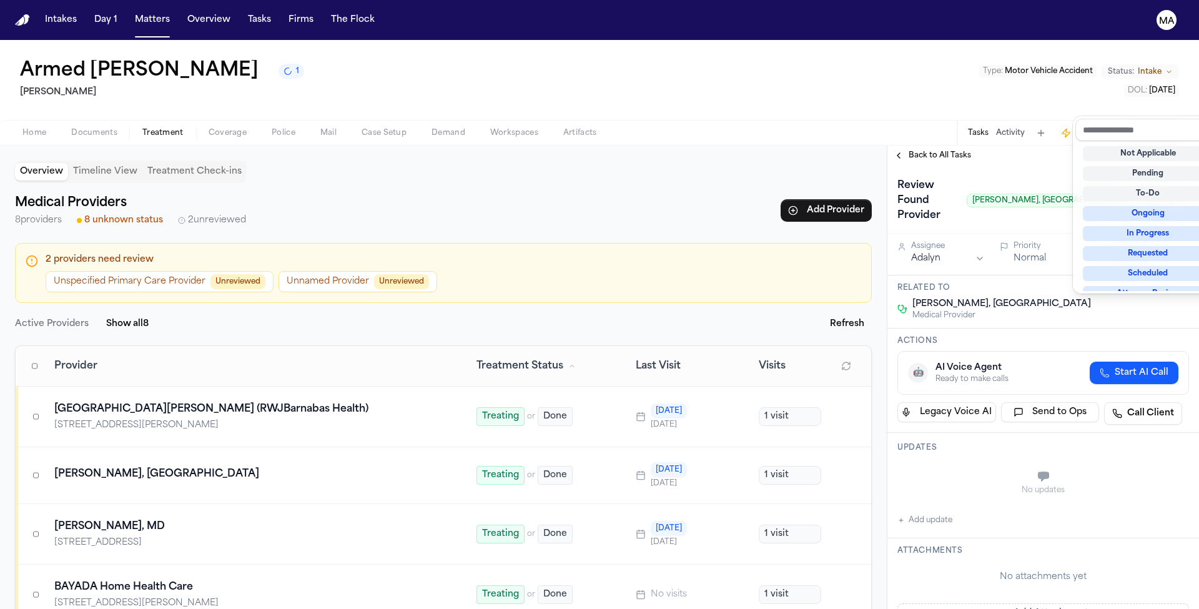
scroll to position [79, 0]
click at [1147, 347] on div "Complete" at bounding box center [1148, 354] width 130 height 15
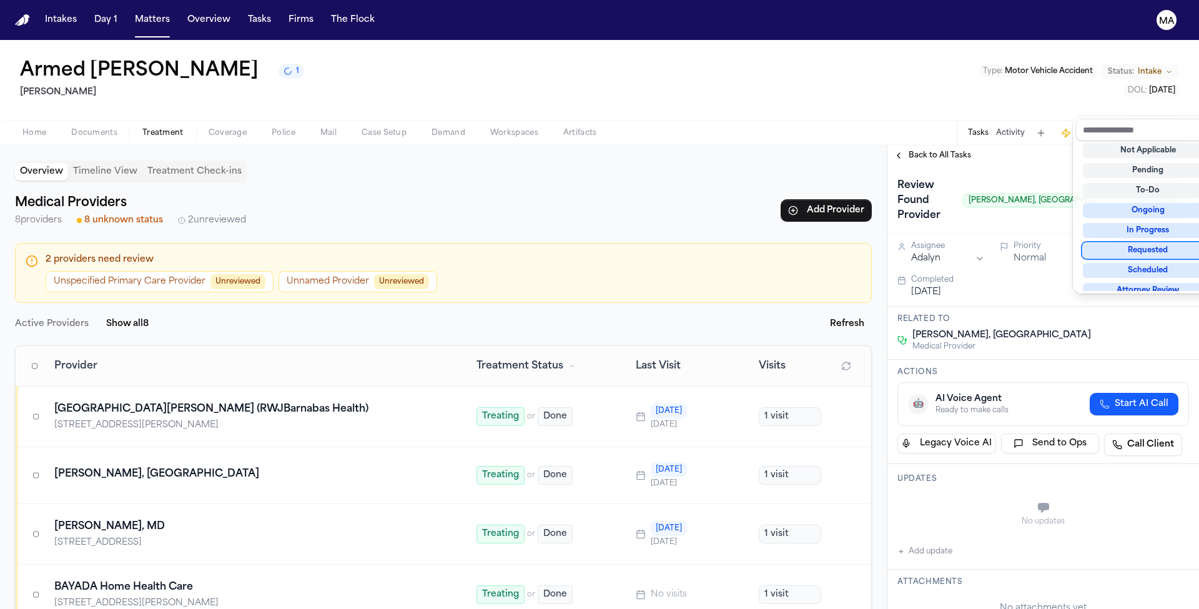
click at [960, 145] on div "**********" at bounding box center [1043, 376] width 312 height 463
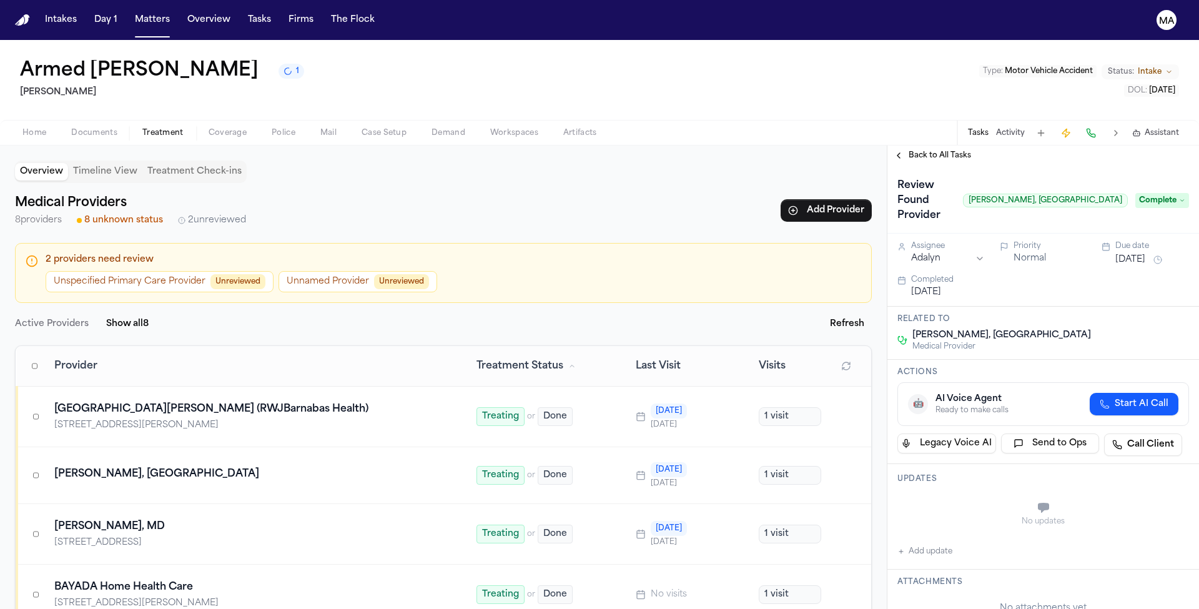
click at [913, 150] on span "Back to All Tasks" at bounding box center [939, 155] width 62 height 10
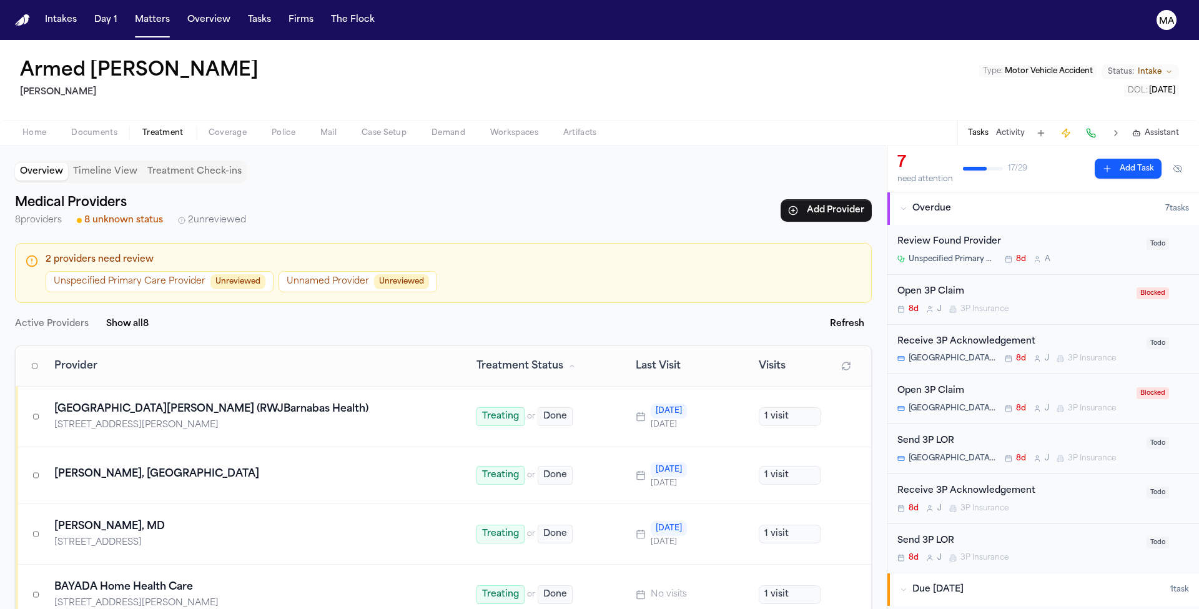
click at [405, 481] on div "Overview Timeline View Treatment Check-ins Medical Providers 8 providers 8 unkn…" at bounding box center [443, 376] width 887 height 463
click at [104, 17] on nav "Intakes Day 1 Matters Overview Tasks Firms The Flock MA" at bounding box center [599, 20] width 1199 height 40
click at [130, 16] on button "Matters" at bounding box center [152, 20] width 45 height 22
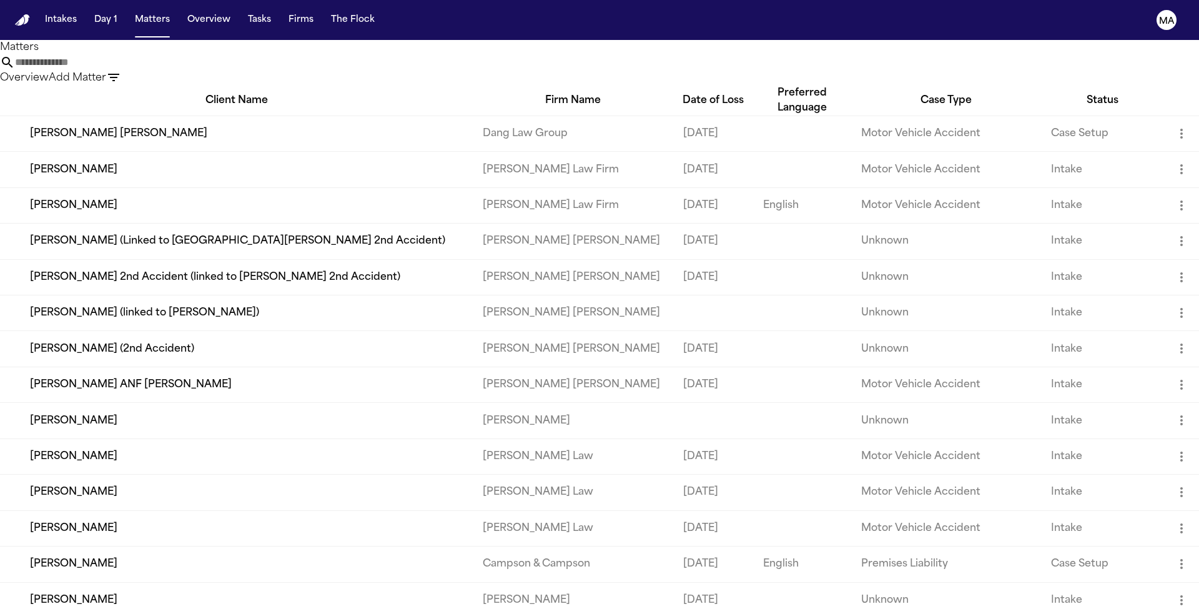
click at [644, 55] on div "Overview Add Matter" at bounding box center [599, 70] width 1199 height 31
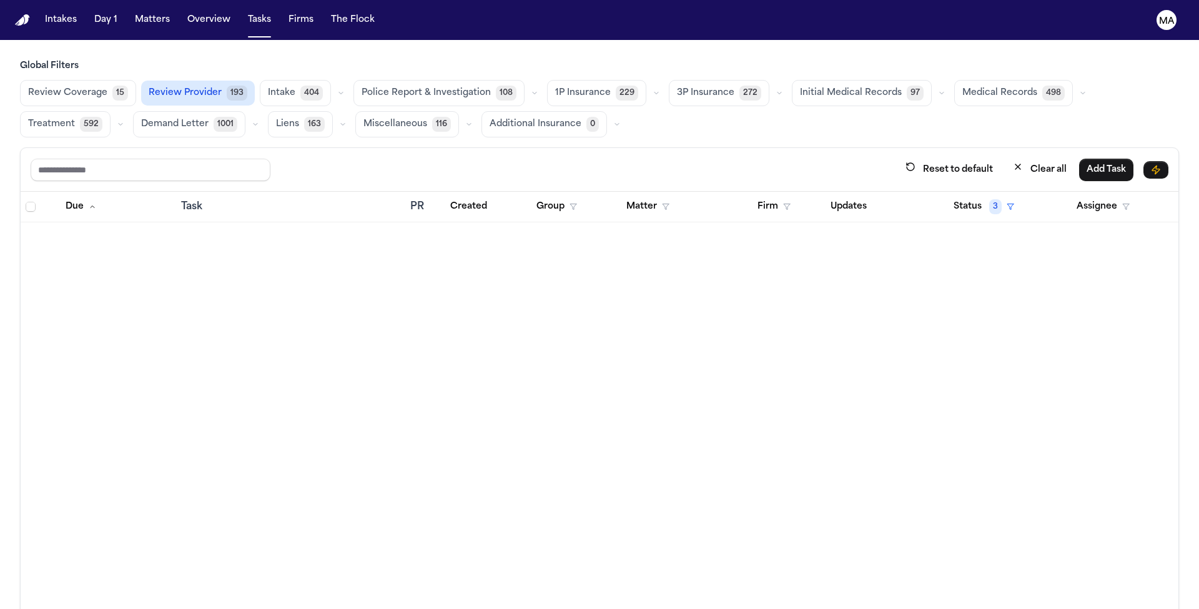
scroll to position [1416, 0]
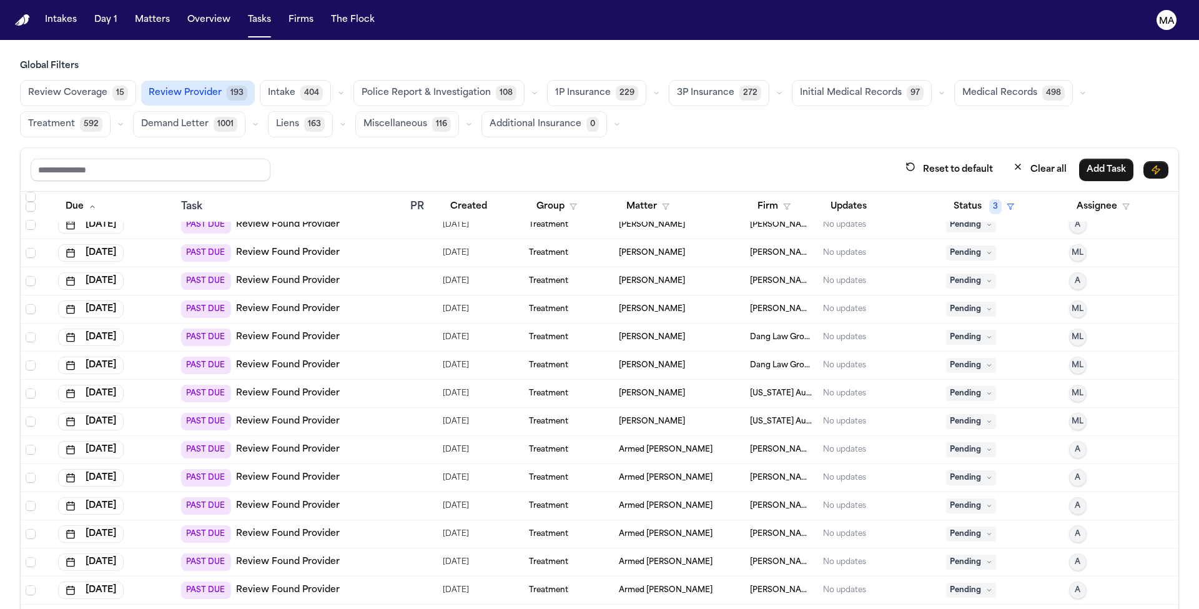
click at [520, 158] on div "Reset to default Clear all Add Task" at bounding box center [600, 169] width 1138 height 23
click at [182, 11] on button "Overview" at bounding box center [208, 20] width 53 height 22
